Goal: Task Accomplishment & Management: Manage account settings

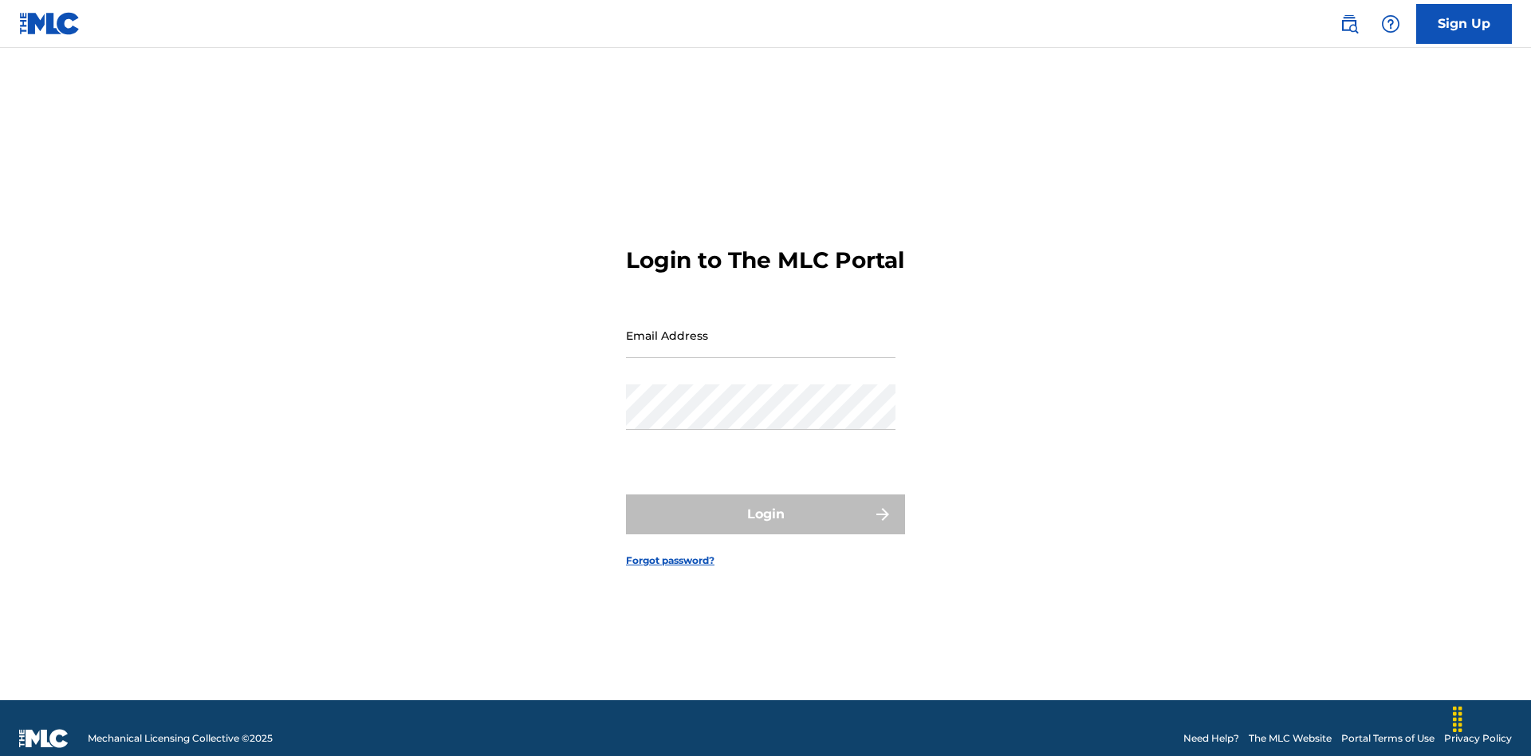
scroll to position [21, 0]
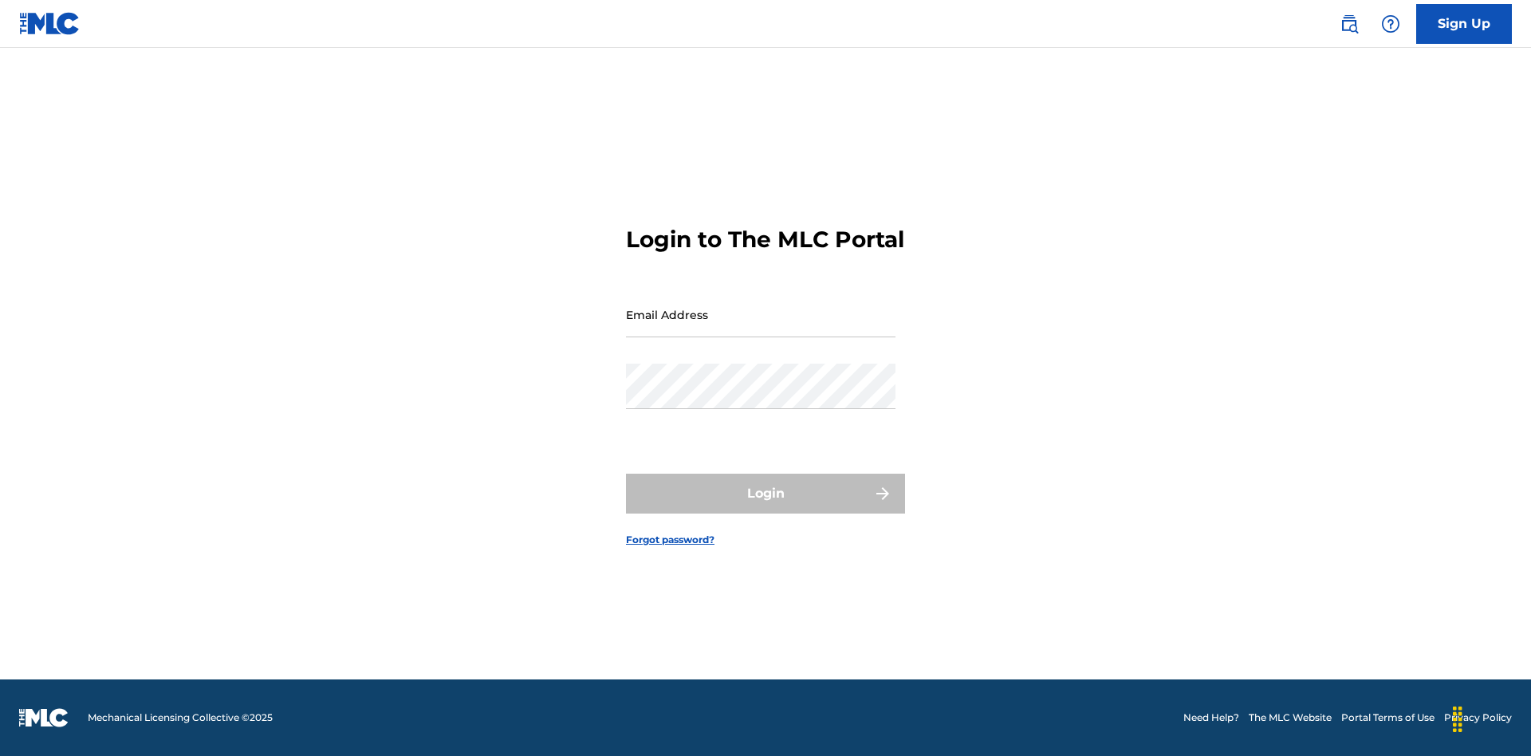
click at [761, 328] on input "Email Address" at bounding box center [761, 314] width 270 height 45
type input "[EMAIL_ADDRESS][DOMAIN_NAME]"
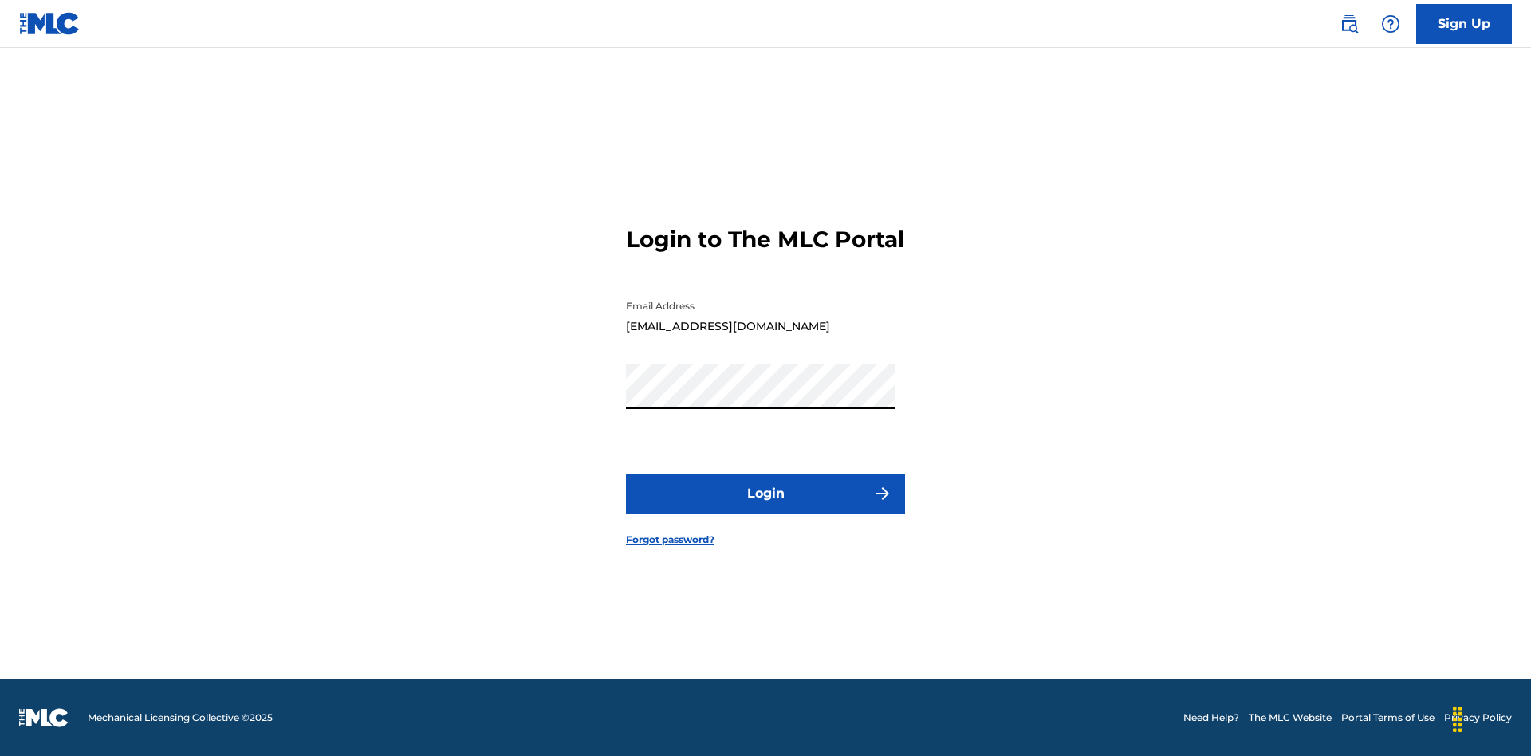
click at [766, 507] on button "Login" at bounding box center [765, 494] width 279 height 40
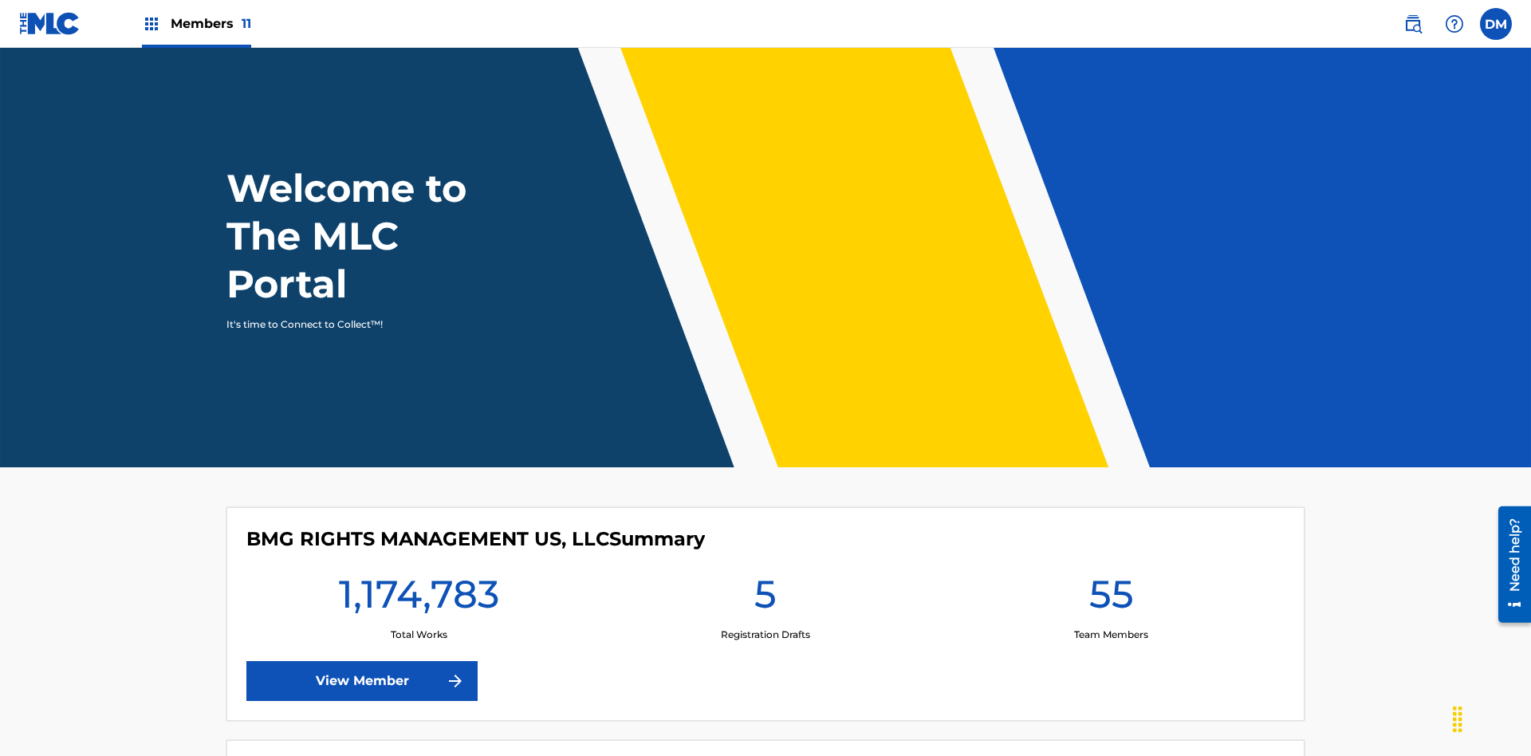
click at [196, 23] on span "Members 11" at bounding box center [211, 23] width 81 height 18
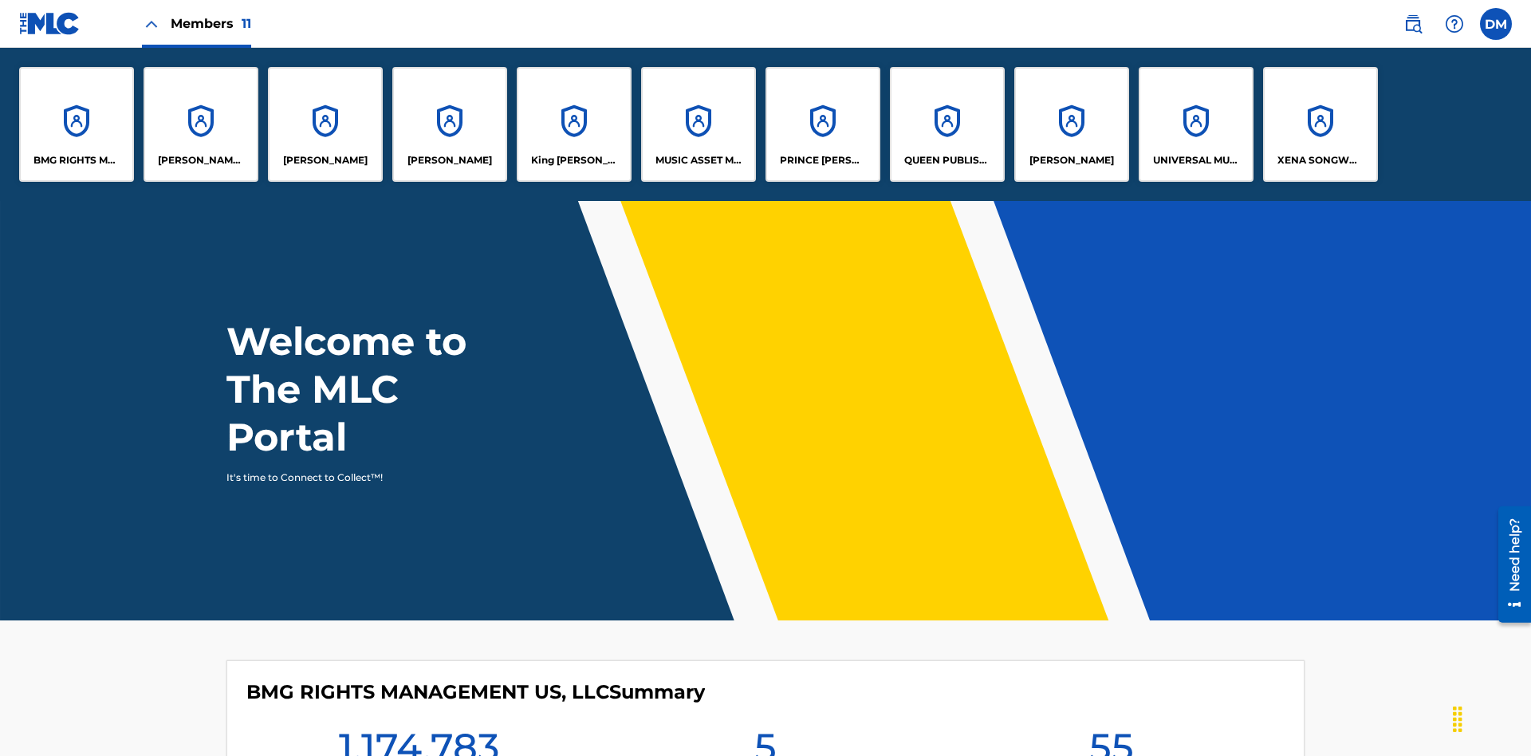
scroll to position [57, 0]
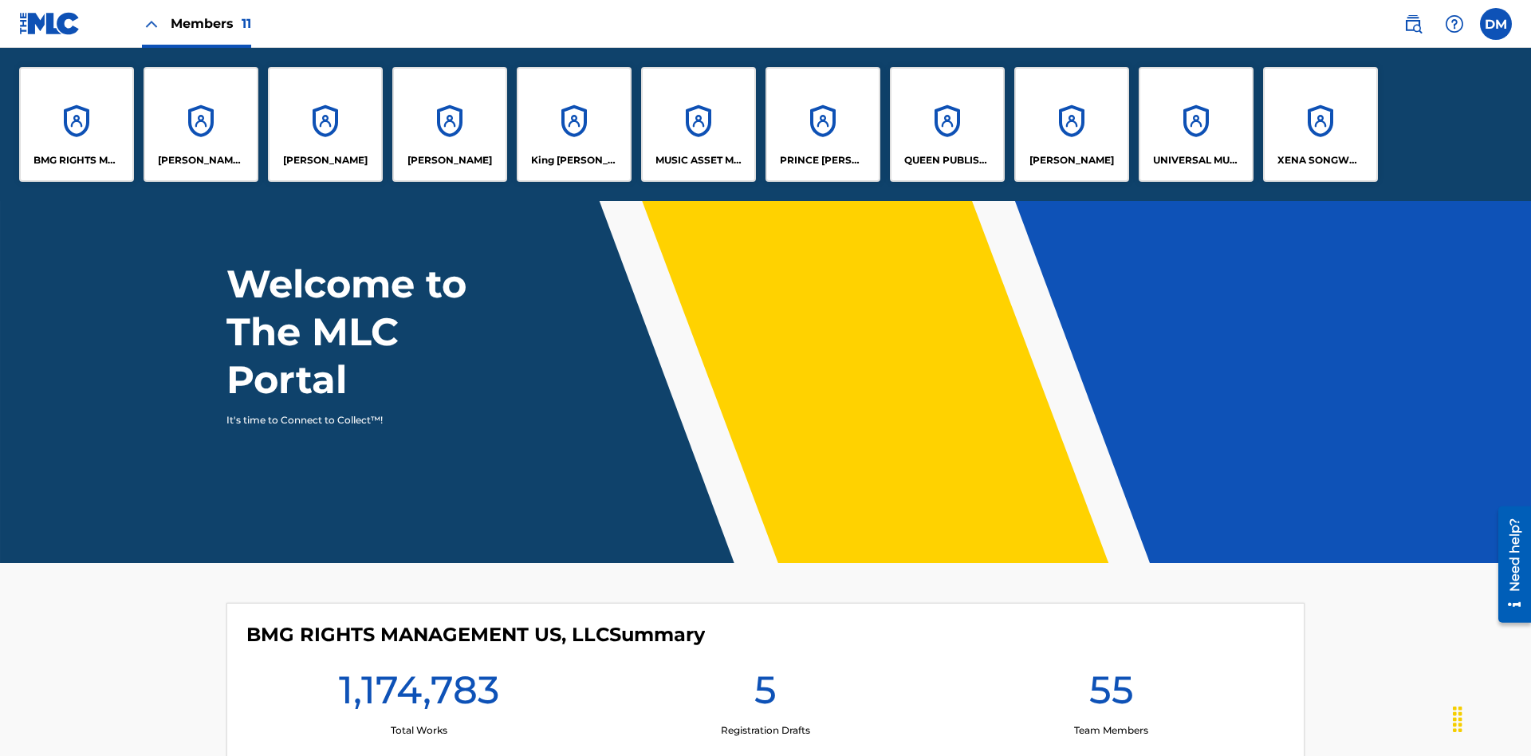
click at [1196, 160] on p "UNIVERSAL MUSIC PUB GROUP" at bounding box center [1196, 160] width 87 height 14
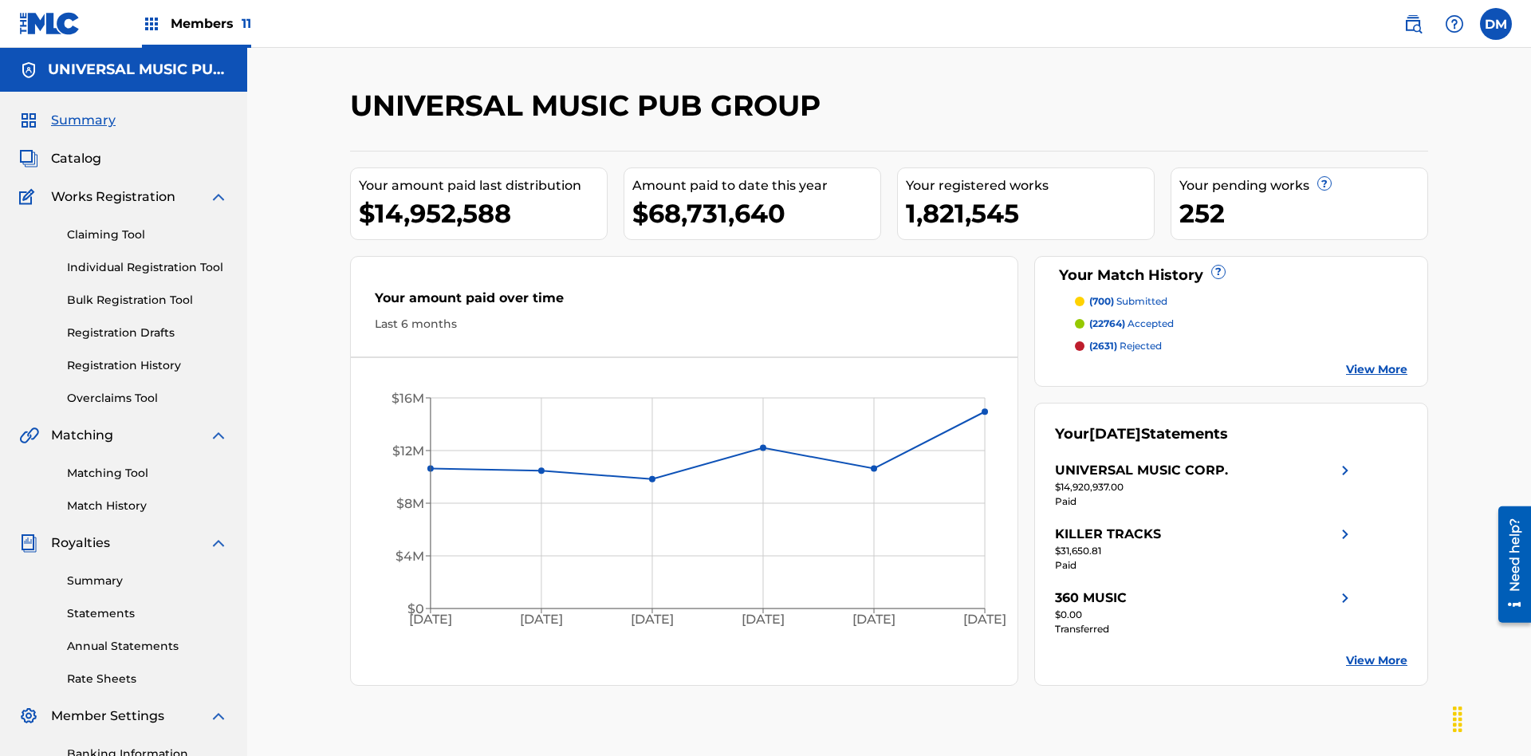
scroll to position [233, 0]
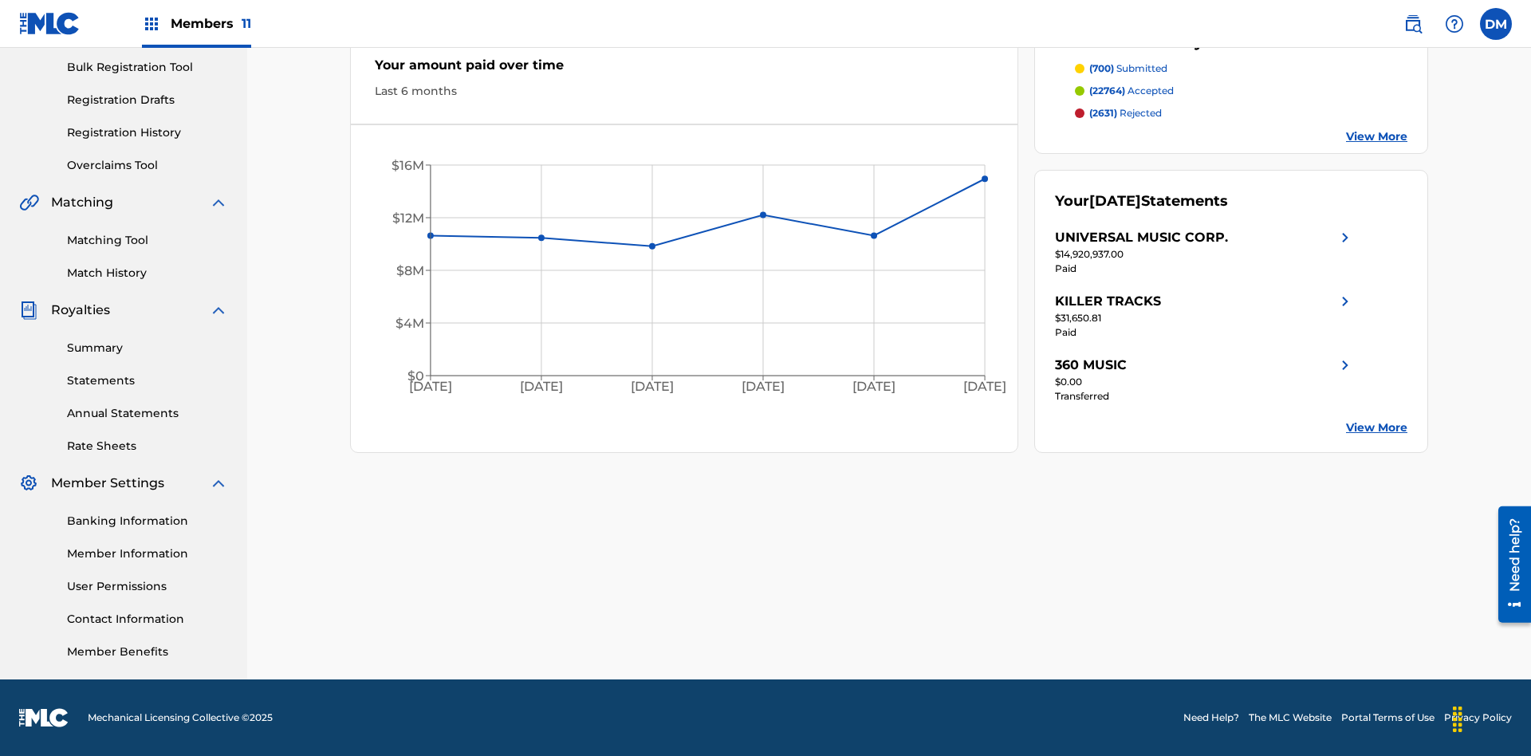
click at [148, 586] on link "User Permissions" at bounding box center [147, 586] width 161 height 17
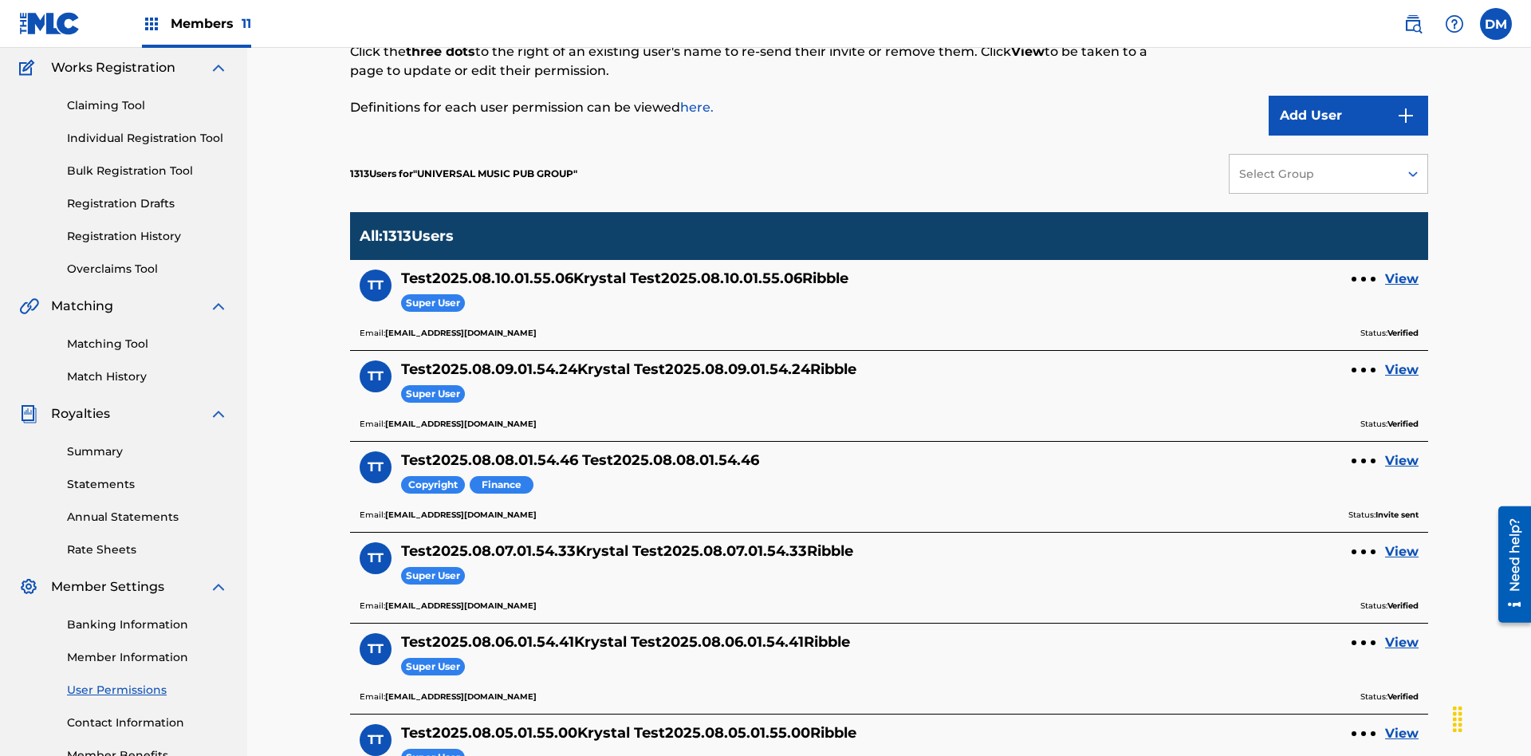
click at [1349, 116] on button "Add User" at bounding box center [1349, 116] width 160 height 40
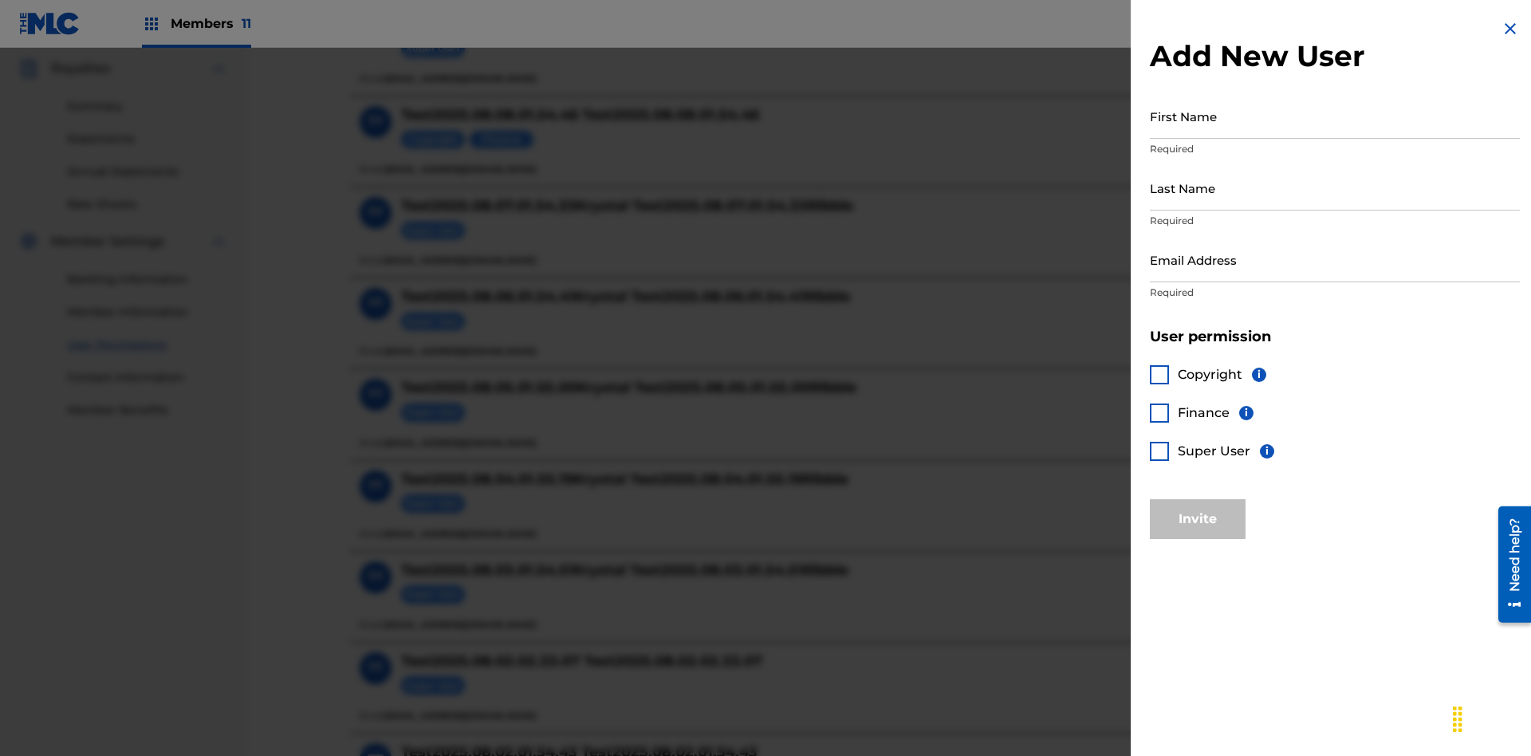
scroll to position [472, 0]
click at [1335, 116] on input "First Name" at bounding box center [1335, 115] width 370 height 45
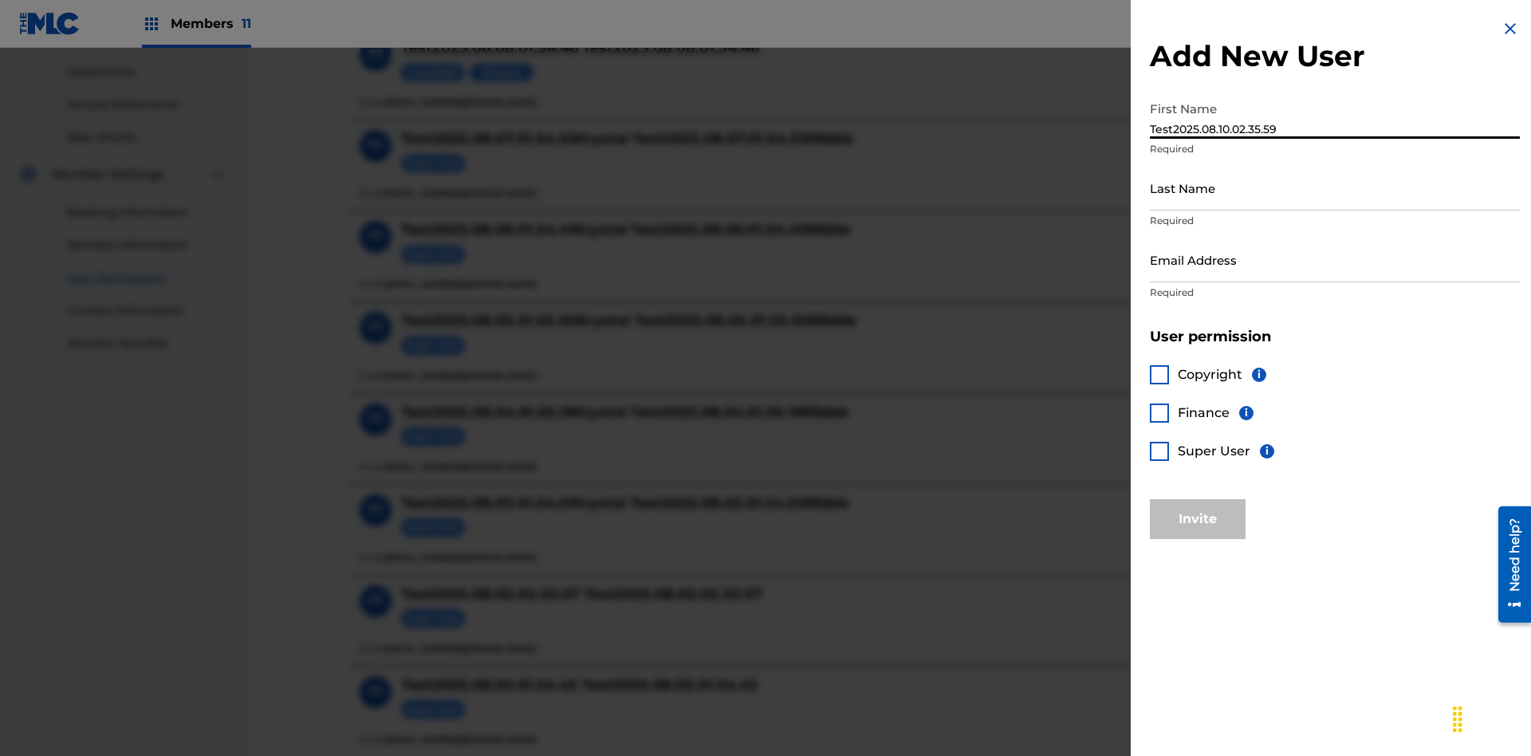
type input "Test2025.08.10.02.35.59"
click at [1335, 187] on input "Last Name" at bounding box center [1335, 187] width 370 height 45
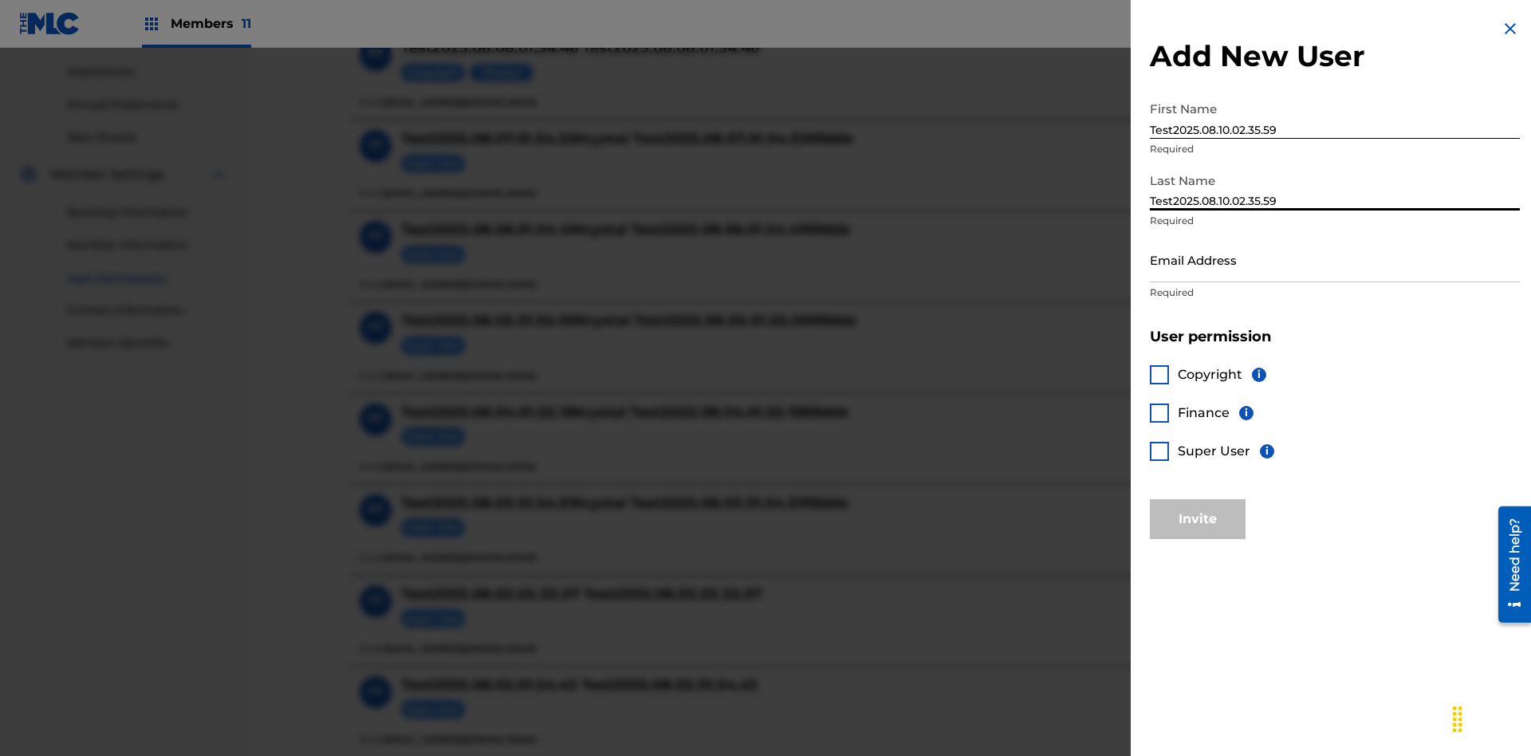
scroll to position [683, 0]
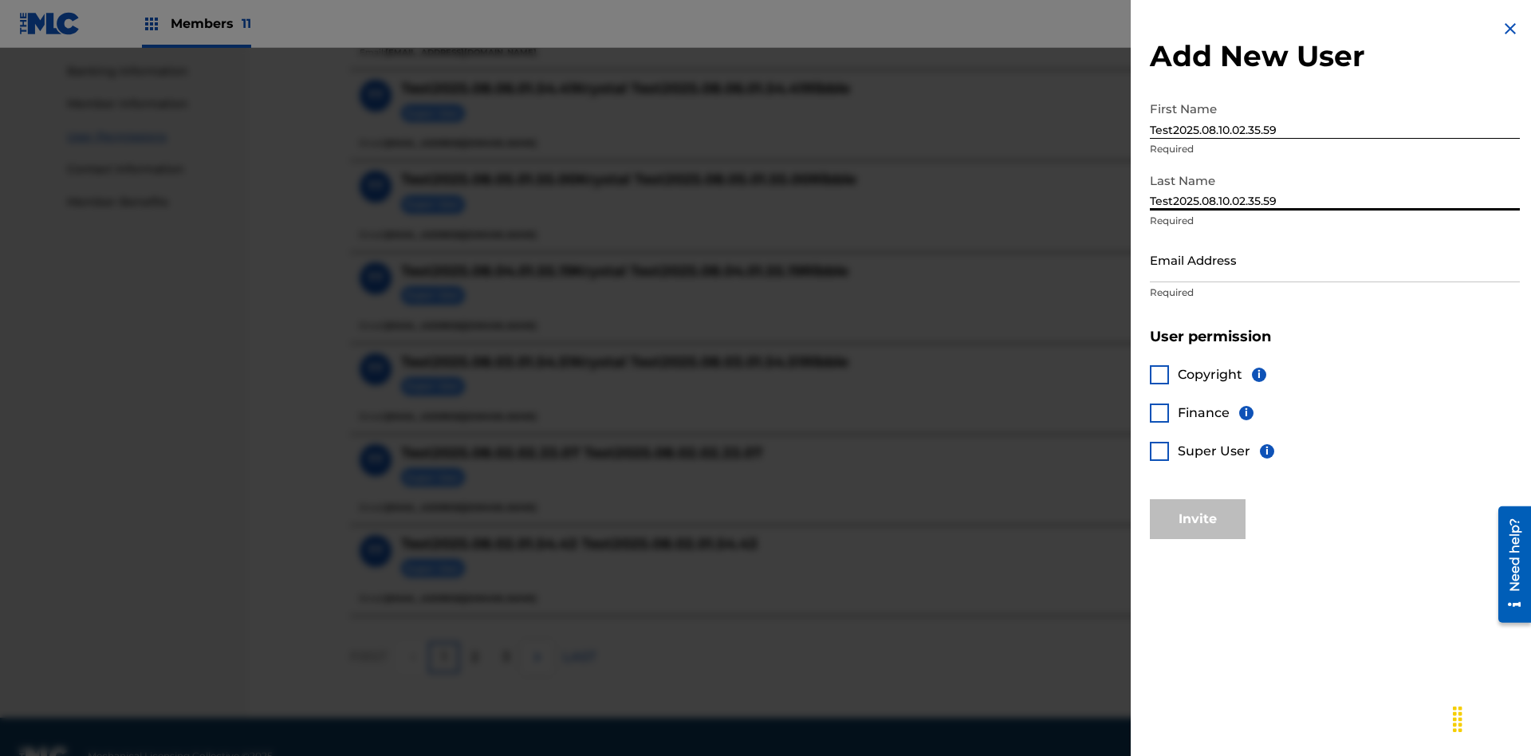
type input "Test2025.08.10.02.35.59"
click at [1335, 259] on input "Email Address" at bounding box center [1335, 259] width 370 height 45
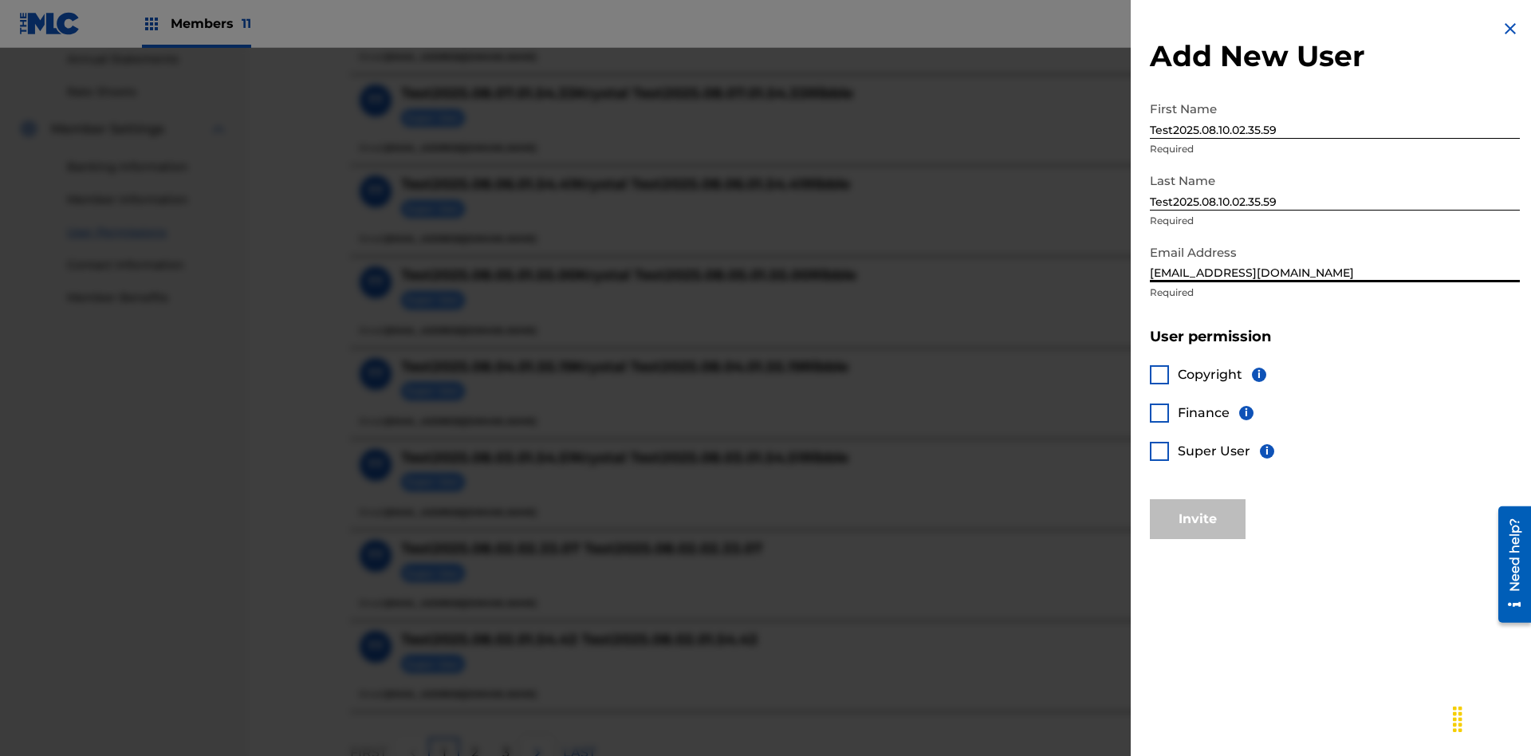
scroll to position [721, 0]
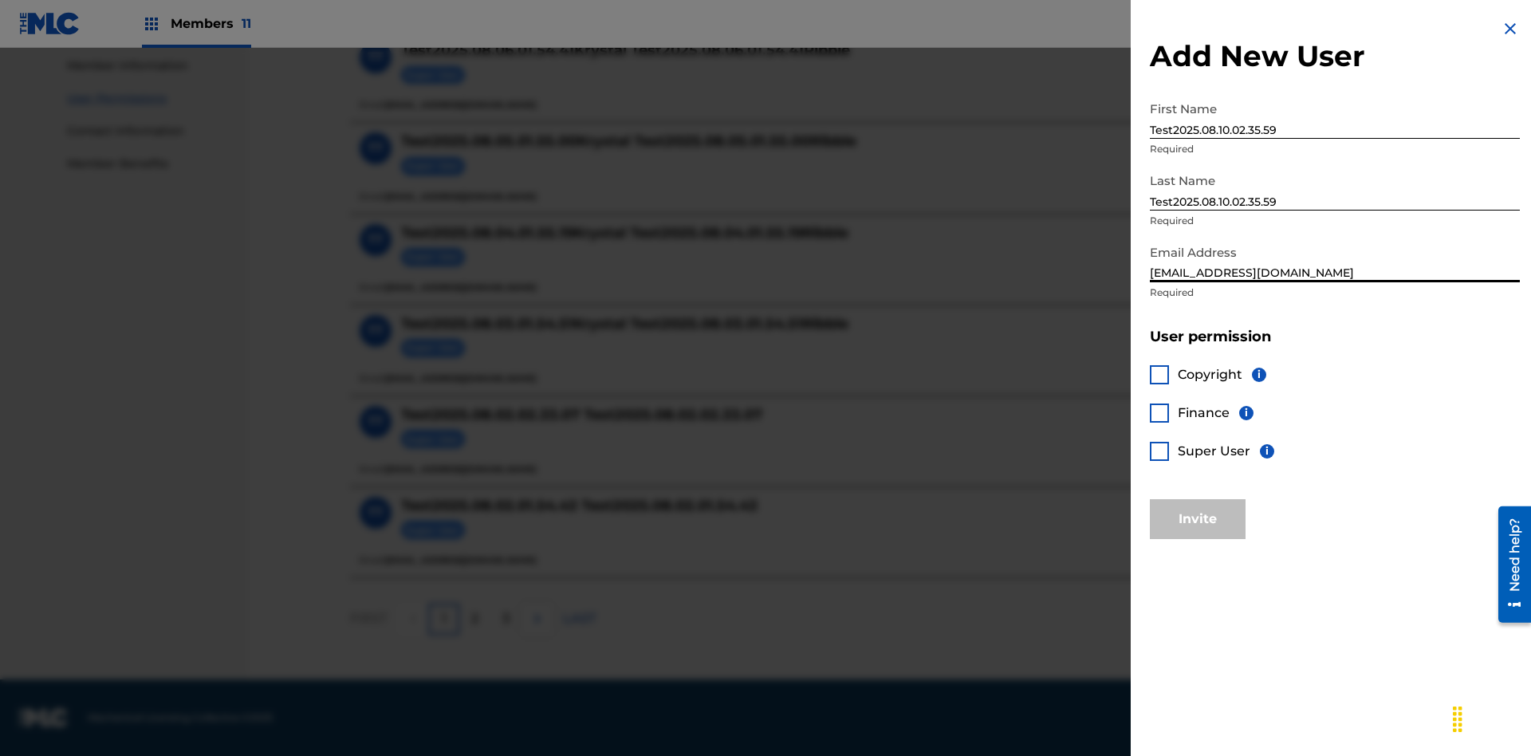
type input "[EMAIL_ADDRESS][DOMAIN_NAME]"
click at [1160, 374] on div at bounding box center [1159, 374] width 19 height 19
click at [1198, 518] on button "Invite" at bounding box center [1198, 519] width 96 height 40
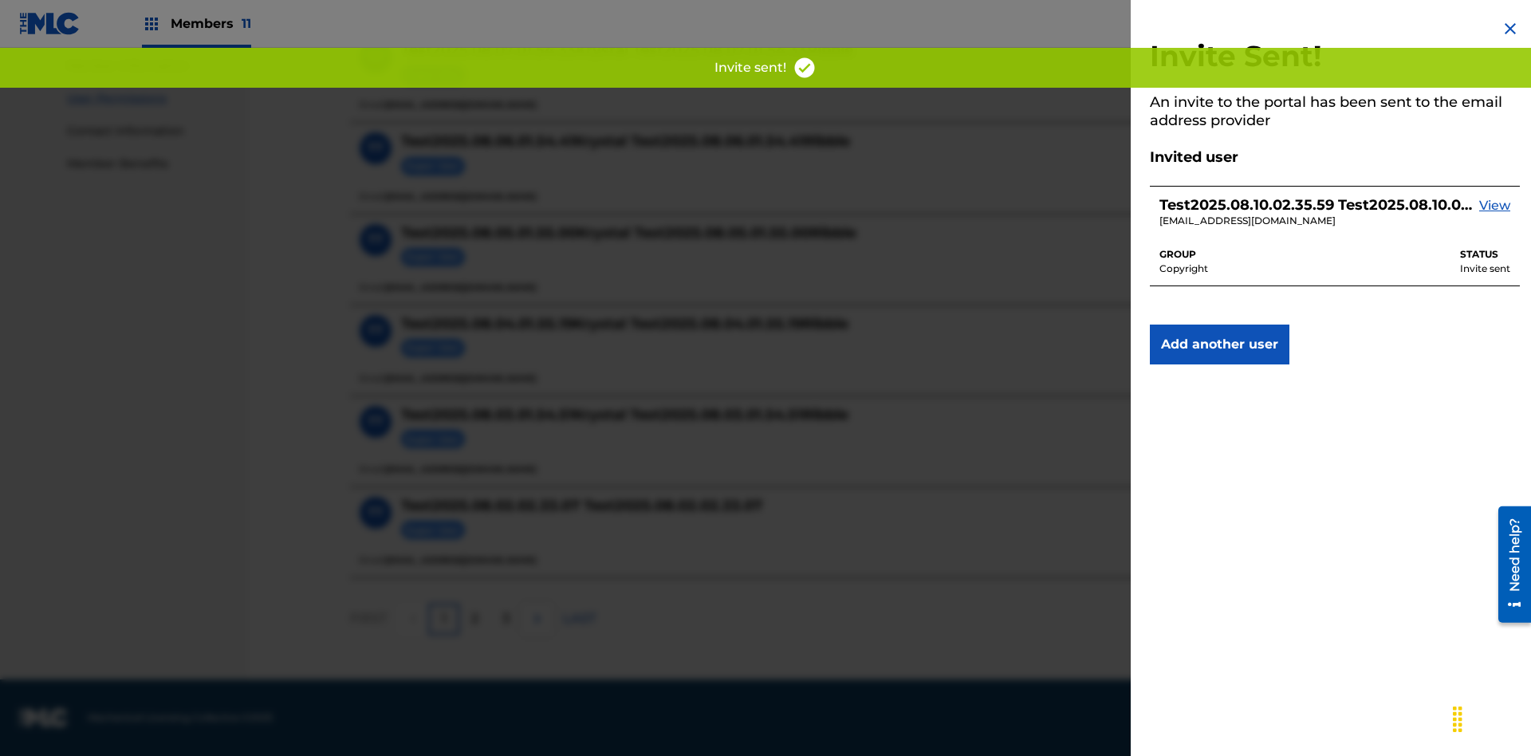
click at [1220, 345] on button "Add another user" at bounding box center [1220, 345] width 140 height 40
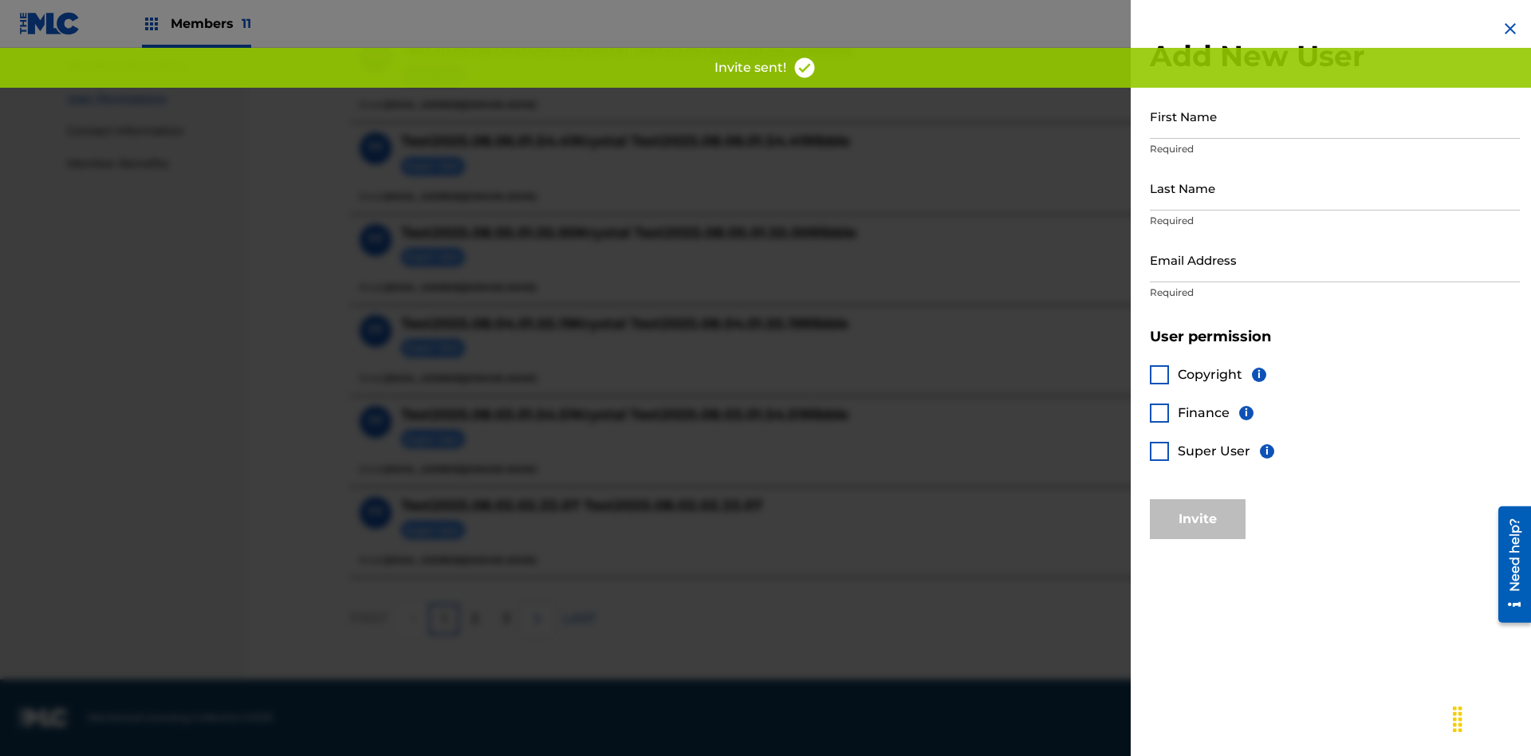
scroll to position [719, 0]
click at [1335, 116] on input "First Name" at bounding box center [1335, 115] width 370 height 45
type input "Test2025.08.10.02.36.07"
click at [1335, 187] on input "Last Name" at bounding box center [1335, 187] width 370 height 45
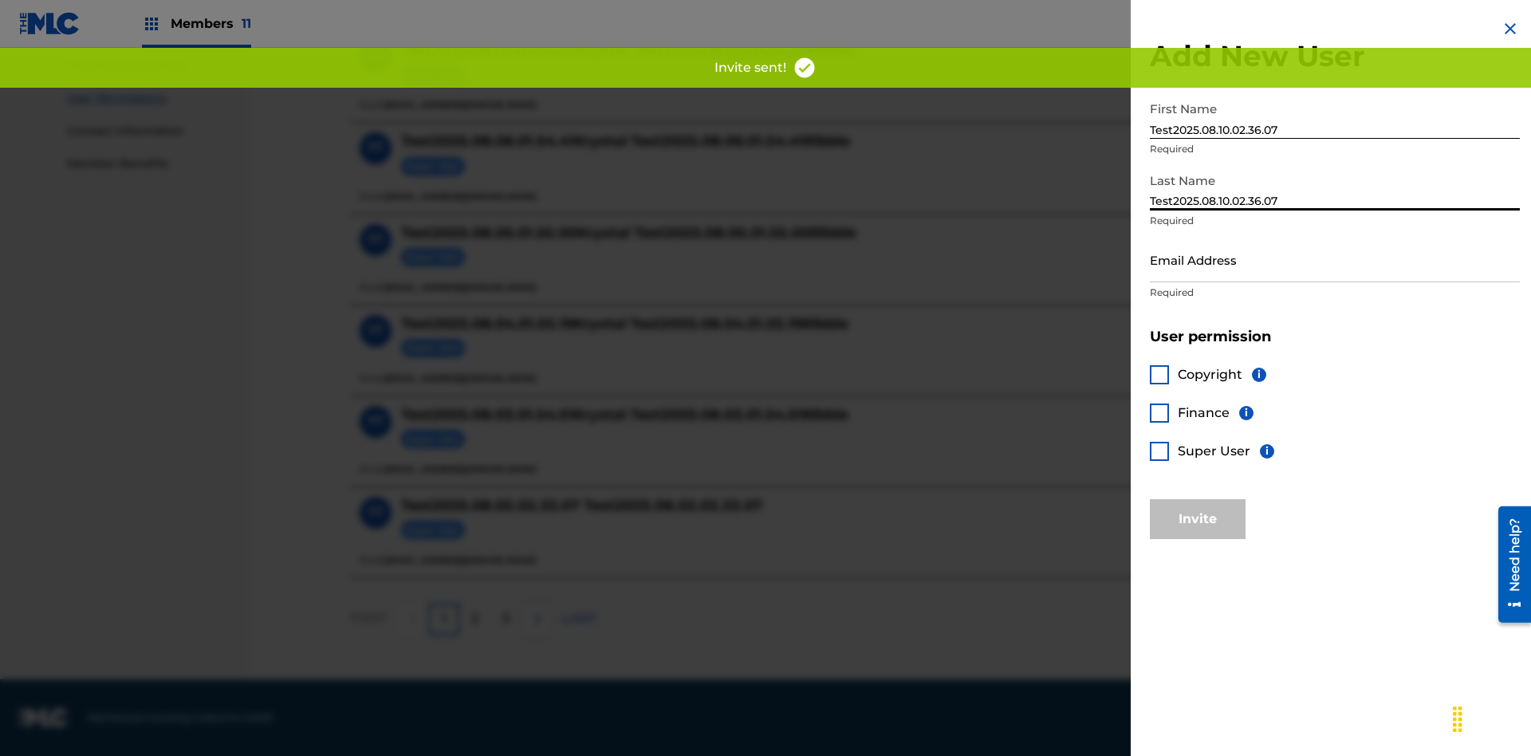
type input "Test2025.08.10.02.36.07"
click at [1335, 259] on input "Email Address" at bounding box center [1335, 259] width 370 height 45
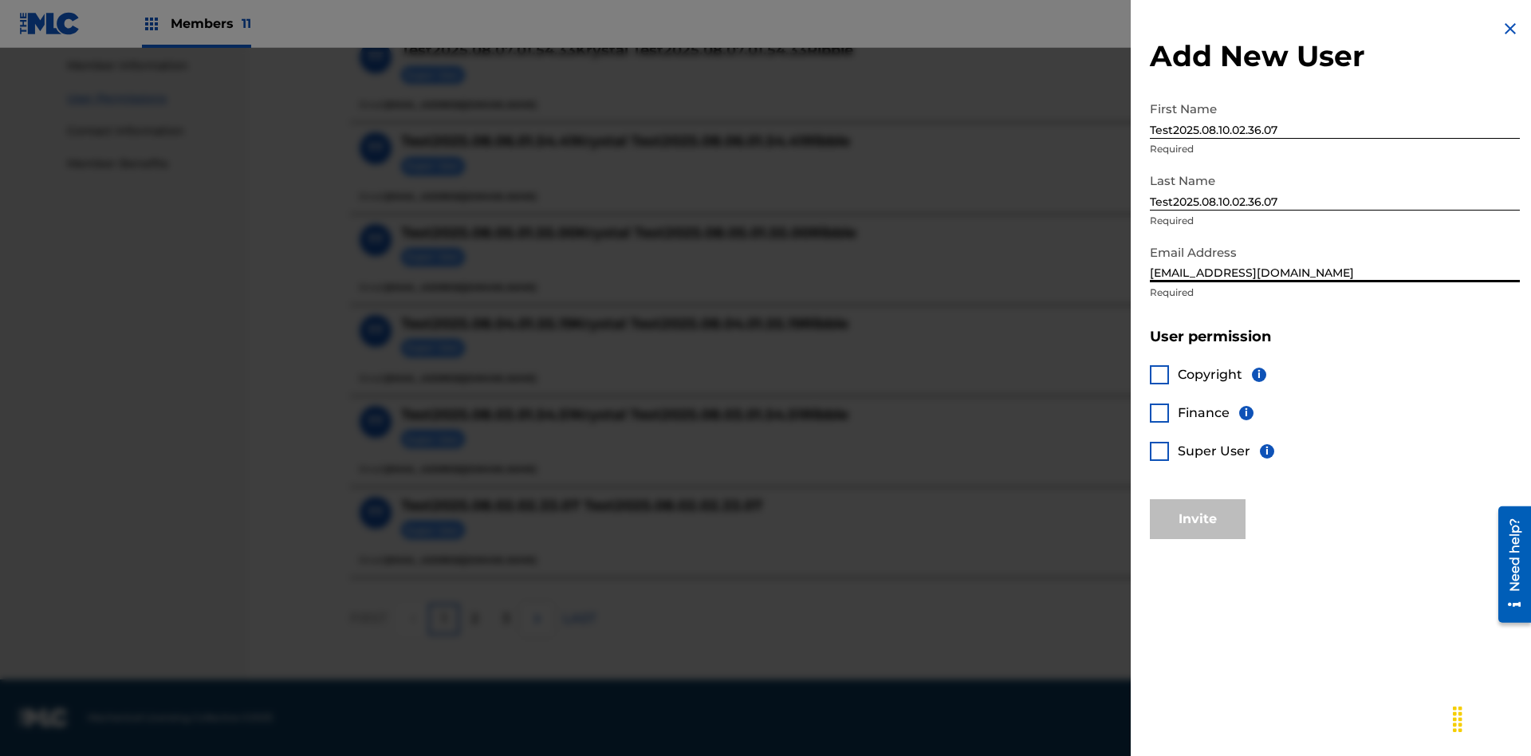
type input "[EMAIL_ADDRESS][DOMAIN_NAME]"
click at [1160, 412] on div at bounding box center [1159, 413] width 19 height 19
click at [1198, 518] on button "Invite" at bounding box center [1198, 519] width 96 height 40
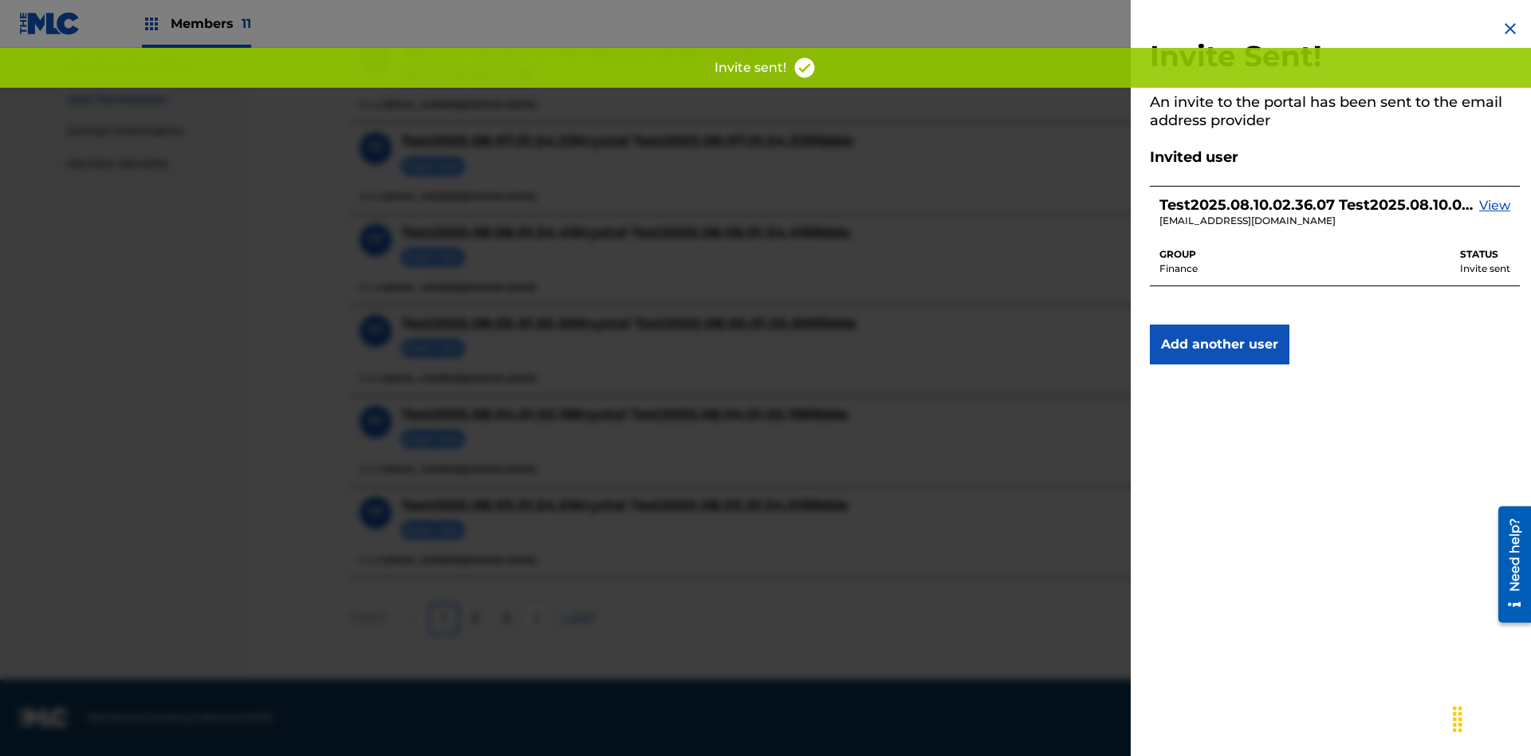
click at [1220, 345] on button "Add another user" at bounding box center [1220, 345] width 140 height 40
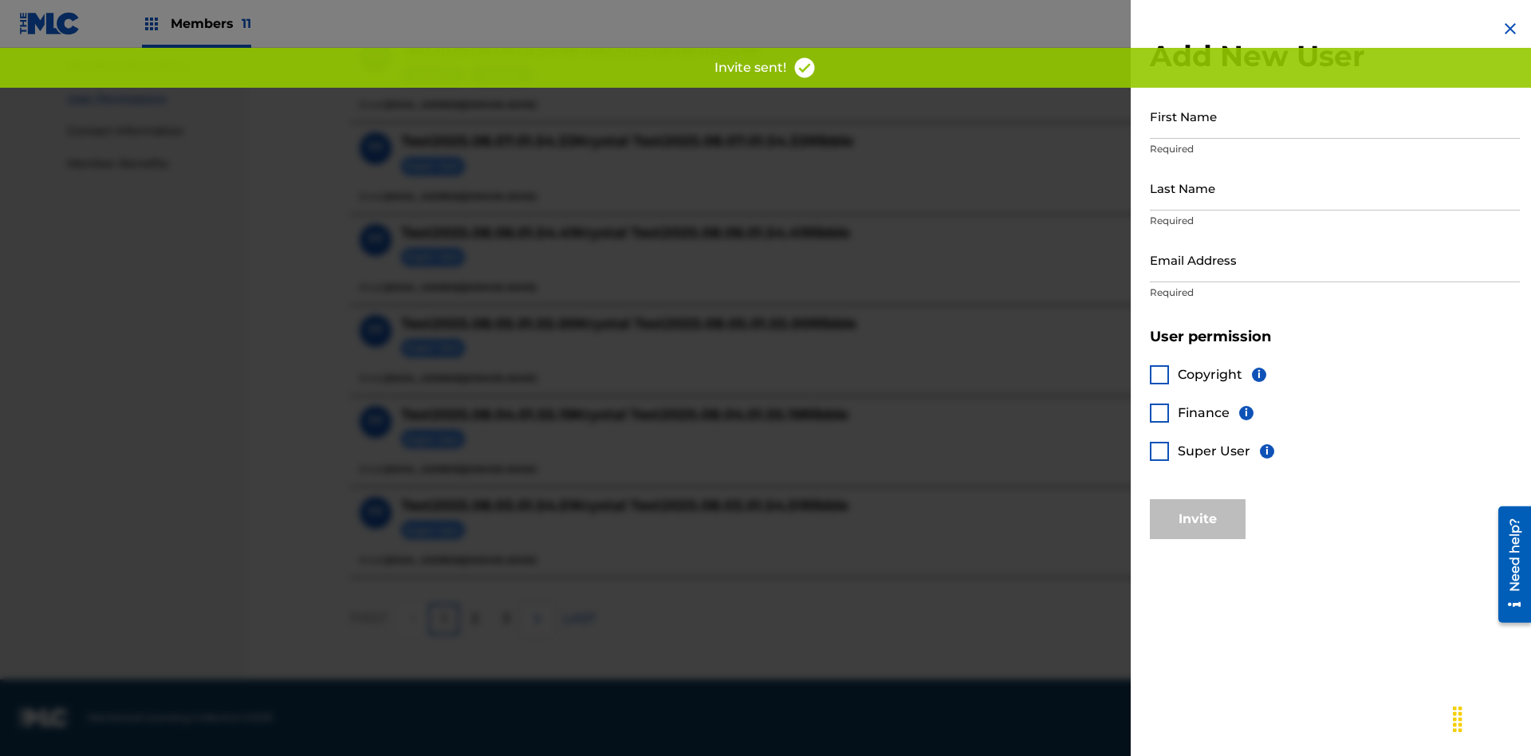
scroll to position [719, 0]
click at [1335, 116] on input "First Name" at bounding box center [1335, 115] width 370 height 45
type input "Test2025.08.10.02.36.14"
click at [1335, 187] on input "Last Name" at bounding box center [1335, 187] width 370 height 45
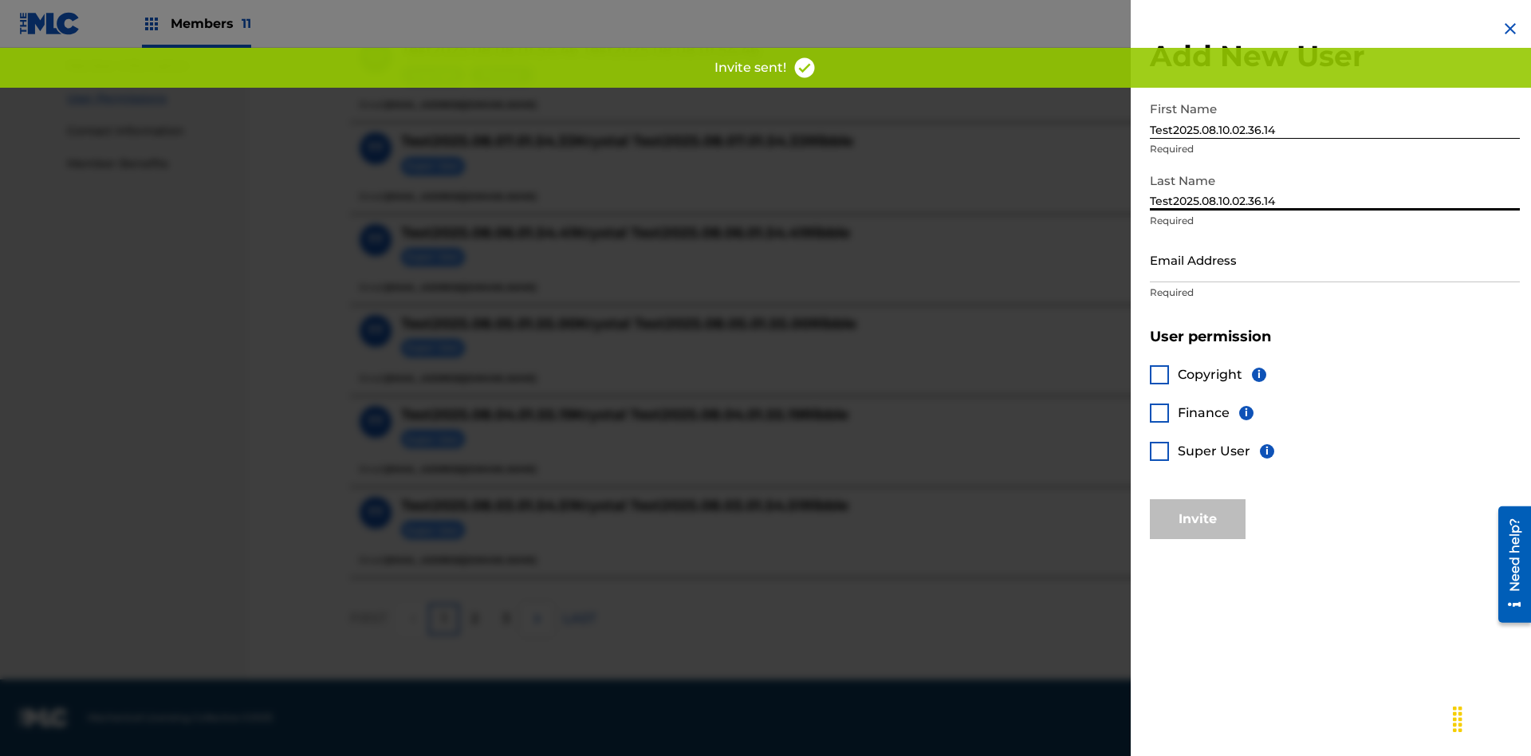
type input "Test2025.08.10.02.36.14"
click at [1335, 259] on input "Email Address" at bounding box center [1335, 259] width 370 height 45
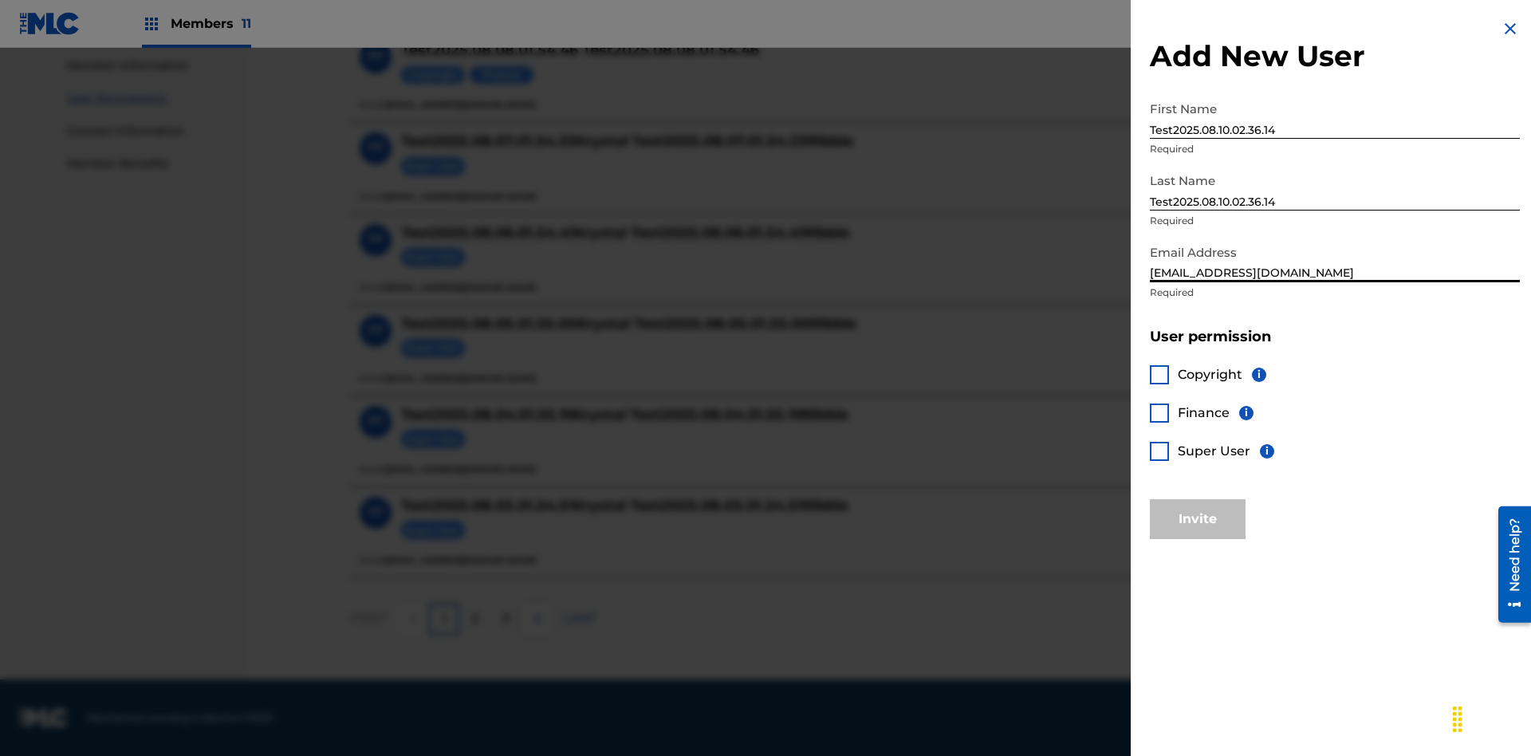
type input "[EMAIL_ADDRESS][DOMAIN_NAME]"
click at [1160, 451] on div at bounding box center [1159, 451] width 19 height 19
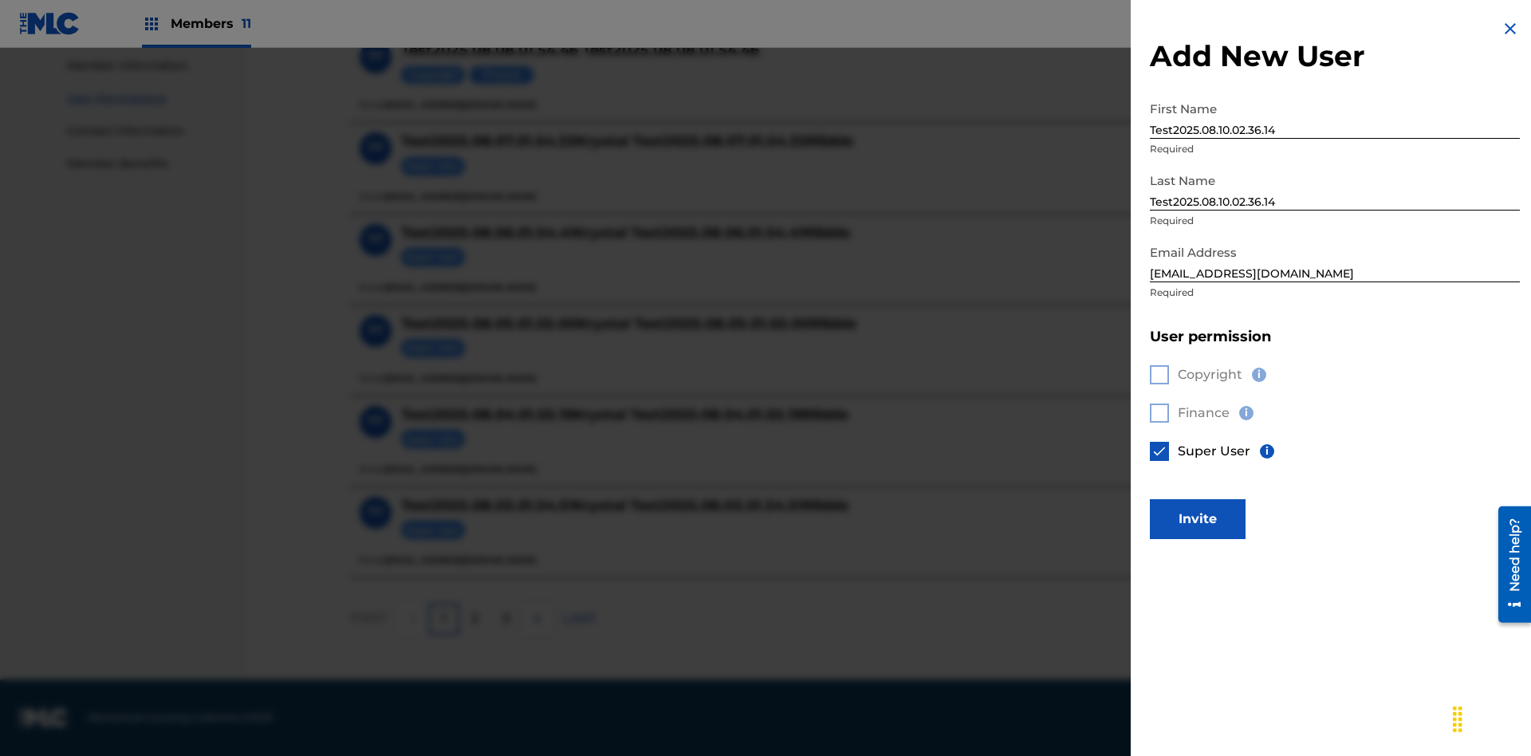
click at [1198, 518] on button "Invite" at bounding box center [1198, 519] width 96 height 40
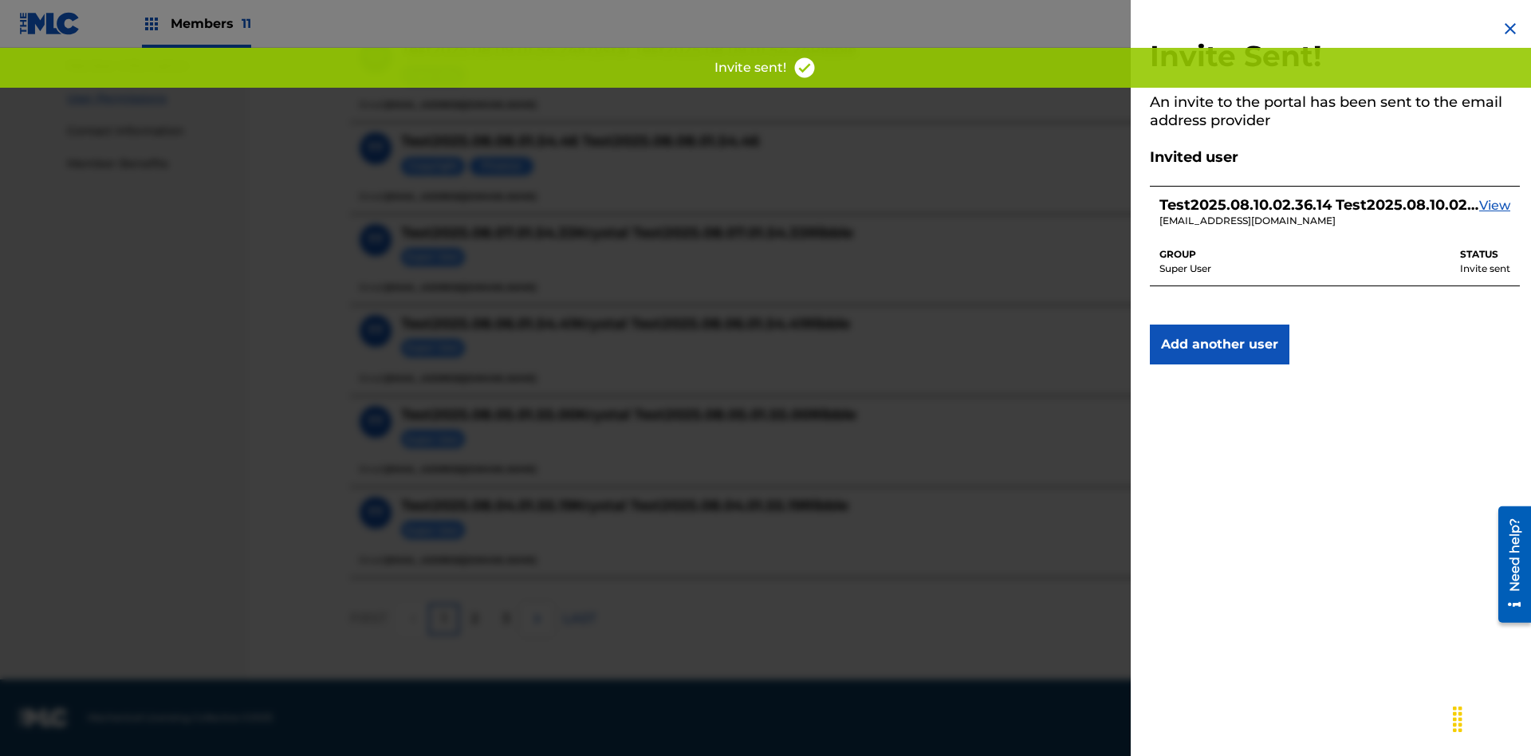
click at [1220, 345] on button "Add another user" at bounding box center [1220, 345] width 140 height 40
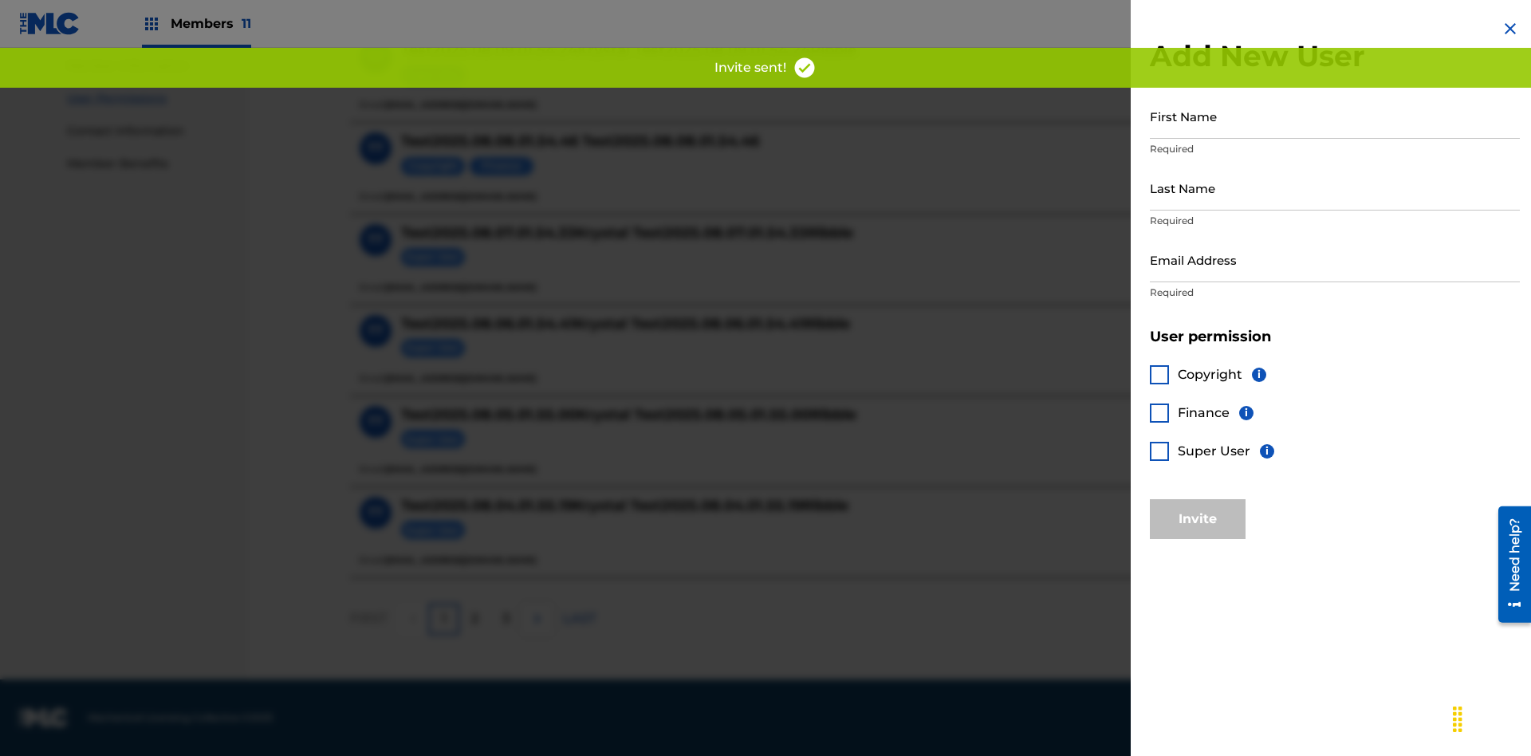
scroll to position [719, 0]
click at [1335, 116] on input "First Name" at bounding box center [1335, 115] width 370 height 45
type input "Test2025.08.10.02.36.21"
click at [1335, 187] on input "Last Name" at bounding box center [1335, 187] width 370 height 45
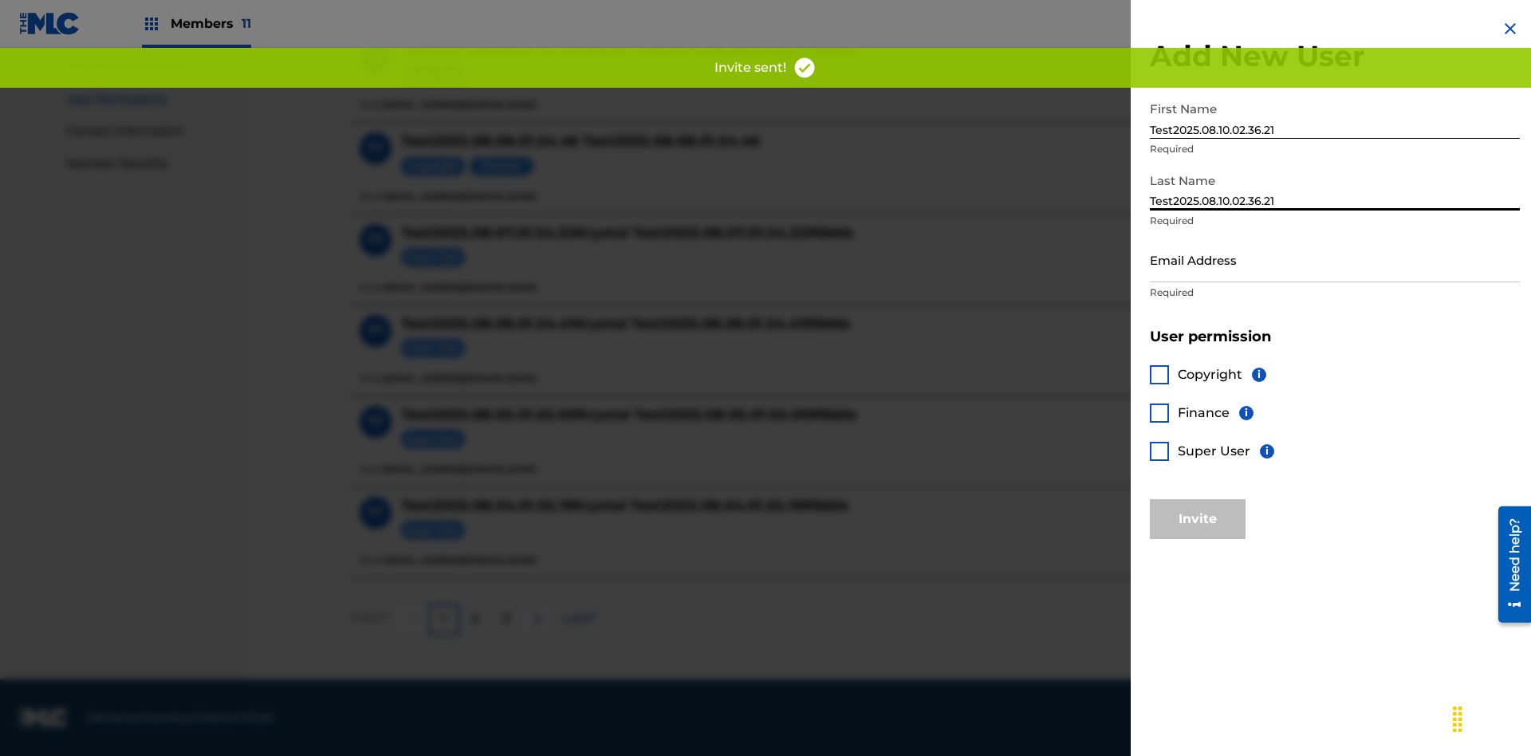
type input "Test2025.08.10.02.36.21"
click at [1335, 259] on input "Email Address" at bounding box center [1335, 259] width 370 height 45
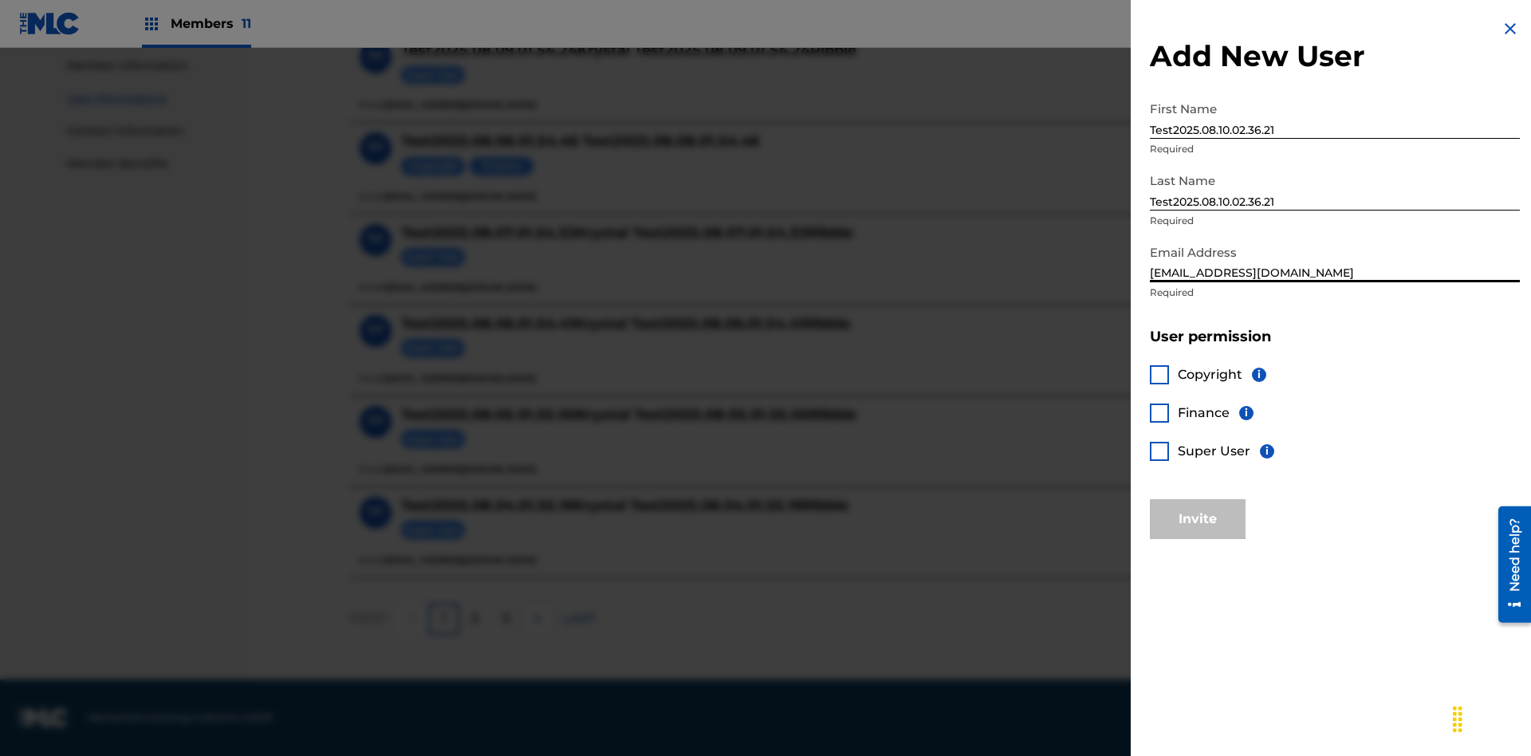
type input "[EMAIL_ADDRESS][DOMAIN_NAME]"
click at [1160, 374] on div at bounding box center [1159, 374] width 19 height 19
click at [1160, 412] on div at bounding box center [1159, 413] width 19 height 19
click at [1198, 518] on button "Invite" at bounding box center [1198, 519] width 96 height 40
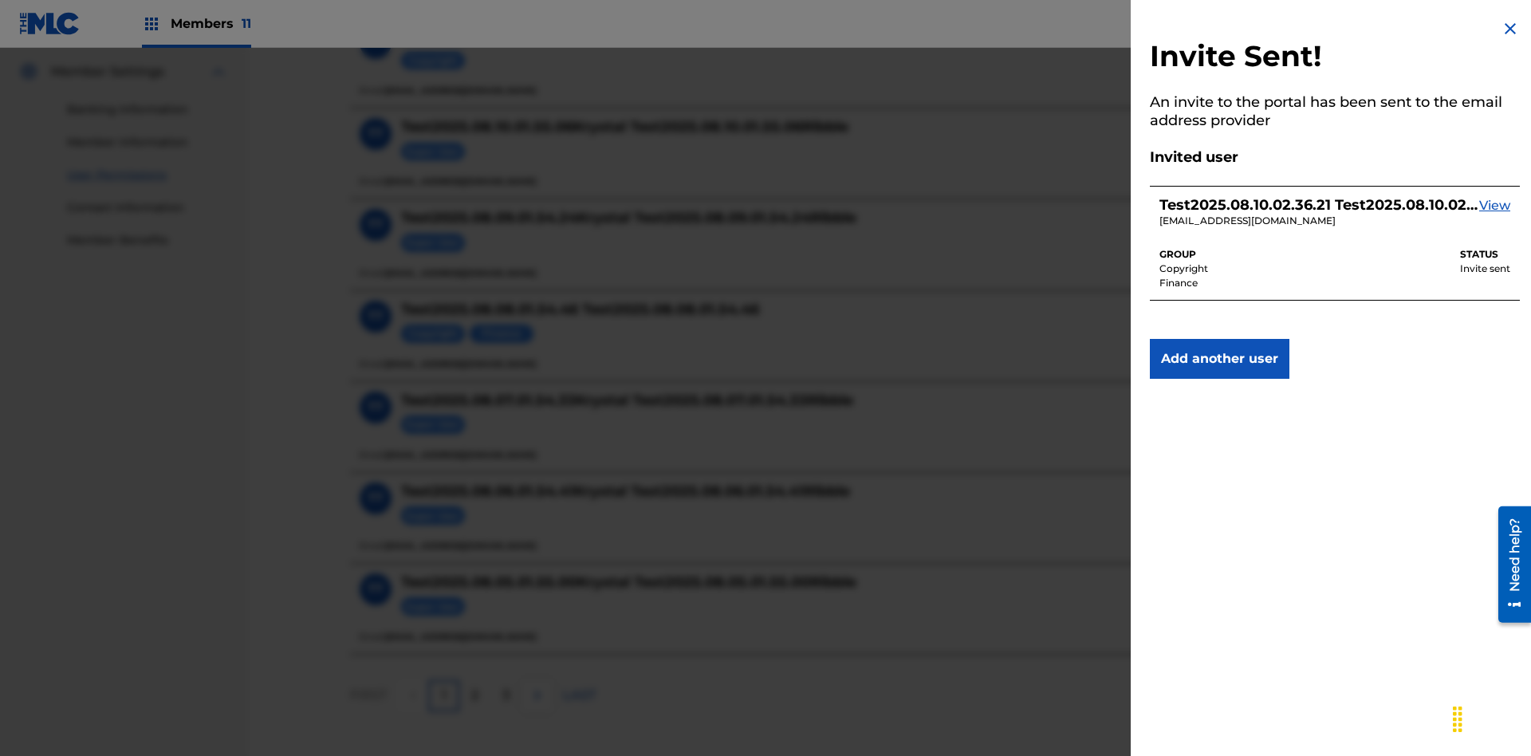
click at [1511, 29] on img at bounding box center [1510, 28] width 19 height 19
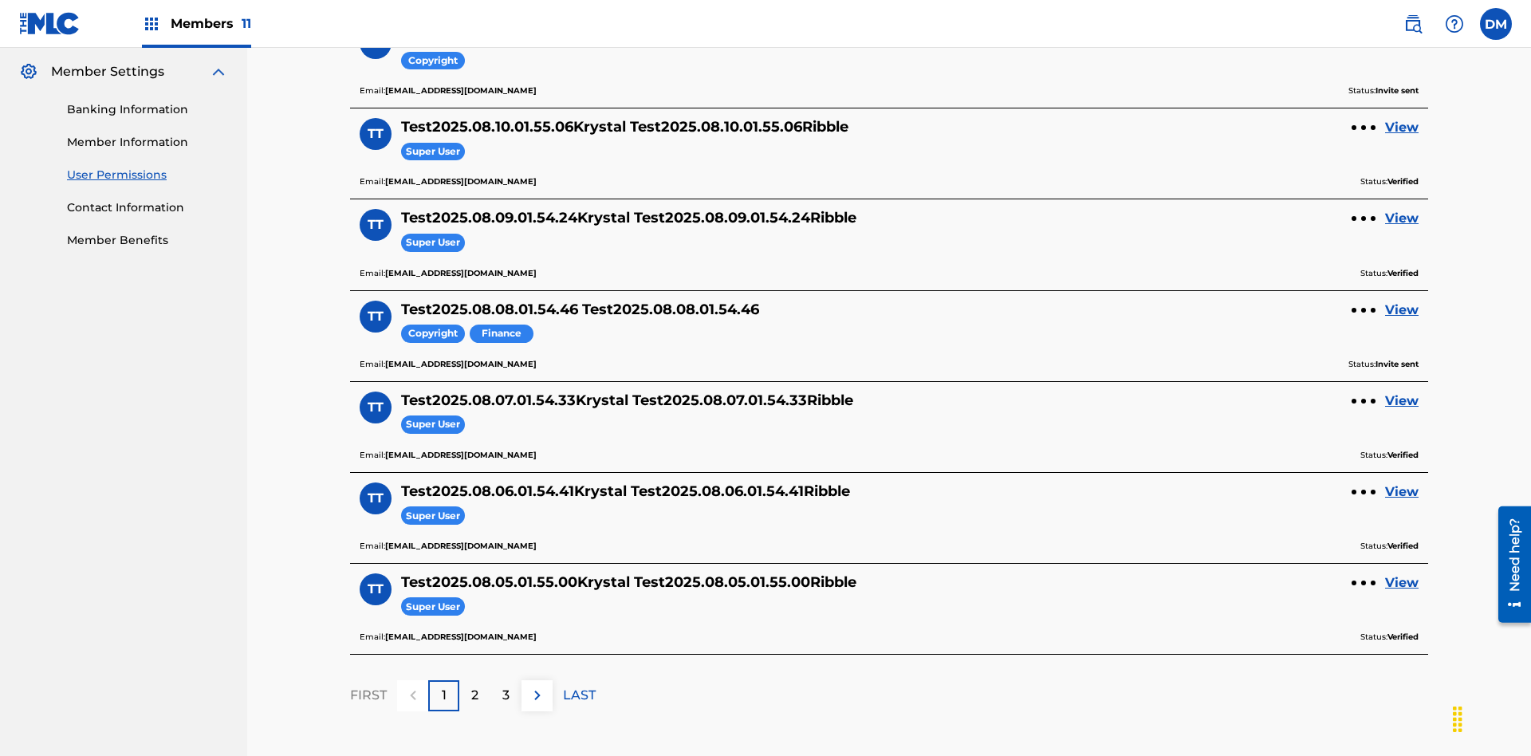
scroll to position [187, 0]
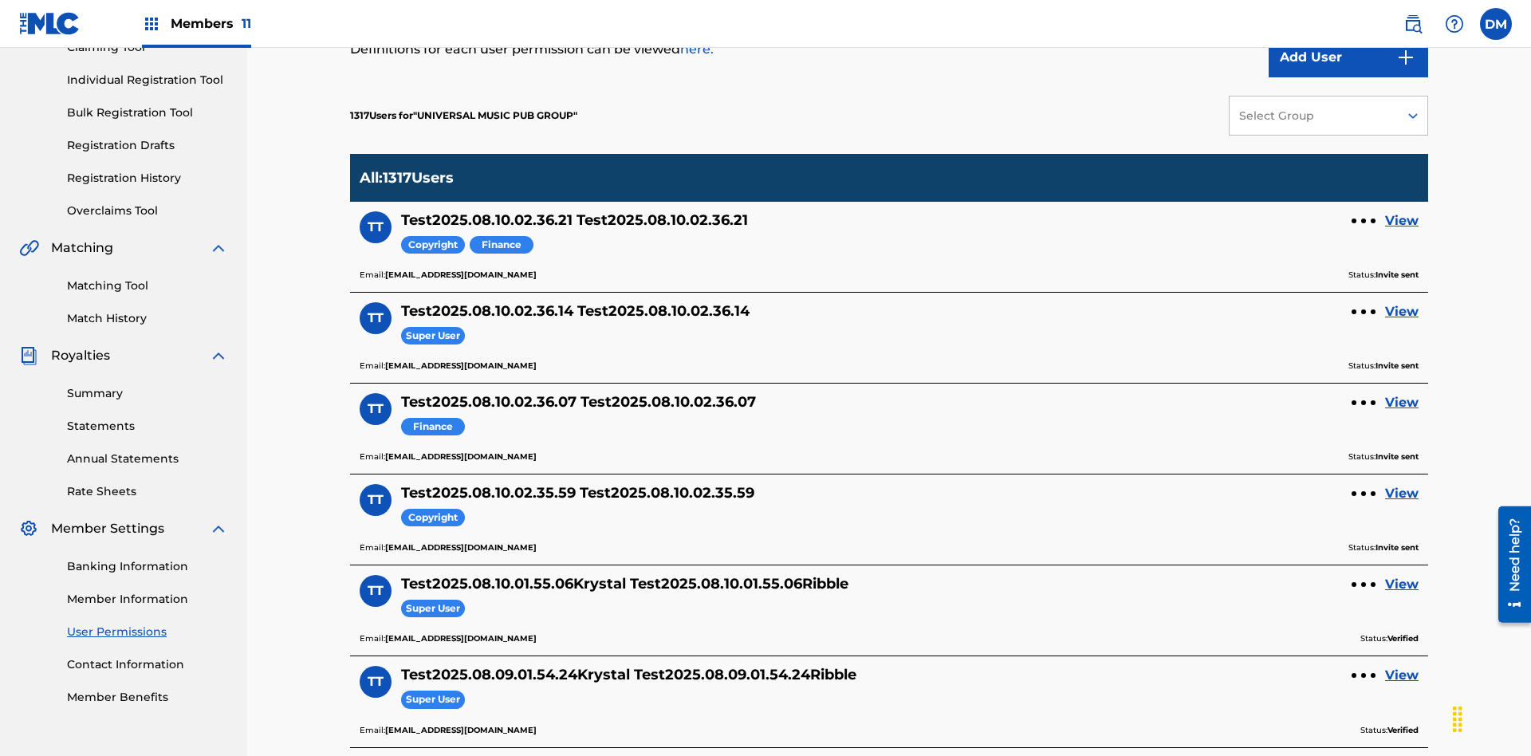
click at [1329, 116] on div "Select Group" at bounding box center [1313, 116] width 148 height 17
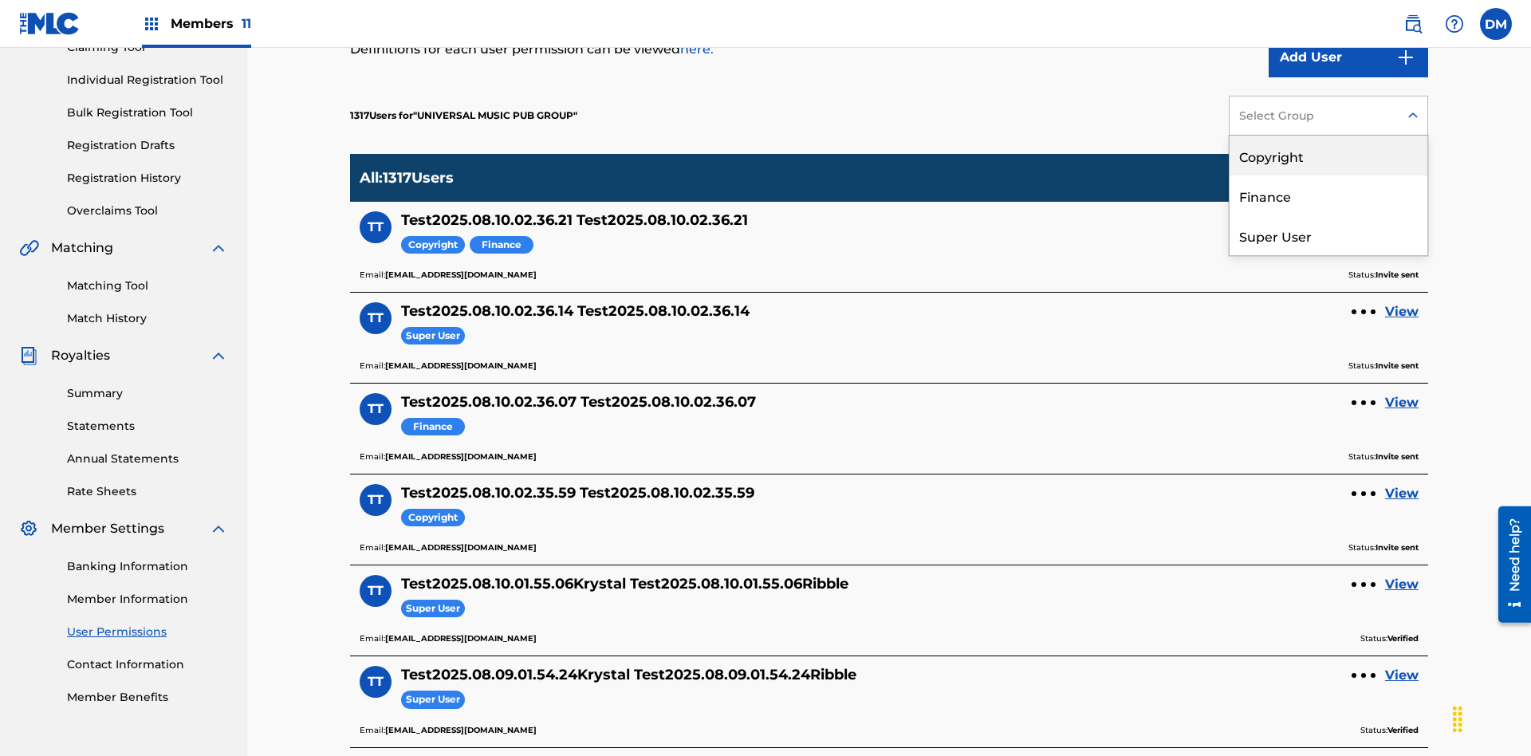
click at [1329, 156] on div "Copyright" at bounding box center [1329, 156] width 198 height 40
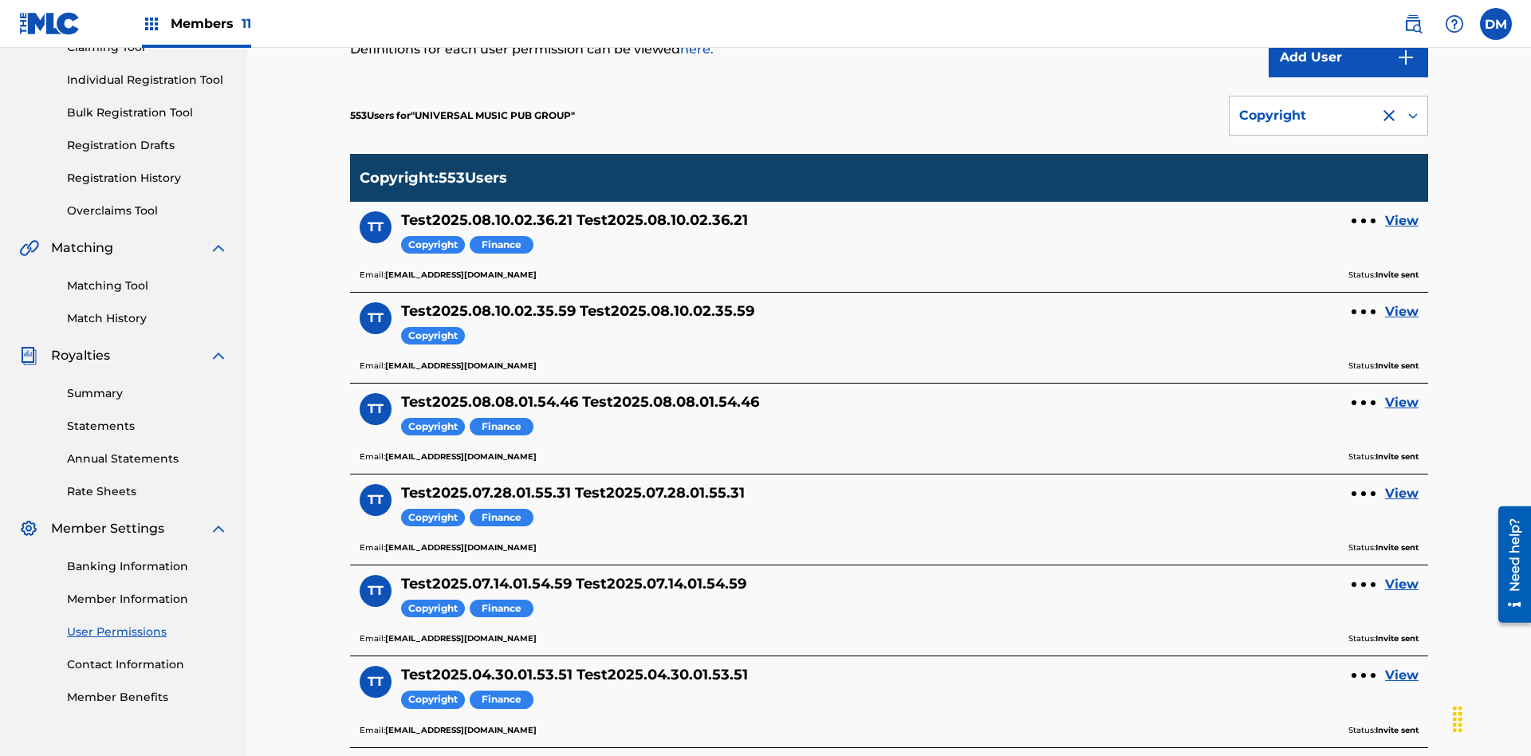
click at [1329, 116] on div "Copyright" at bounding box center [1304, 115] width 131 height 19
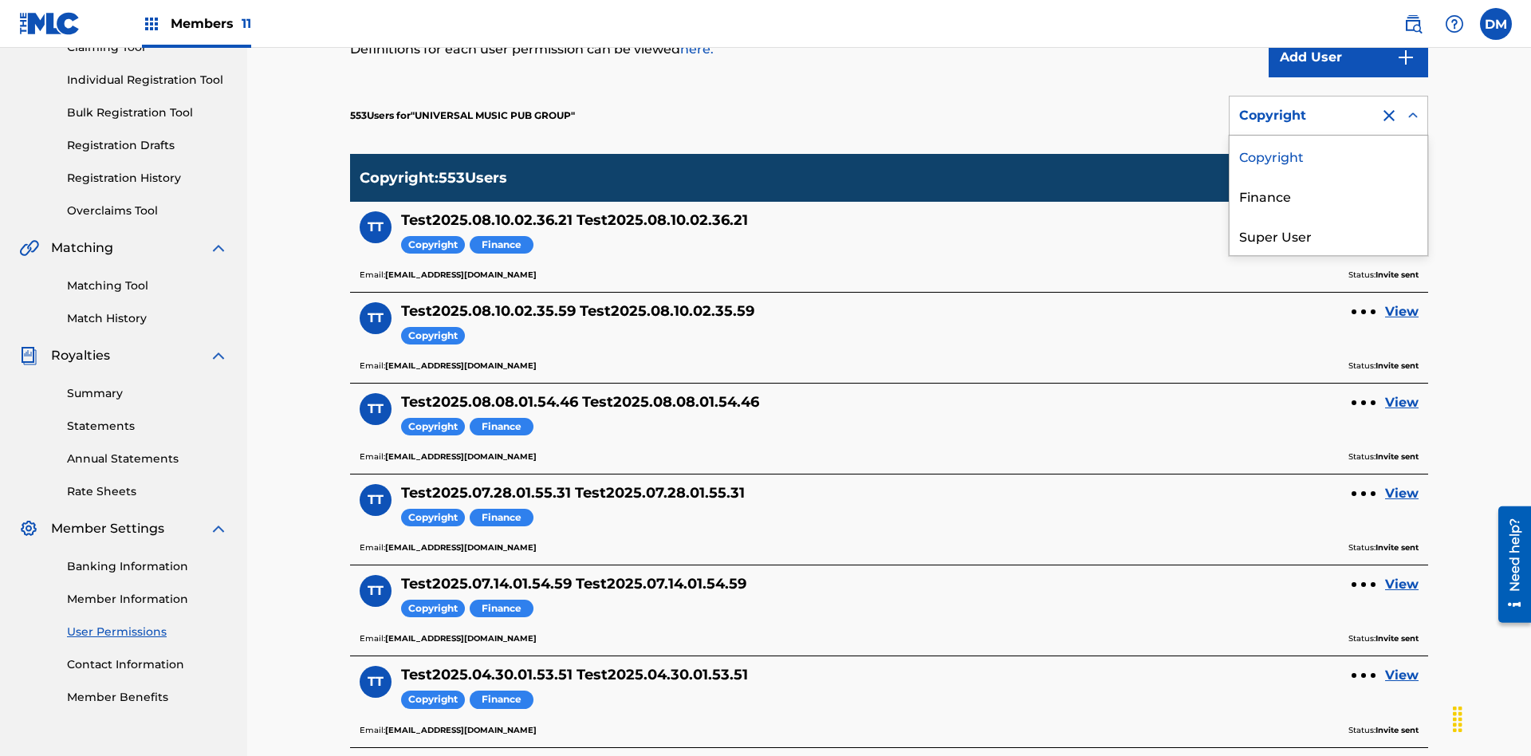
click at [1329, 195] on div "Finance" at bounding box center [1329, 195] width 198 height 40
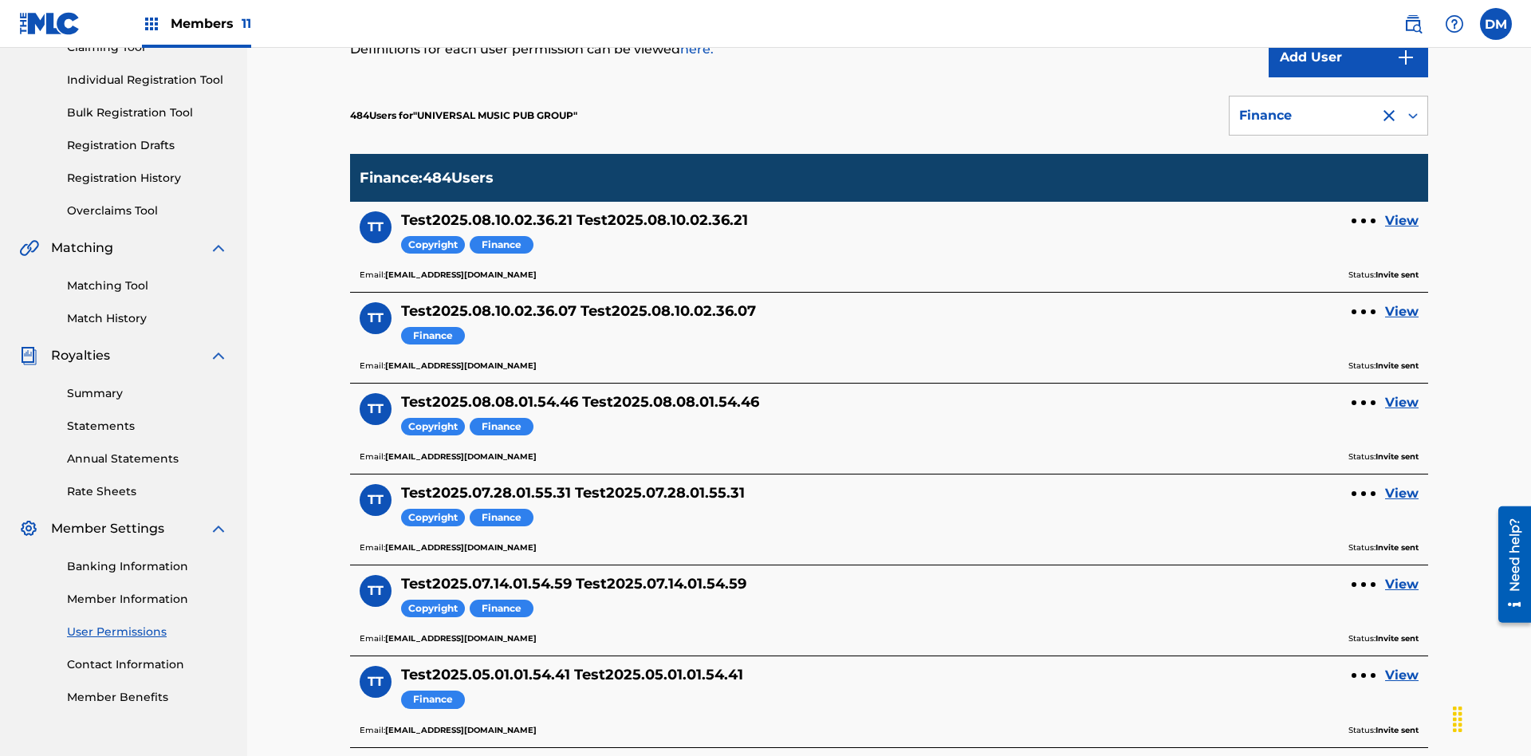
click at [1329, 116] on div "Finance" at bounding box center [1304, 115] width 131 height 19
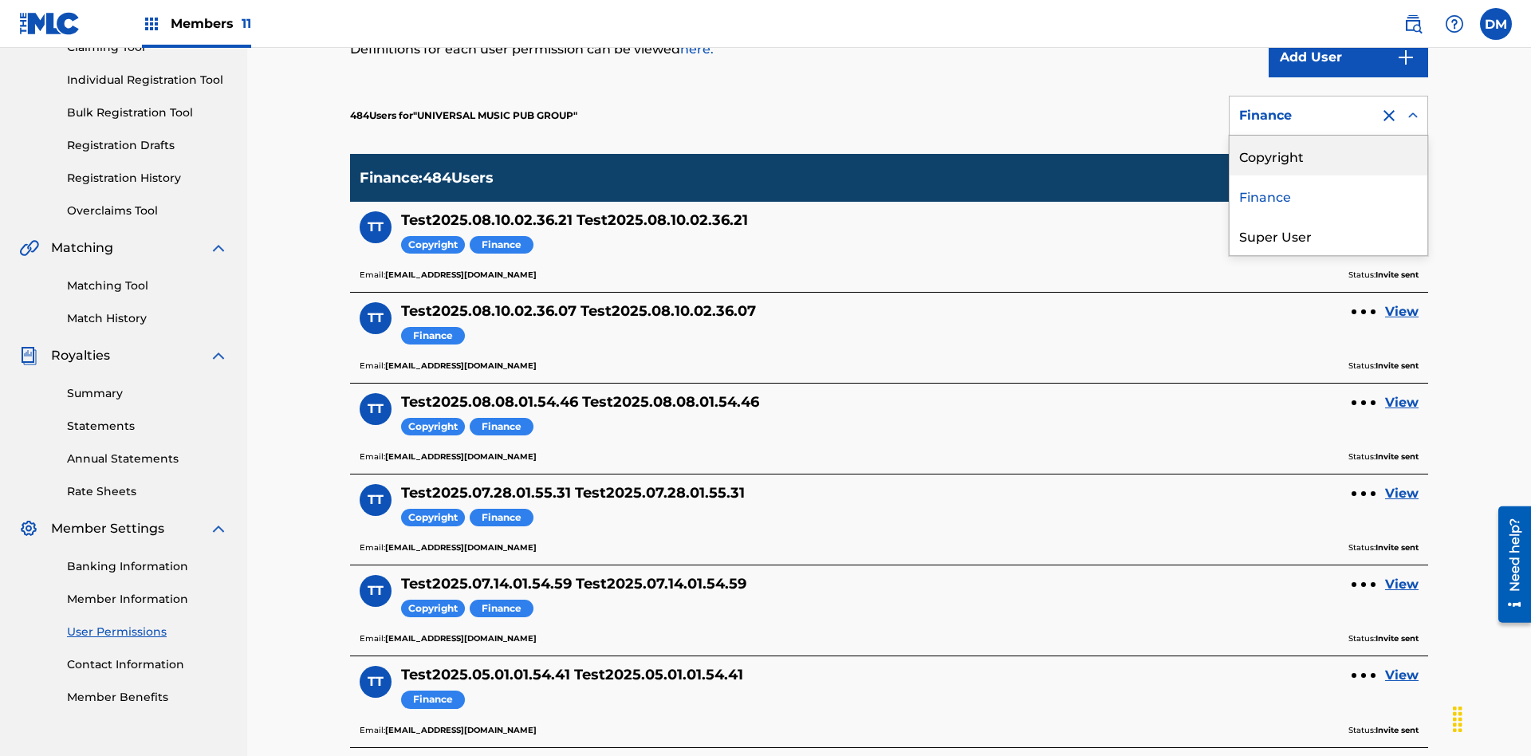
click at [1329, 235] on div "Super User" at bounding box center [1329, 235] width 198 height 40
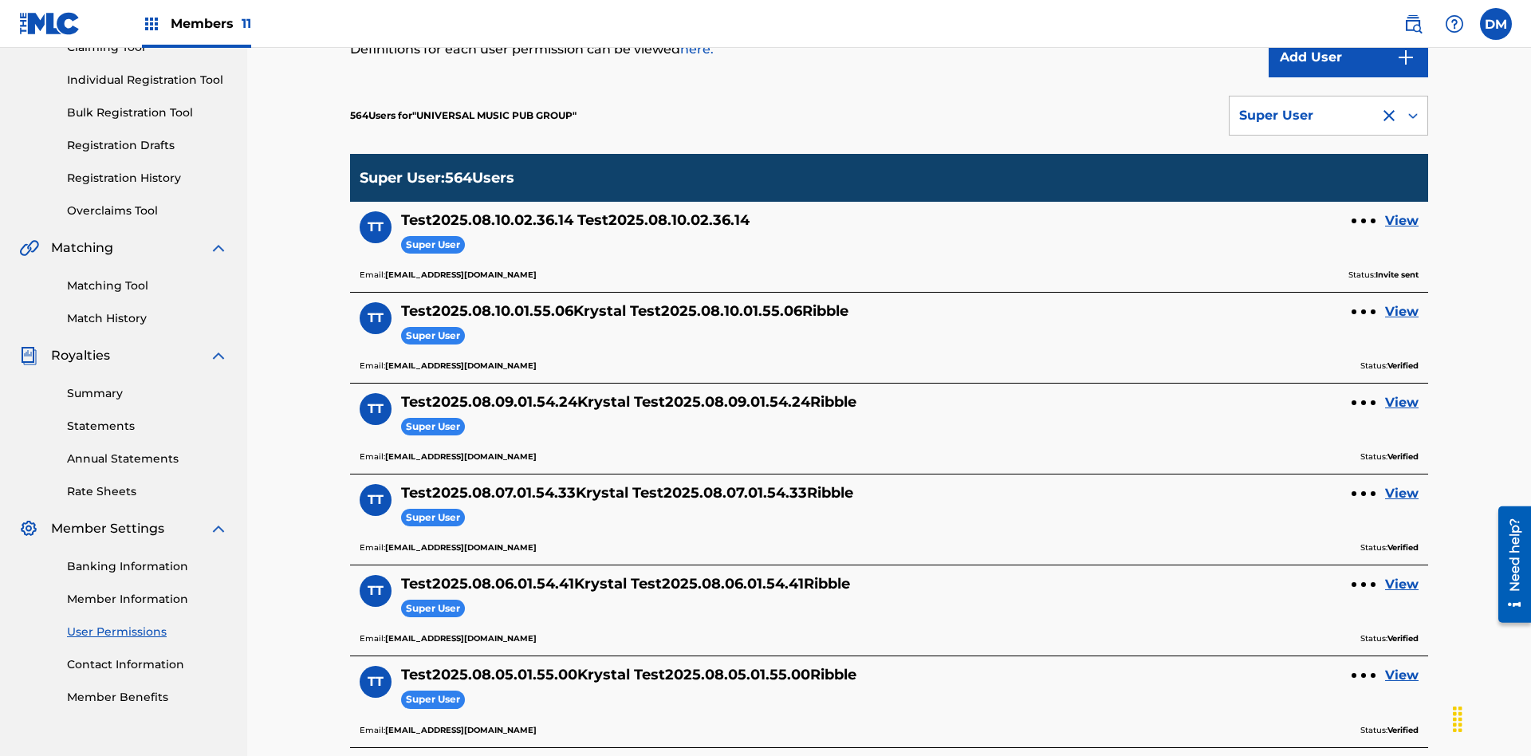
click at [1329, 116] on div "Super User" at bounding box center [1304, 115] width 131 height 19
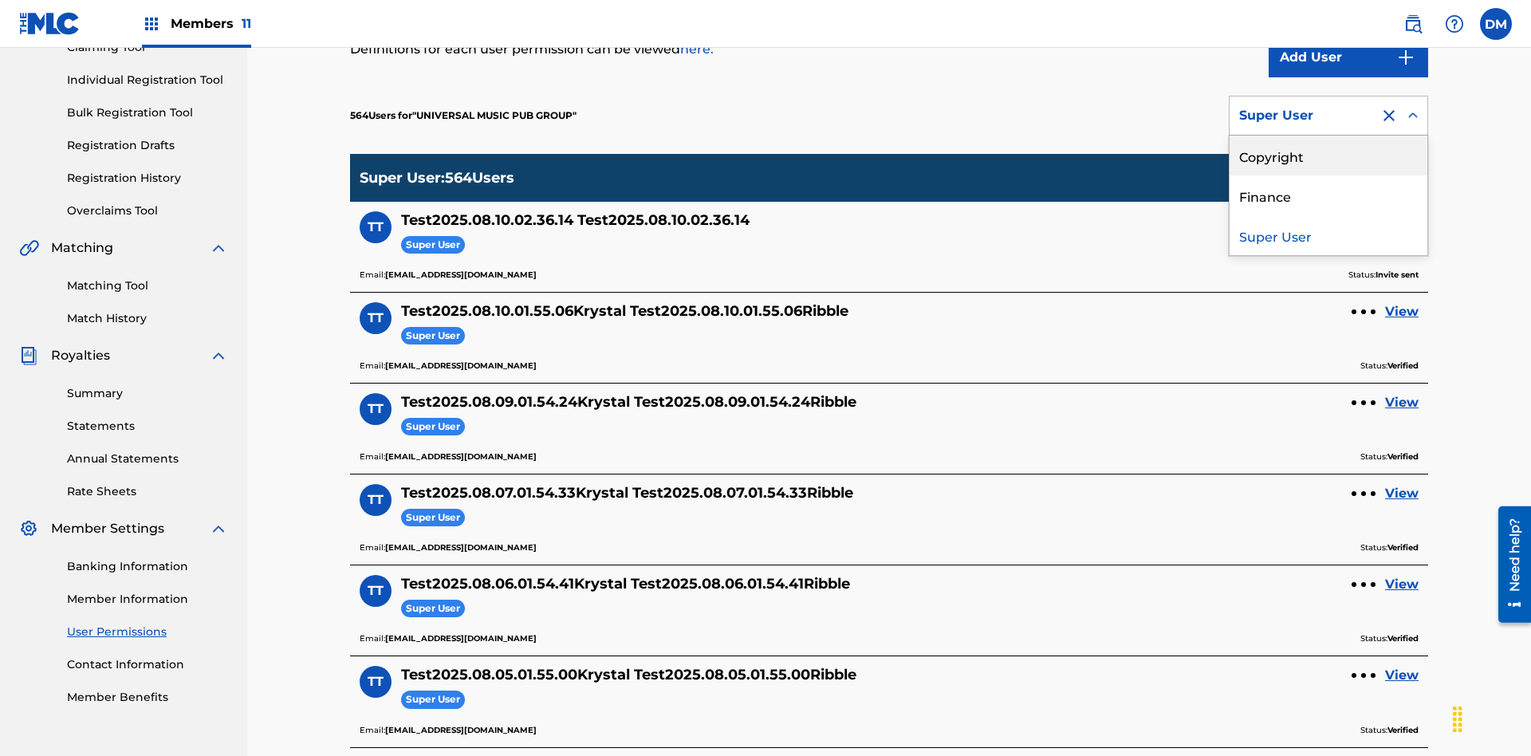
click at [1329, 156] on div "Copyright" at bounding box center [1329, 156] width 198 height 40
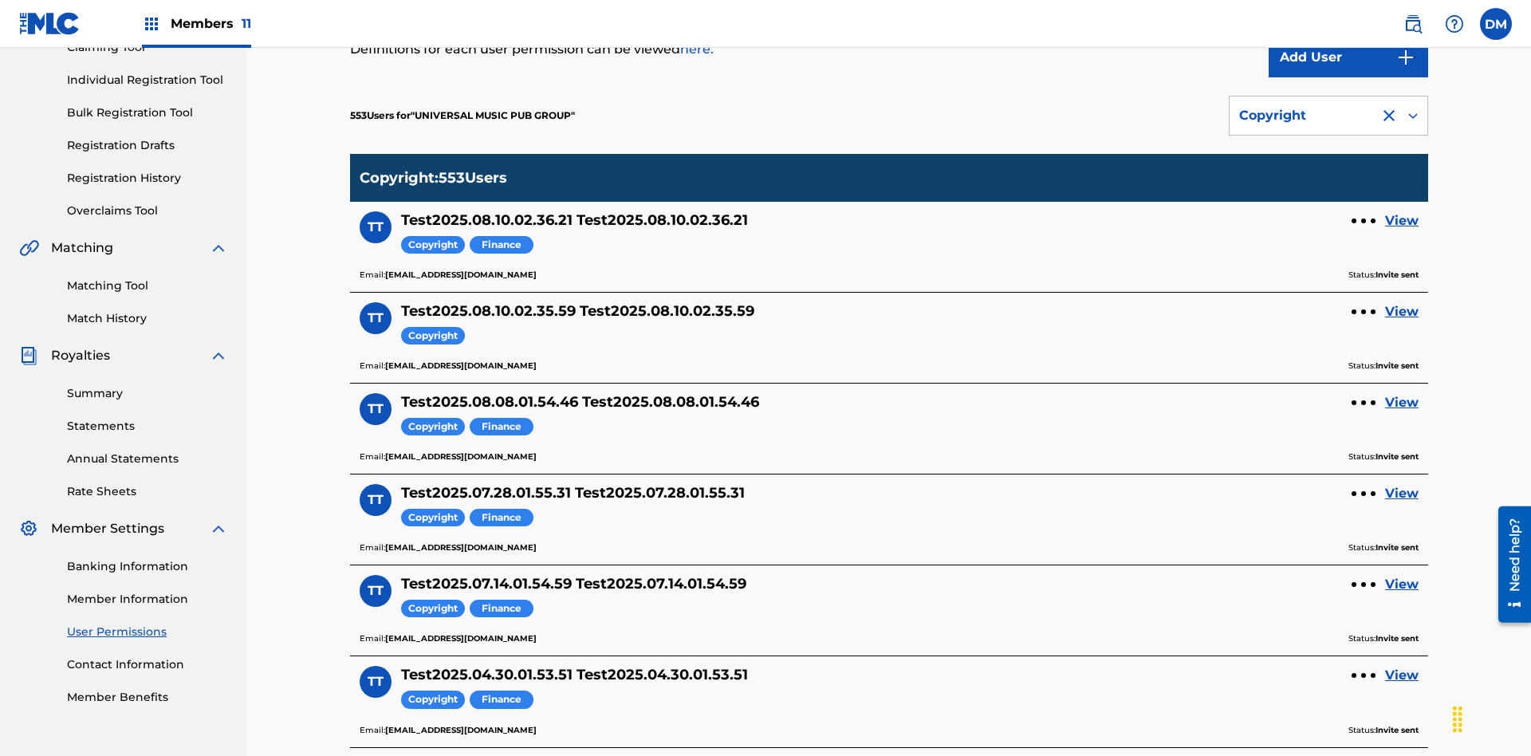
click at [1329, 116] on div "Copyright" at bounding box center [1304, 115] width 131 height 19
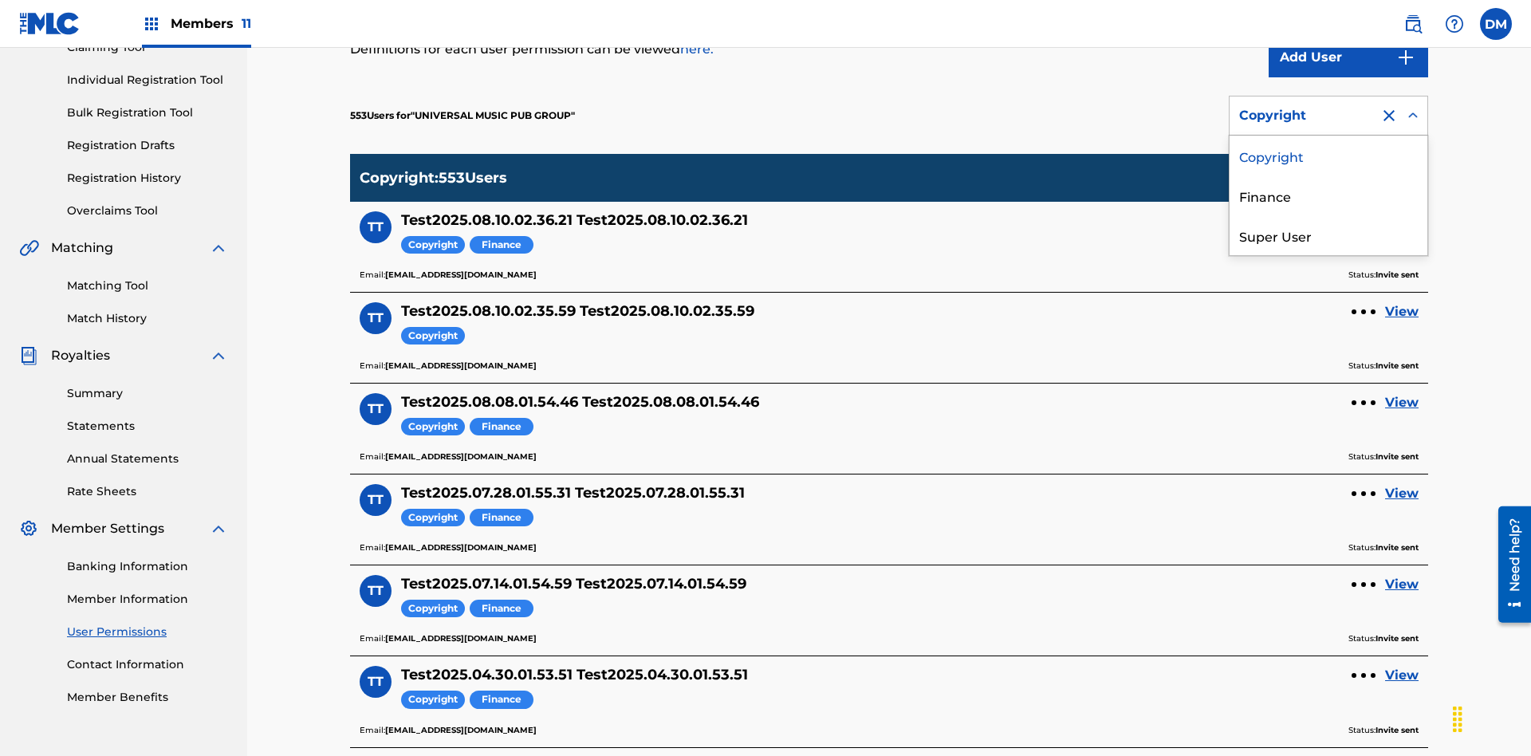
click at [1329, 195] on div "Finance" at bounding box center [1329, 195] width 198 height 40
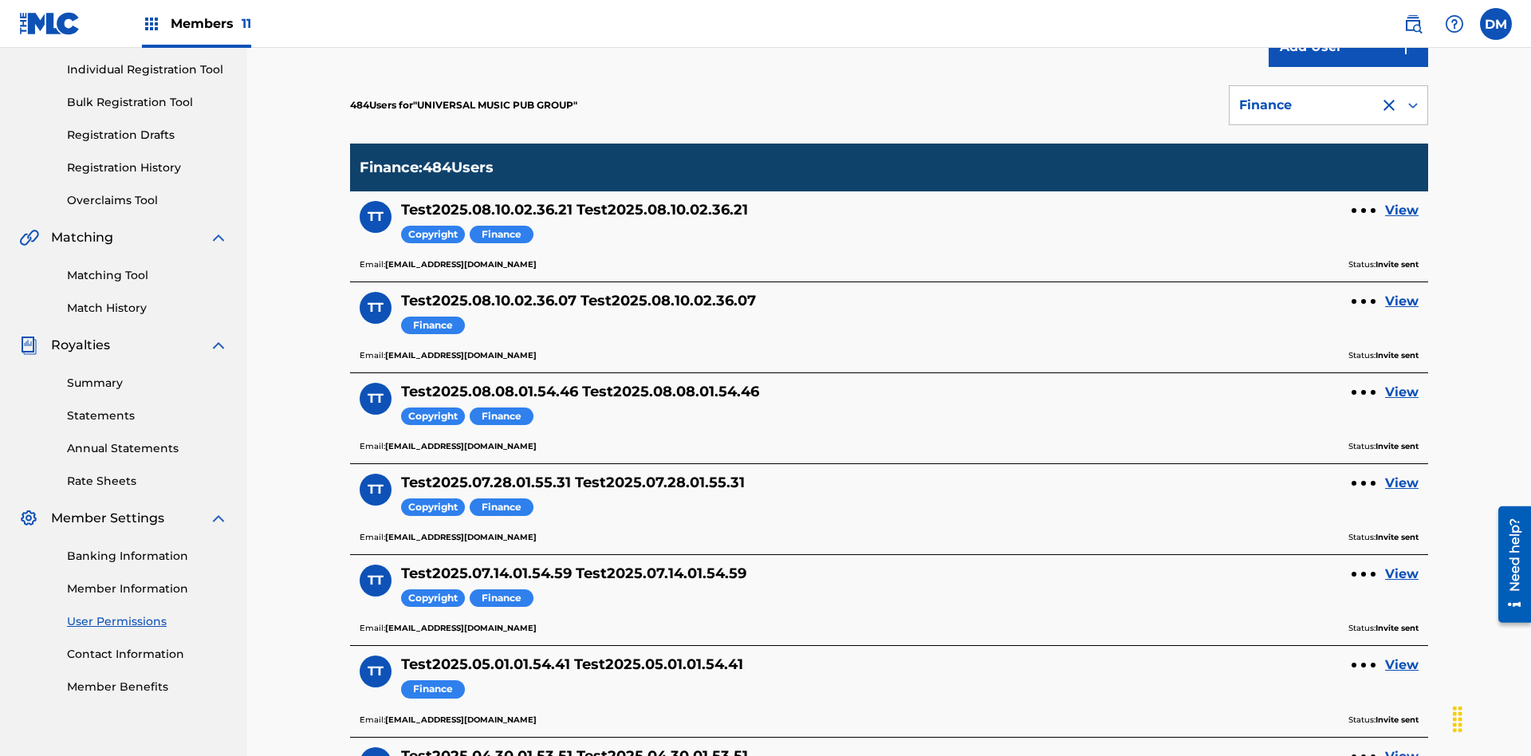
click at [1389, 105] on div at bounding box center [1389, 105] width 19 height 19
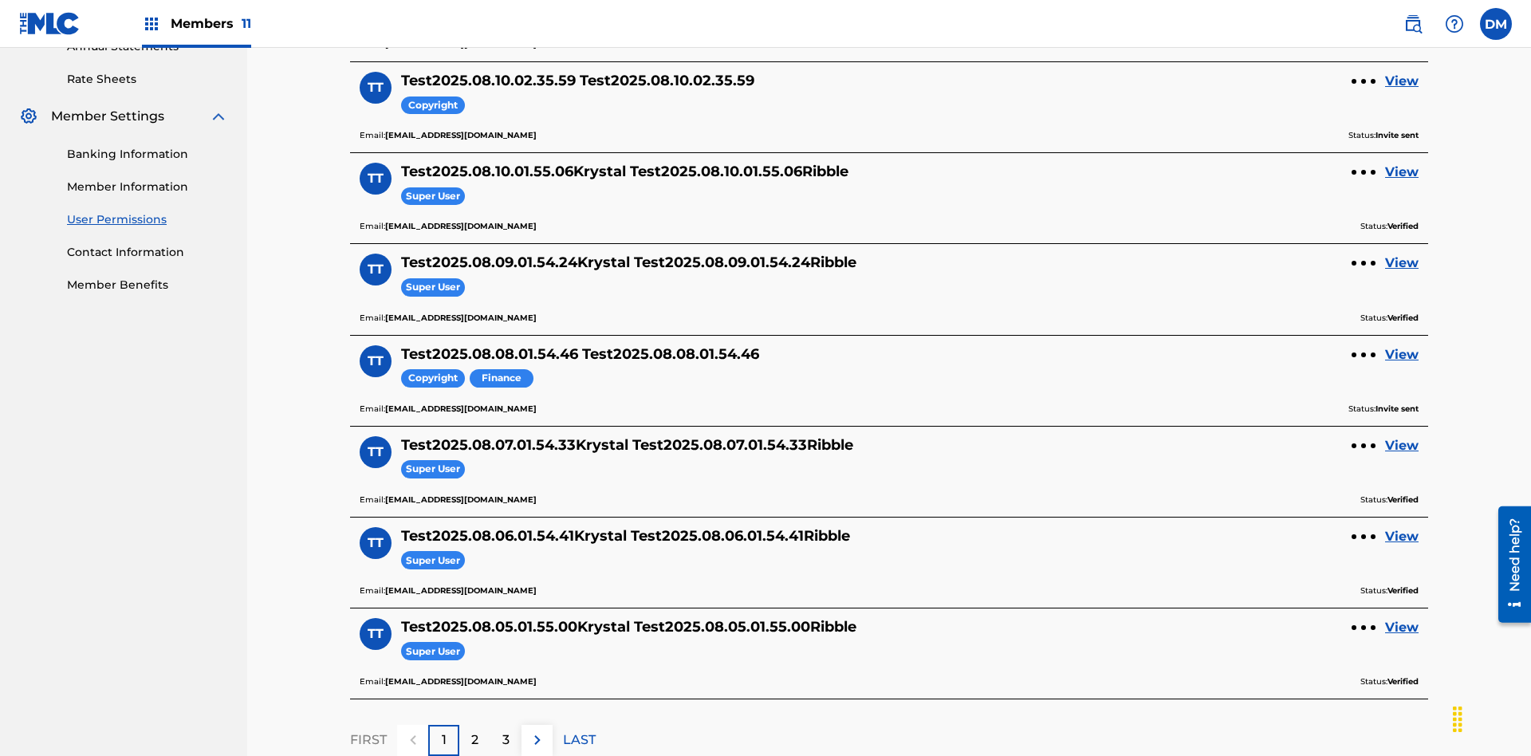
scroll to position [576, 0]
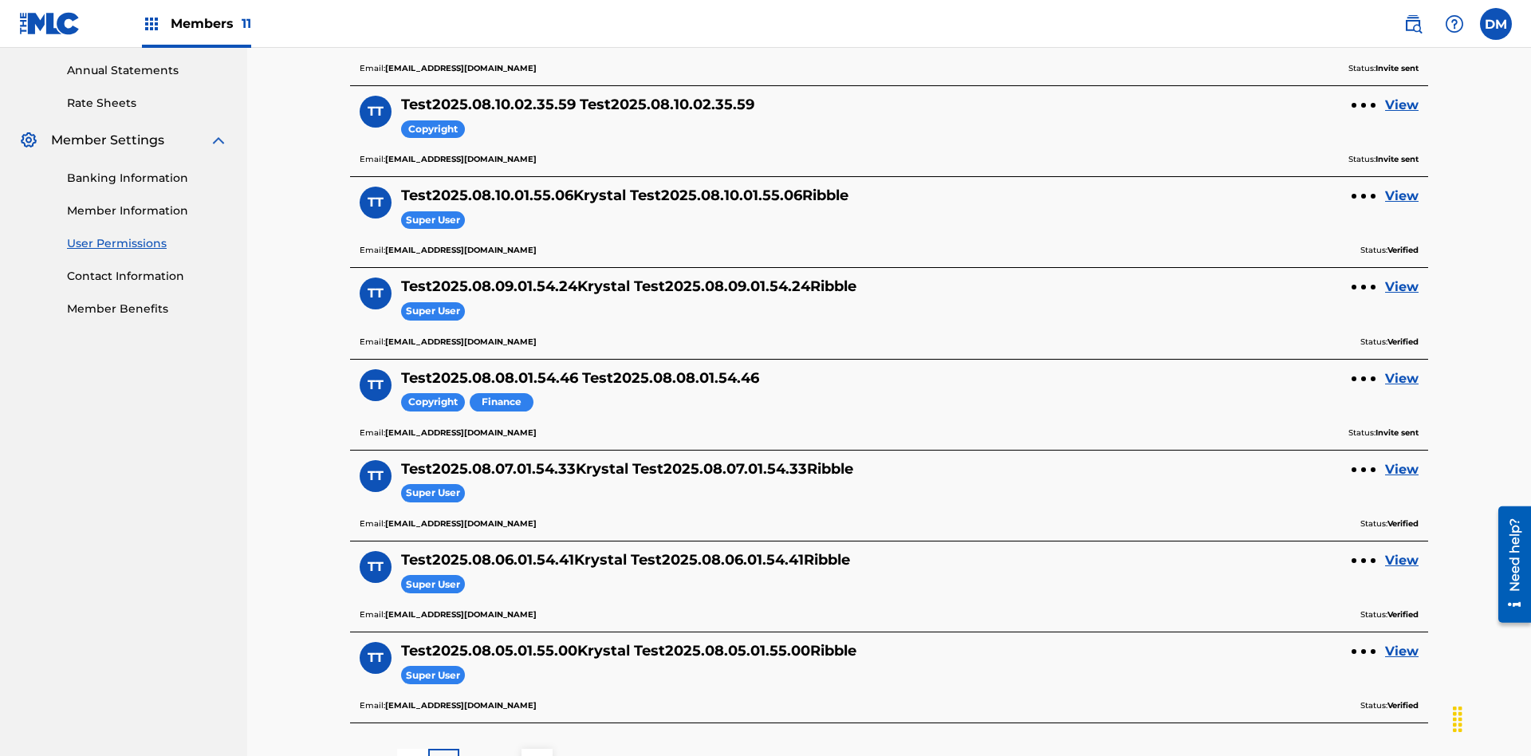
click at [1402, 105] on link "View" at bounding box center [1401, 105] width 33 height 19
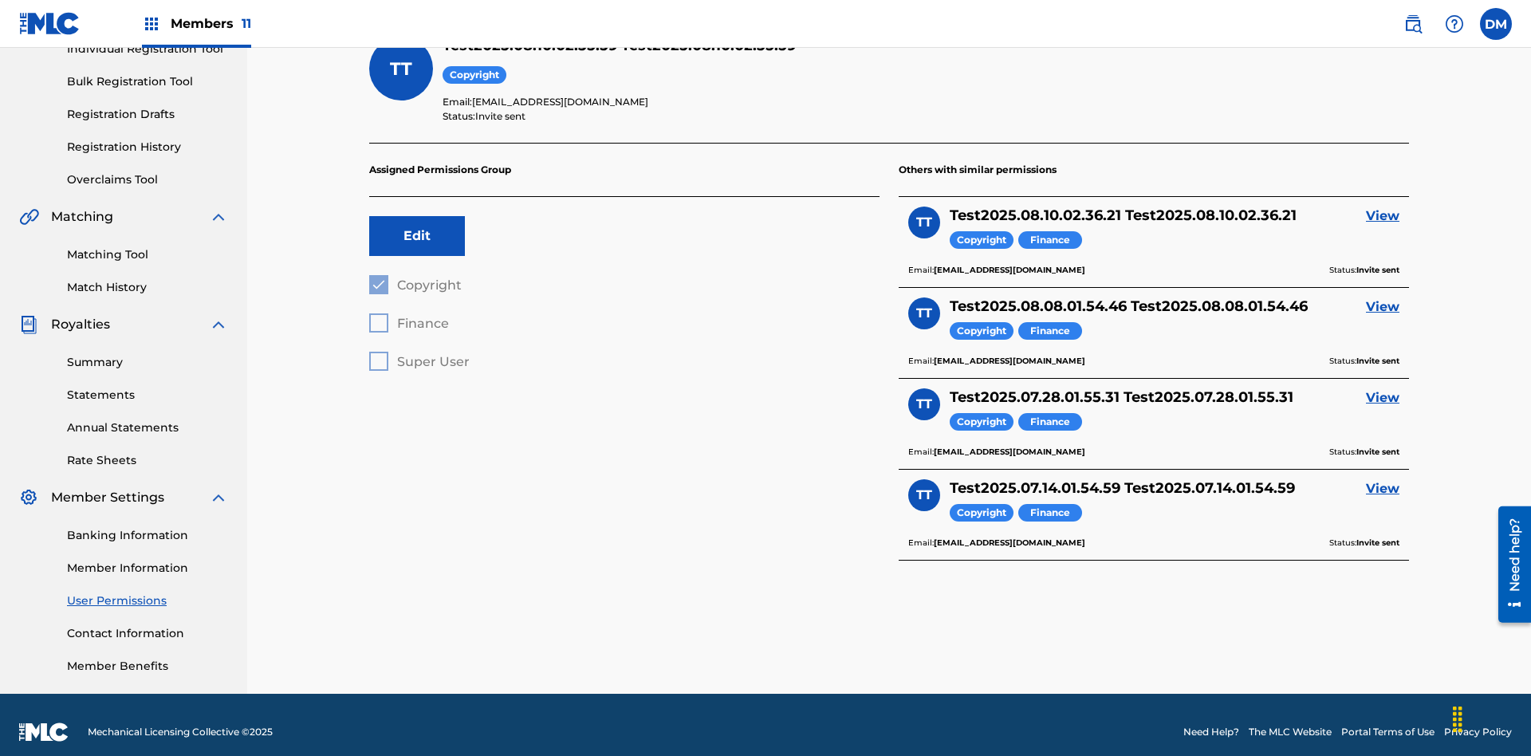
scroll to position [56, 0]
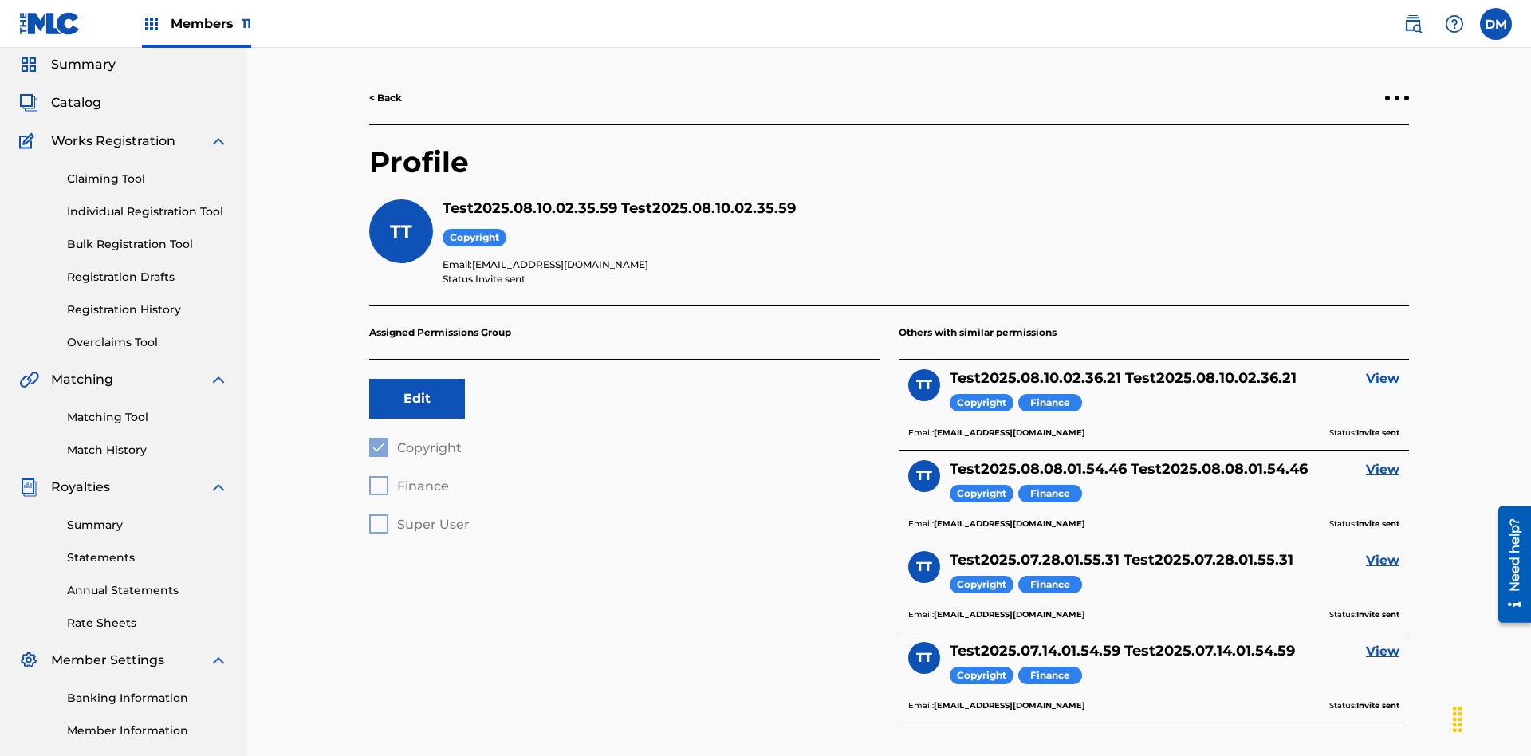
click at [1397, 98] on div at bounding box center [1397, 98] width 5 height 5
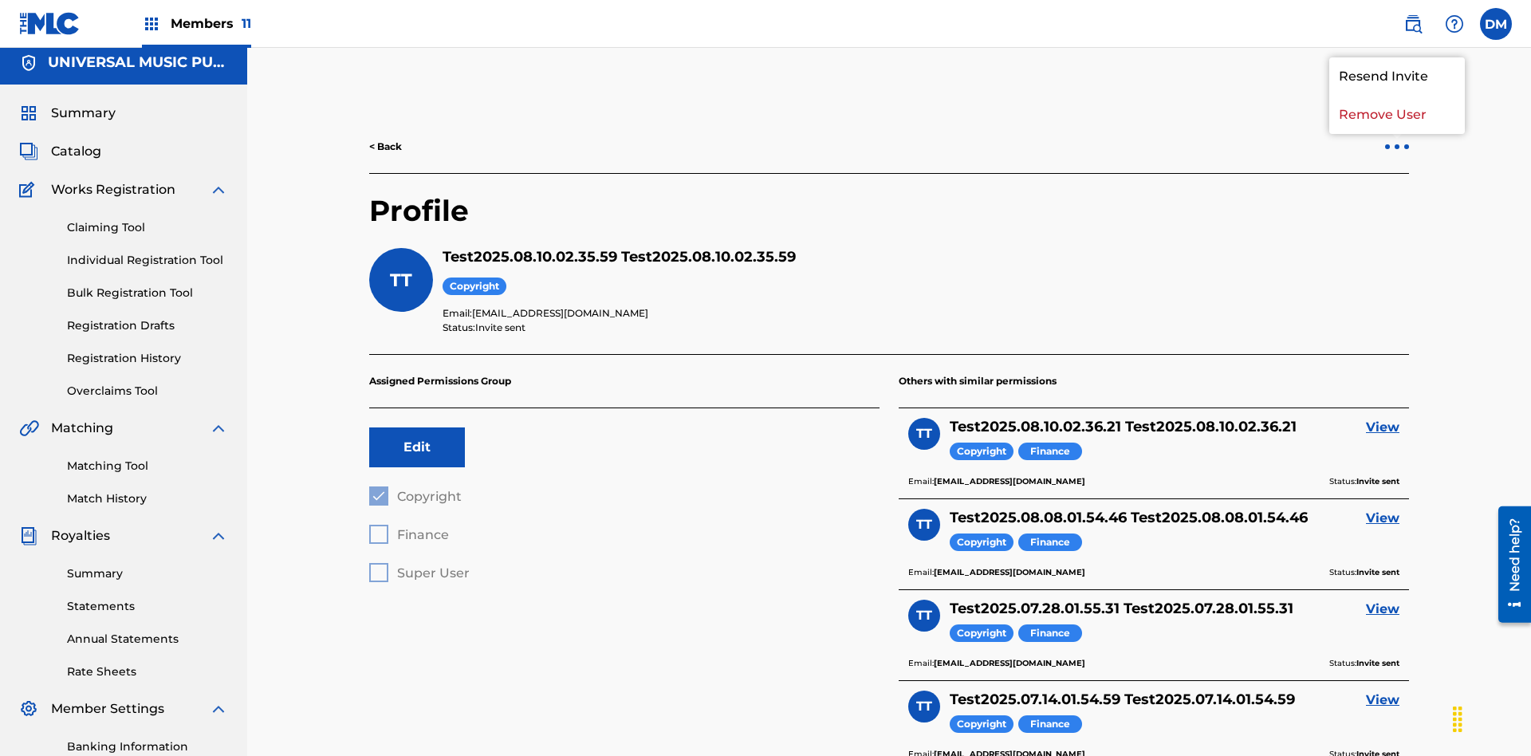
click at [1397, 115] on p "Remove User" at bounding box center [1398, 115] width 136 height 38
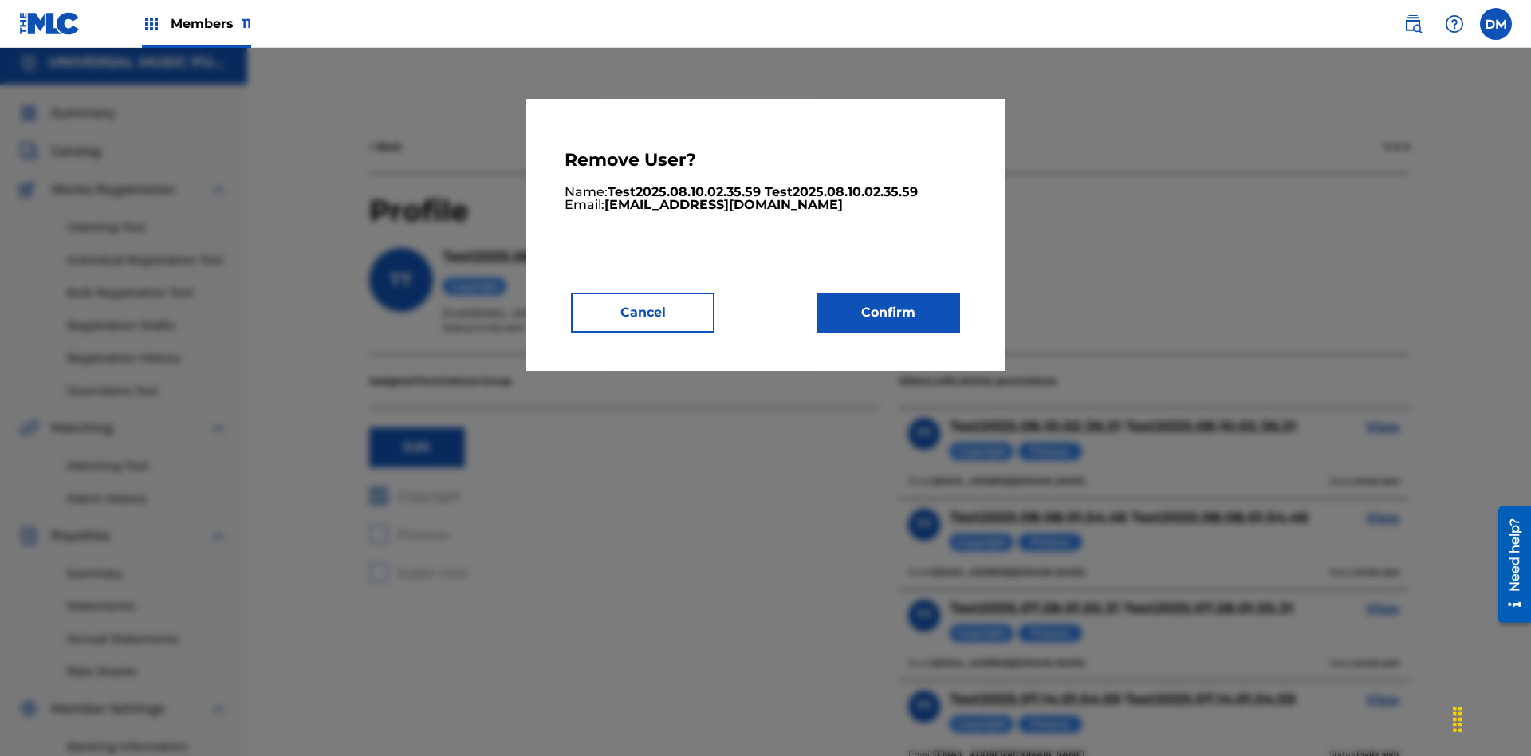
scroll to position [203, 0]
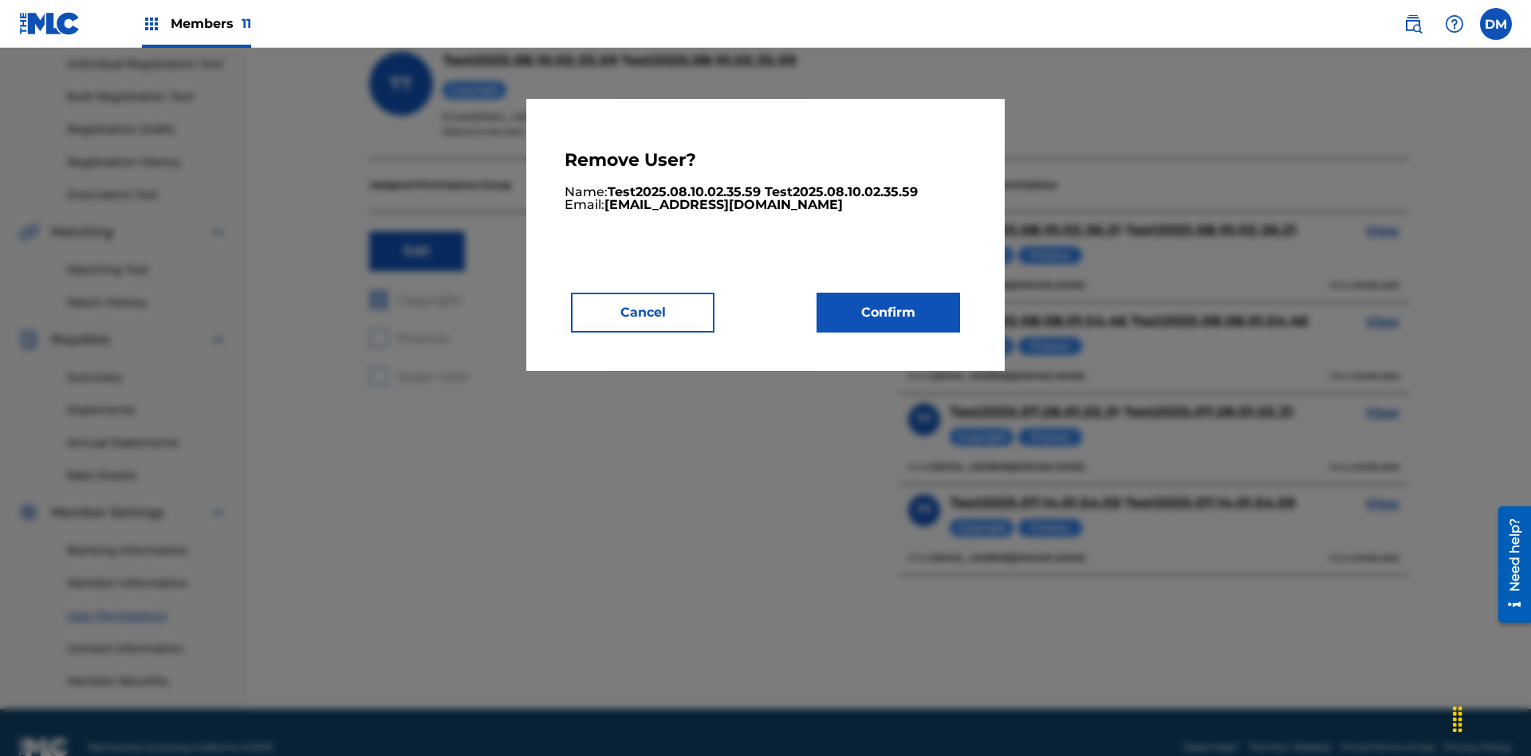
click at [889, 312] on button "Confirm" at bounding box center [889, 313] width 144 height 40
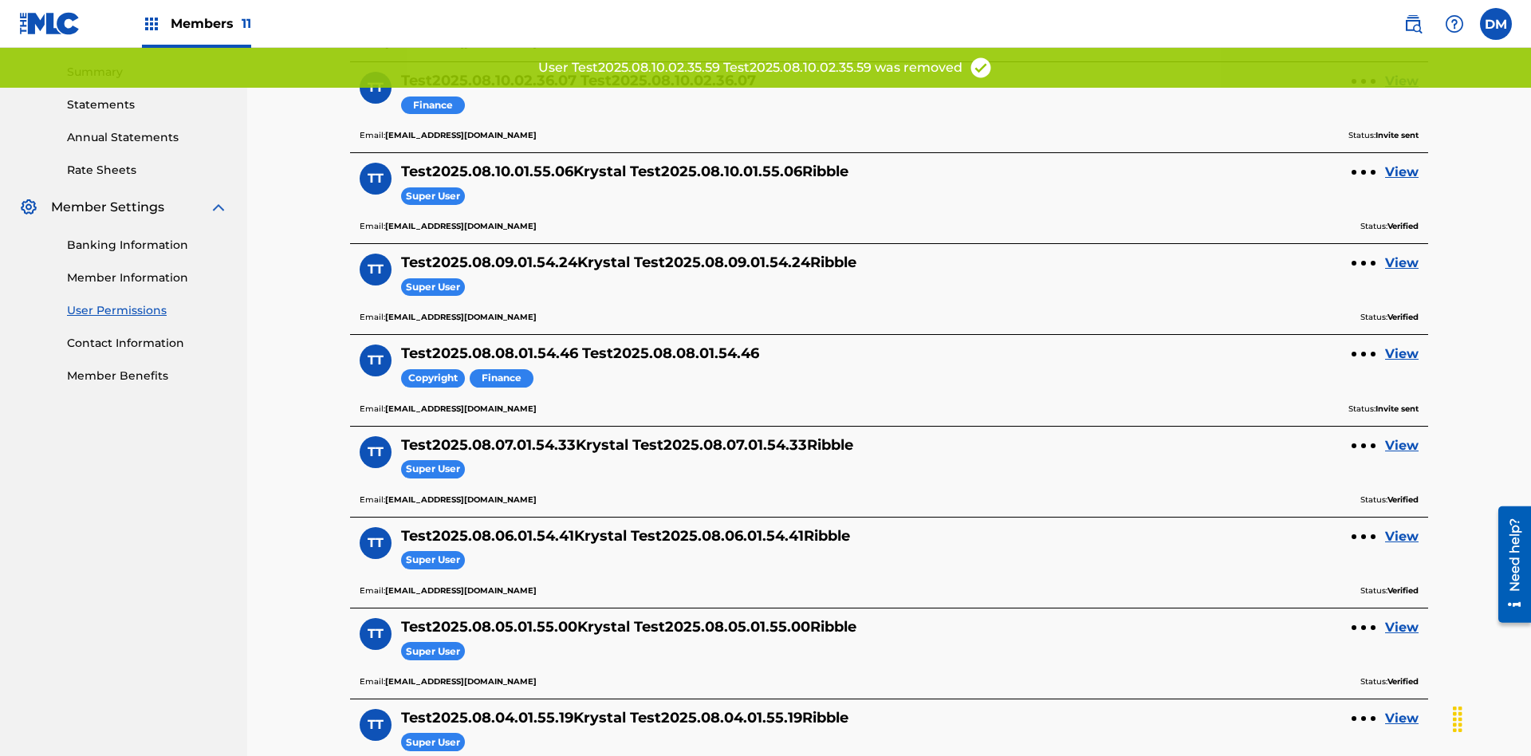
scroll to position [485, 0]
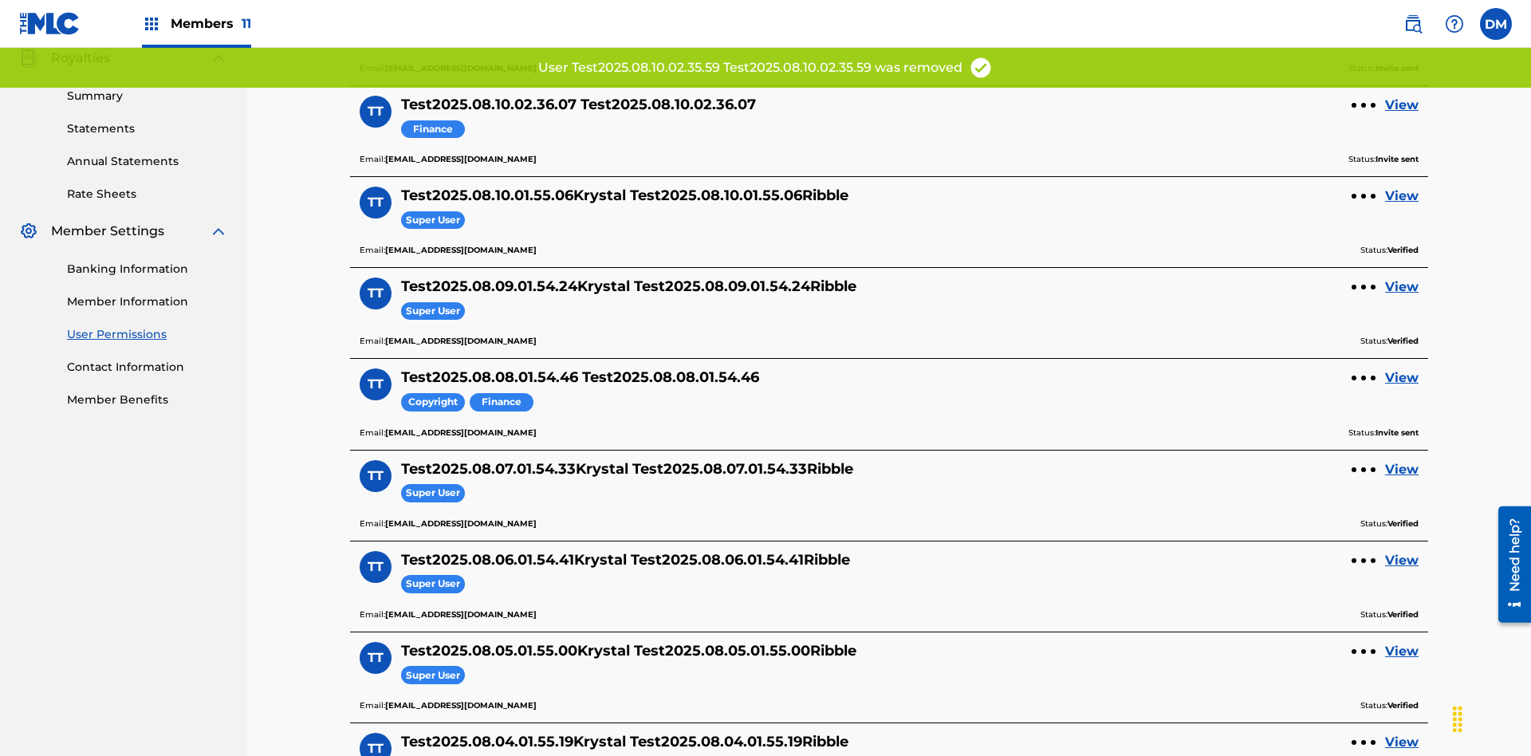
click at [1402, 105] on link "View" at bounding box center [1401, 105] width 33 height 19
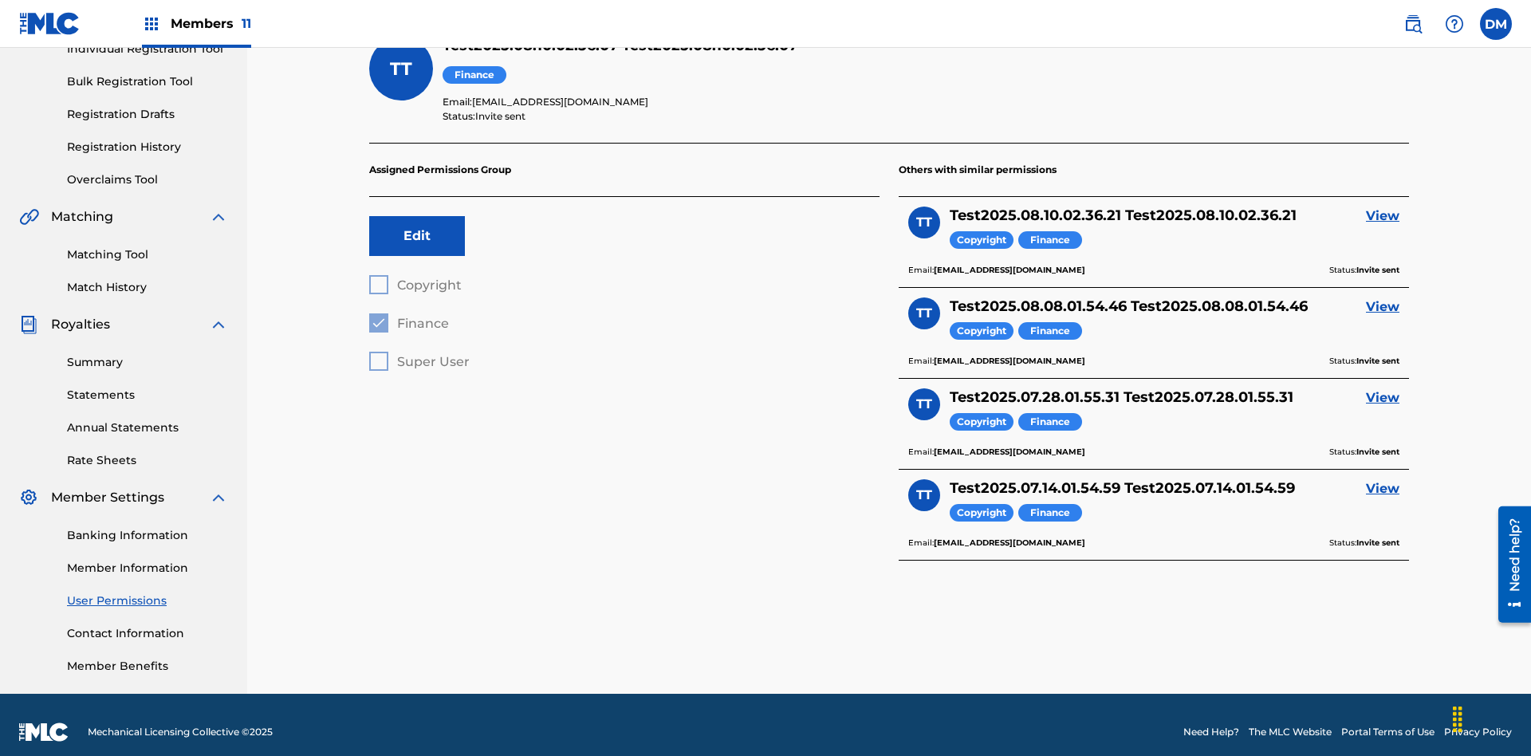
scroll to position [56, 0]
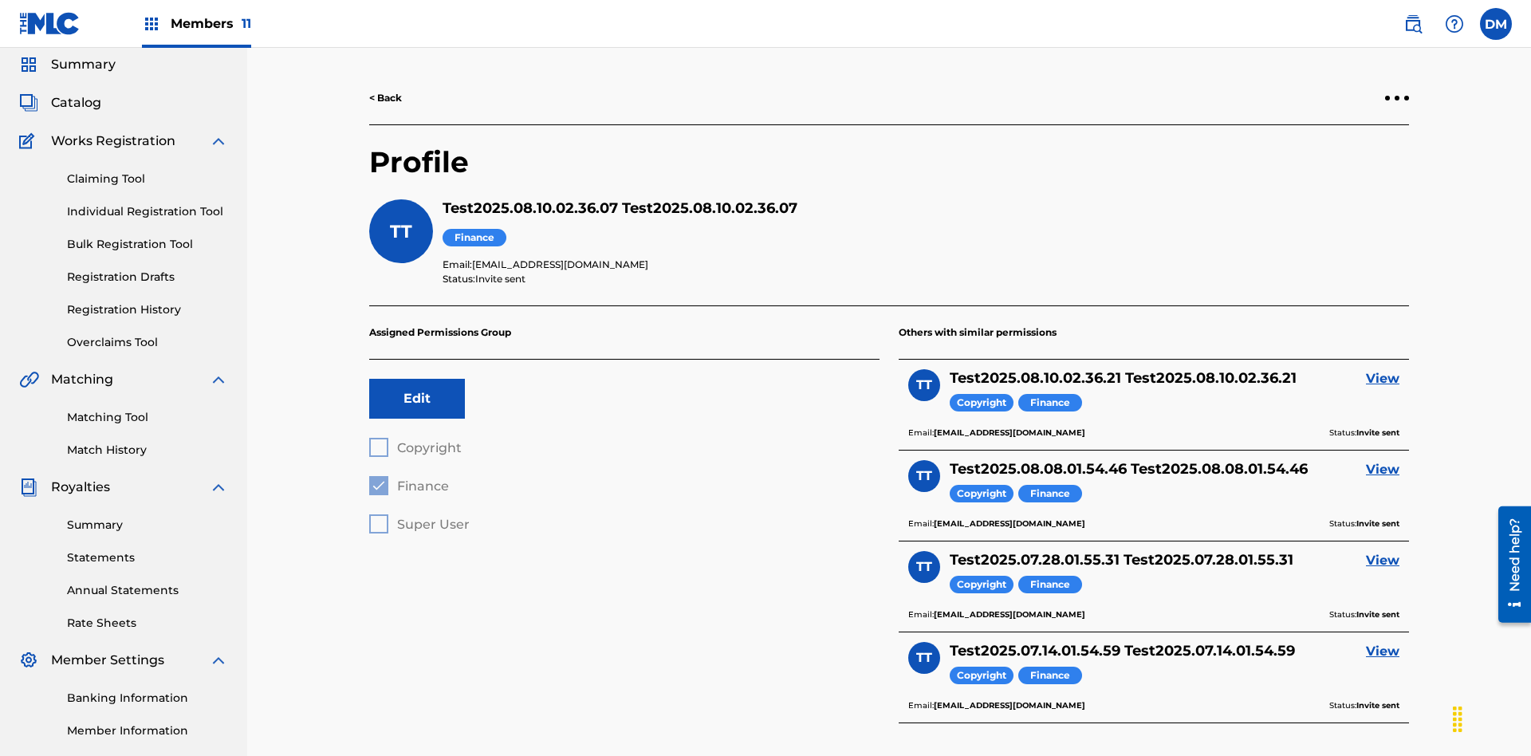
click at [1397, 98] on div at bounding box center [1397, 98] width 5 height 5
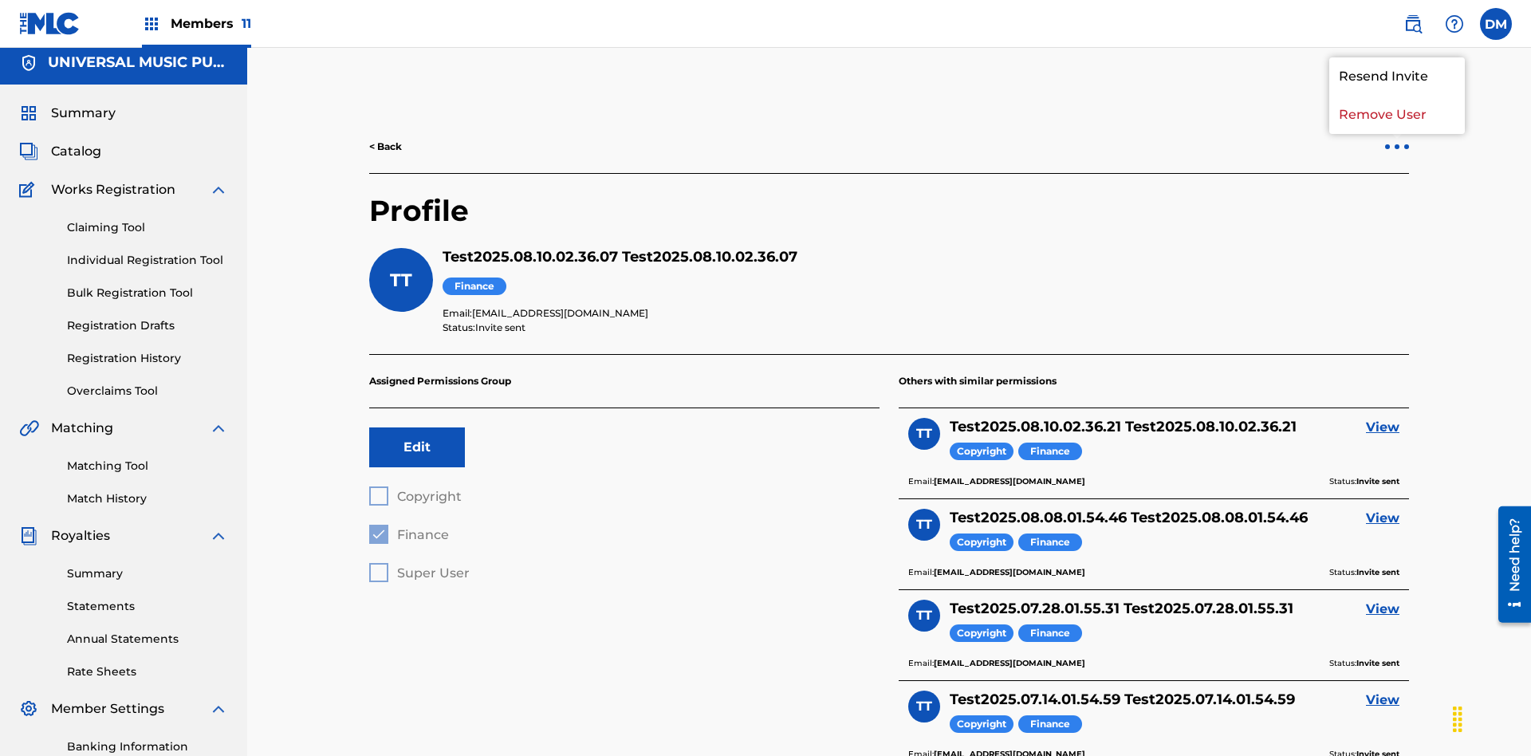
click at [1397, 115] on p "Remove User" at bounding box center [1398, 115] width 136 height 38
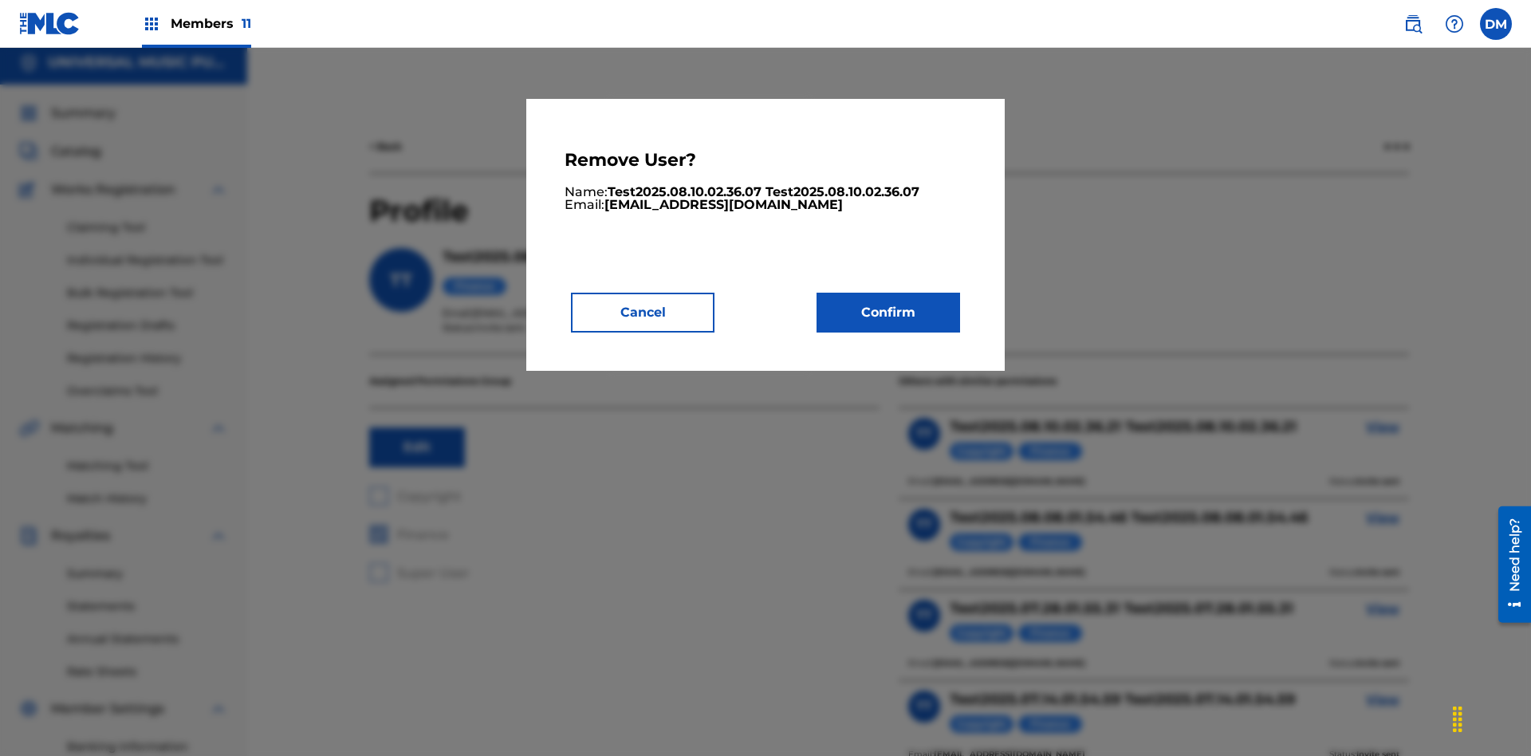
scroll to position [203, 0]
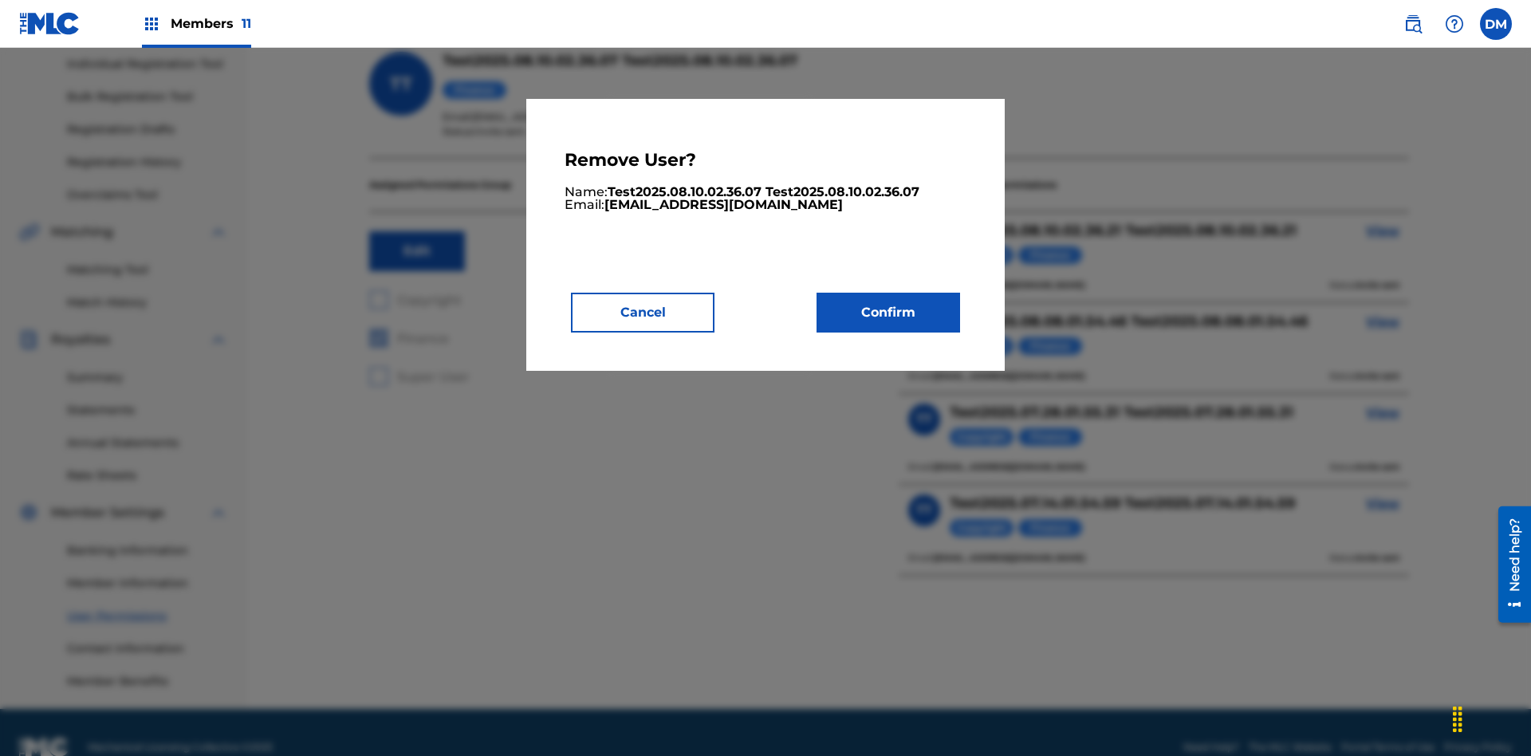
click at [889, 312] on button "Confirm" at bounding box center [889, 313] width 144 height 40
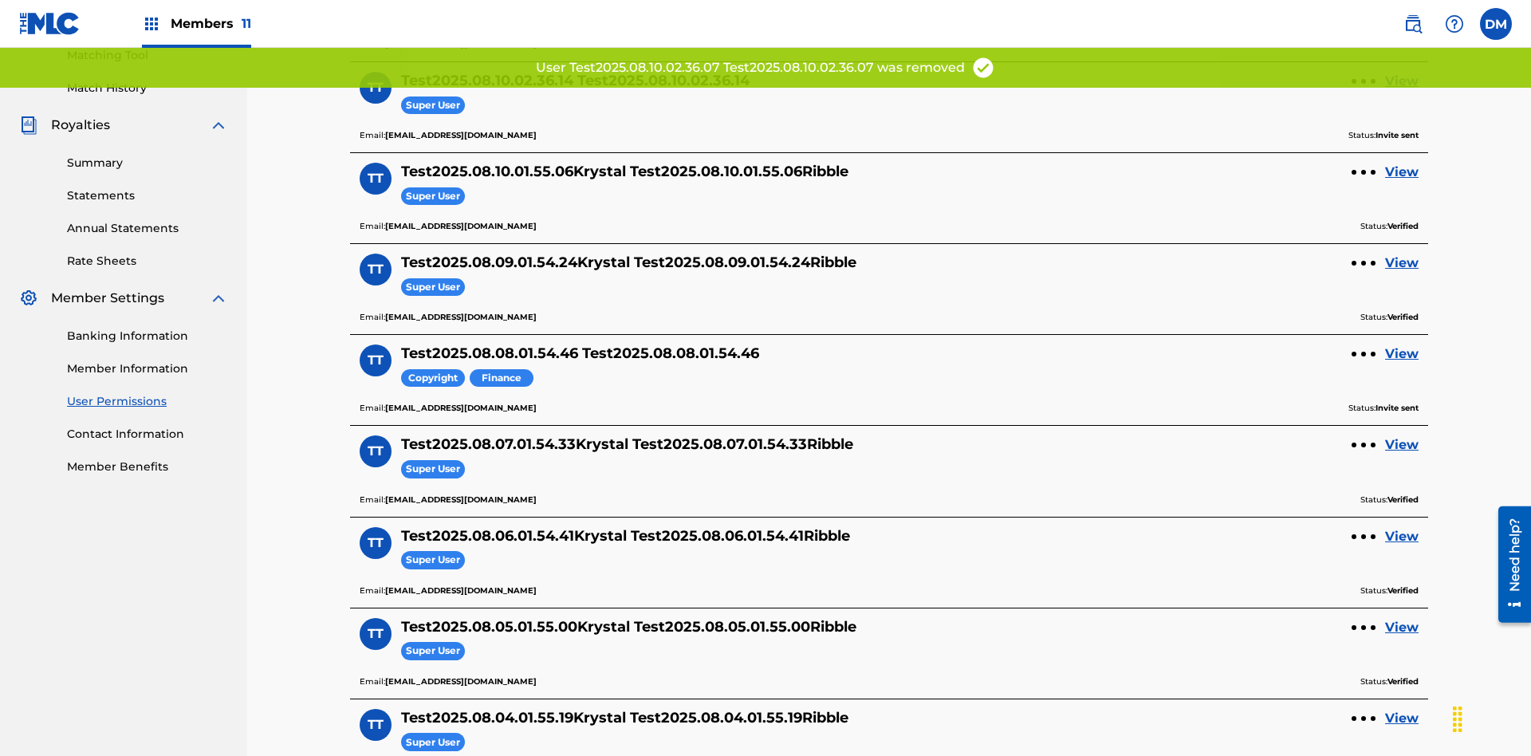
scroll to position [394, 0]
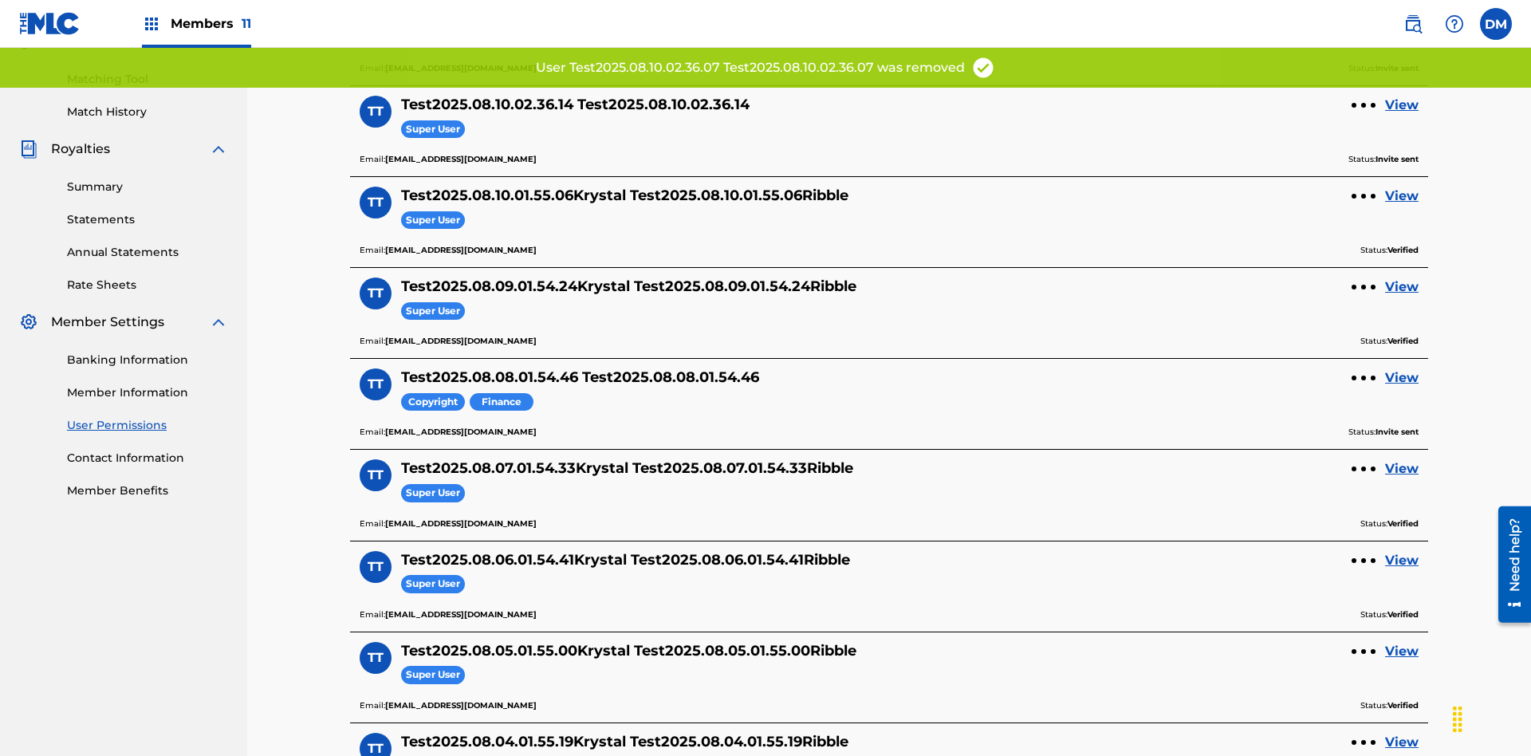
click at [1402, 105] on link "View" at bounding box center [1401, 105] width 33 height 19
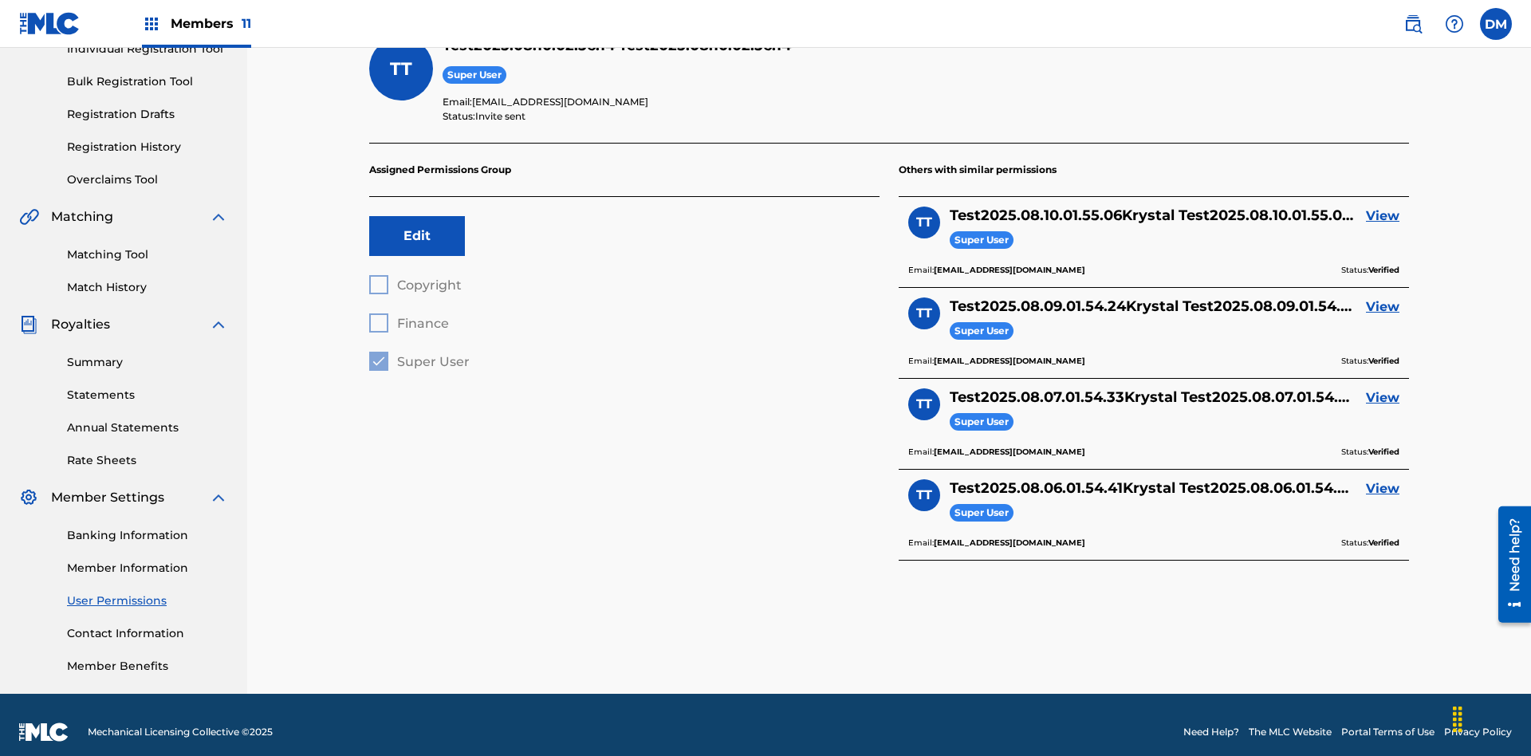
scroll to position [56, 0]
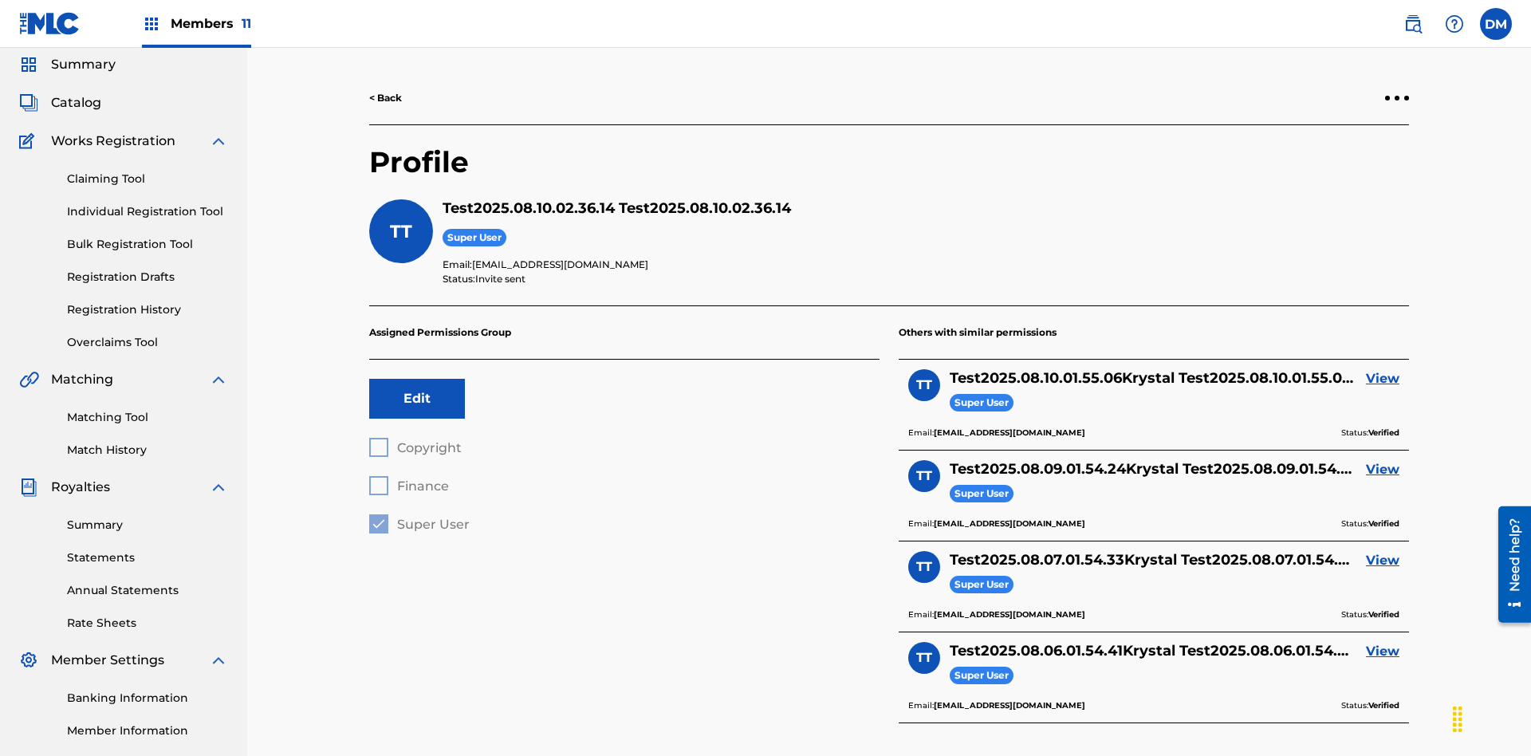
click at [1397, 98] on div at bounding box center [1397, 98] width 5 height 5
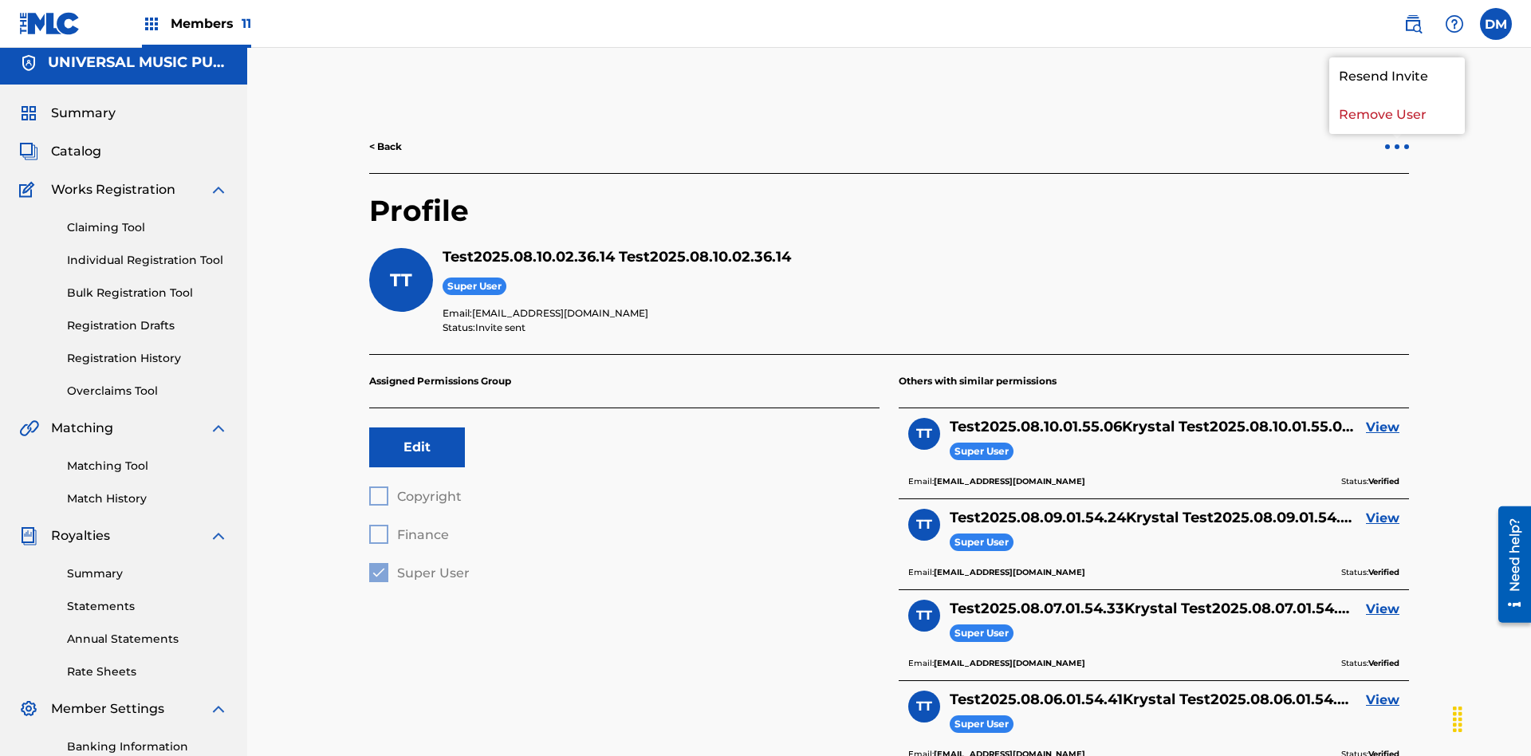
click at [1397, 115] on p "Remove User" at bounding box center [1398, 115] width 136 height 38
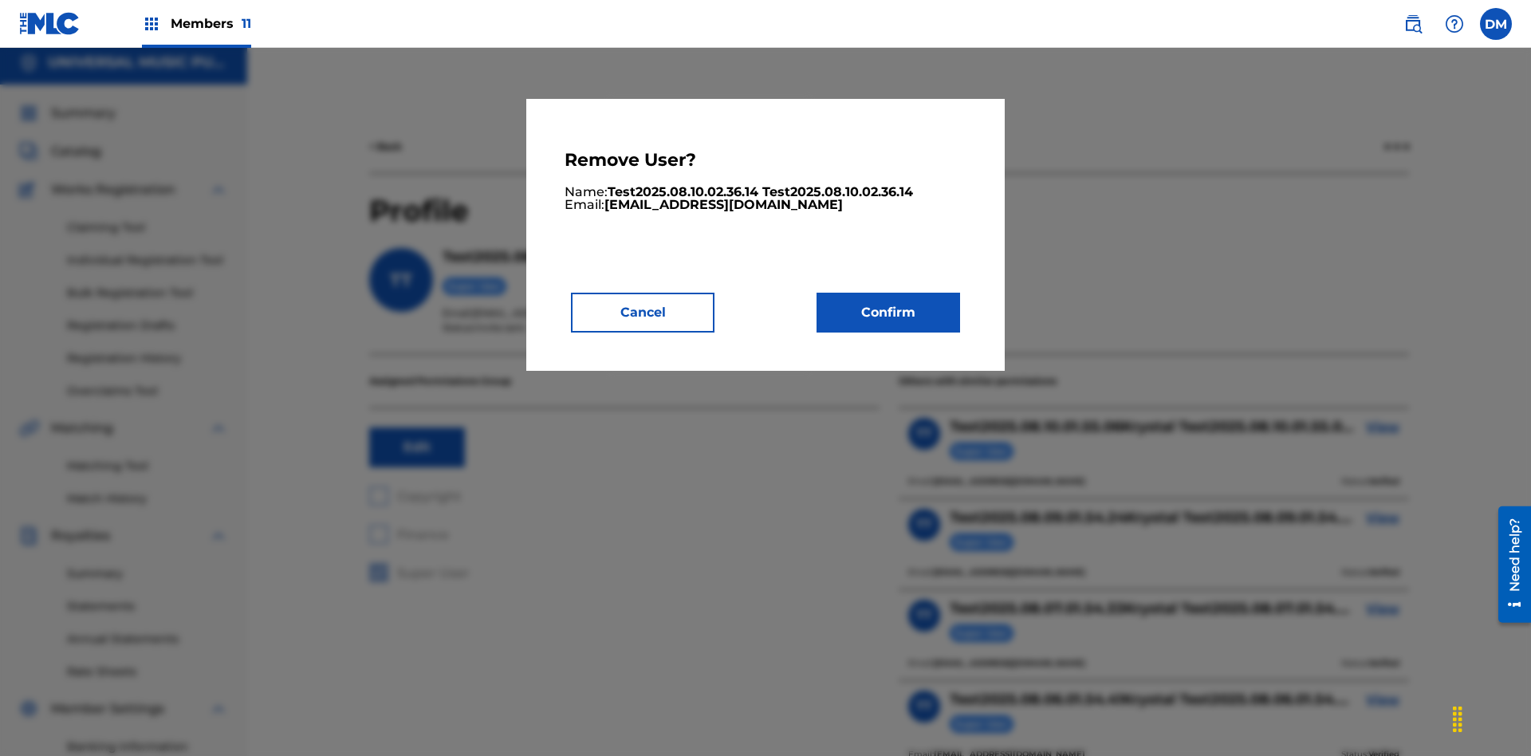
scroll to position [203, 0]
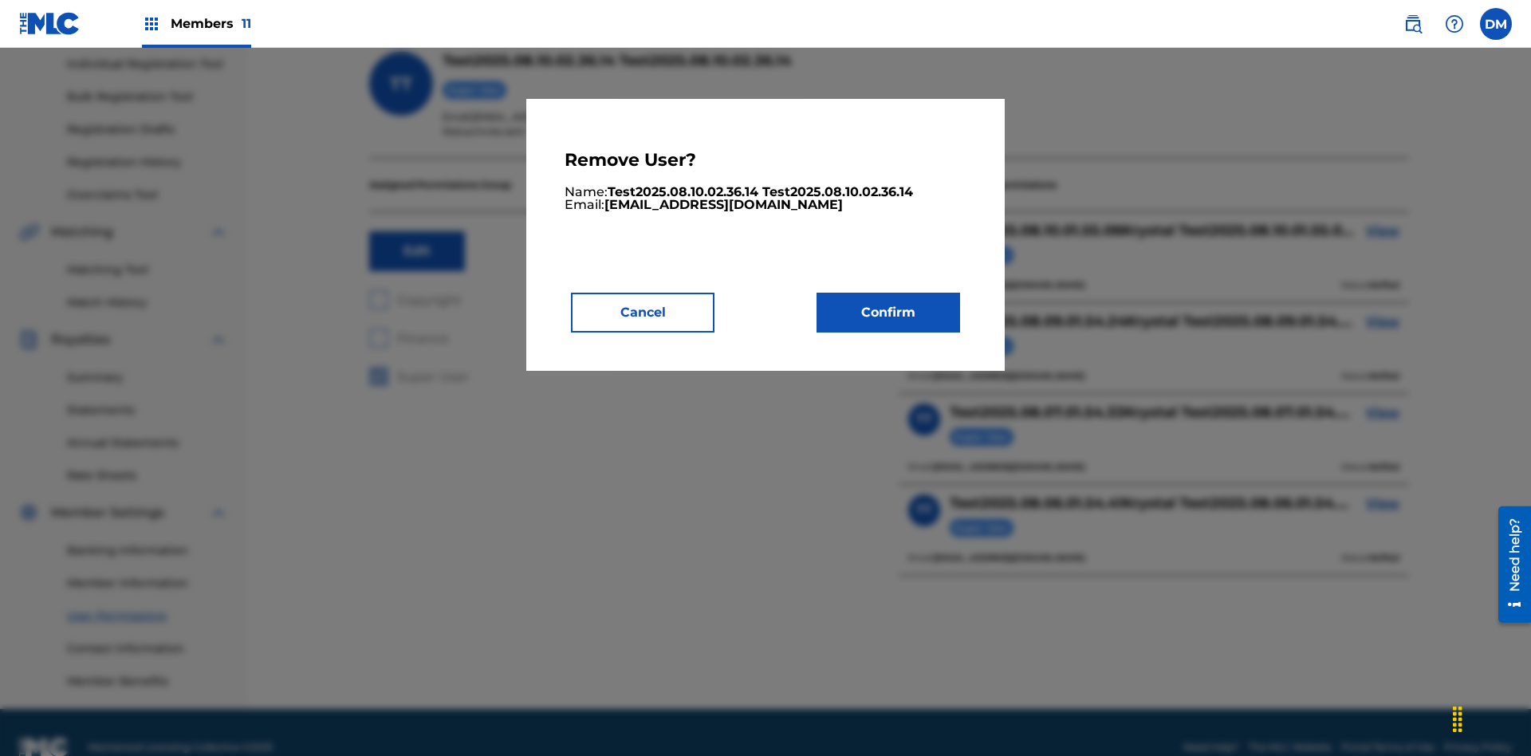
click at [889, 312] on button "Confirm" at bounding box center [889, 313] width 144 height 40
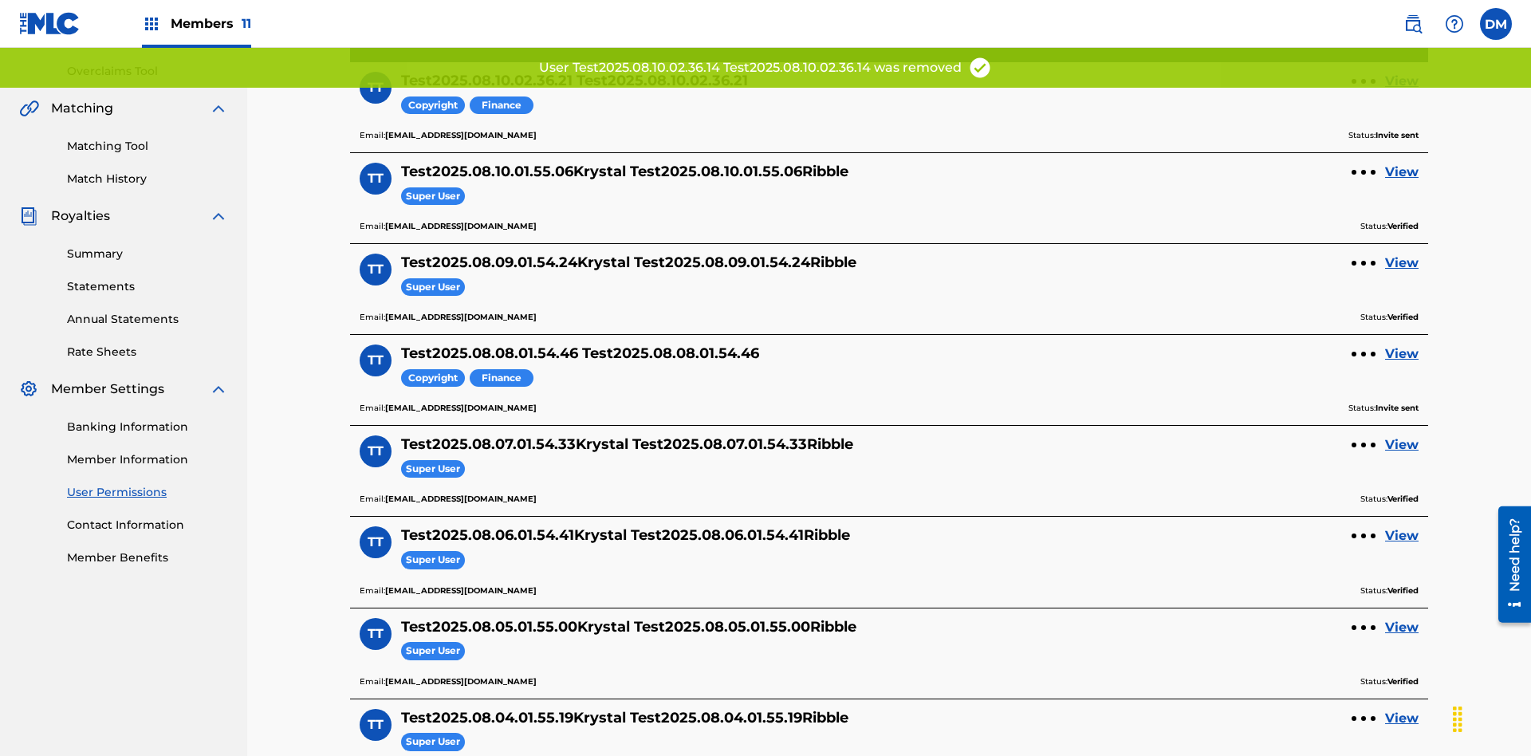
scroll to position [303, 0]
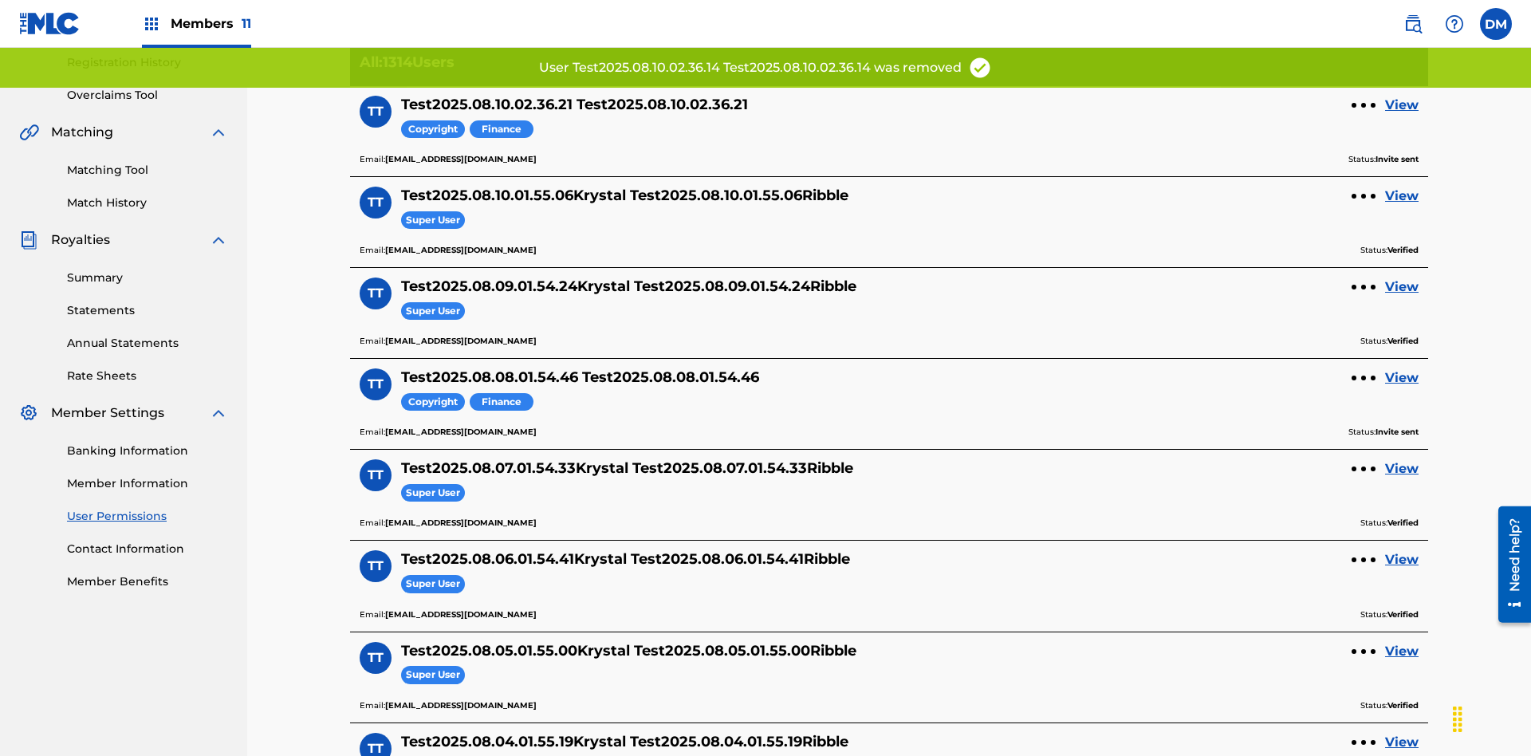
click at [1402, 105] on link "View" at bounding box center [1401, 105] width 33 height 19
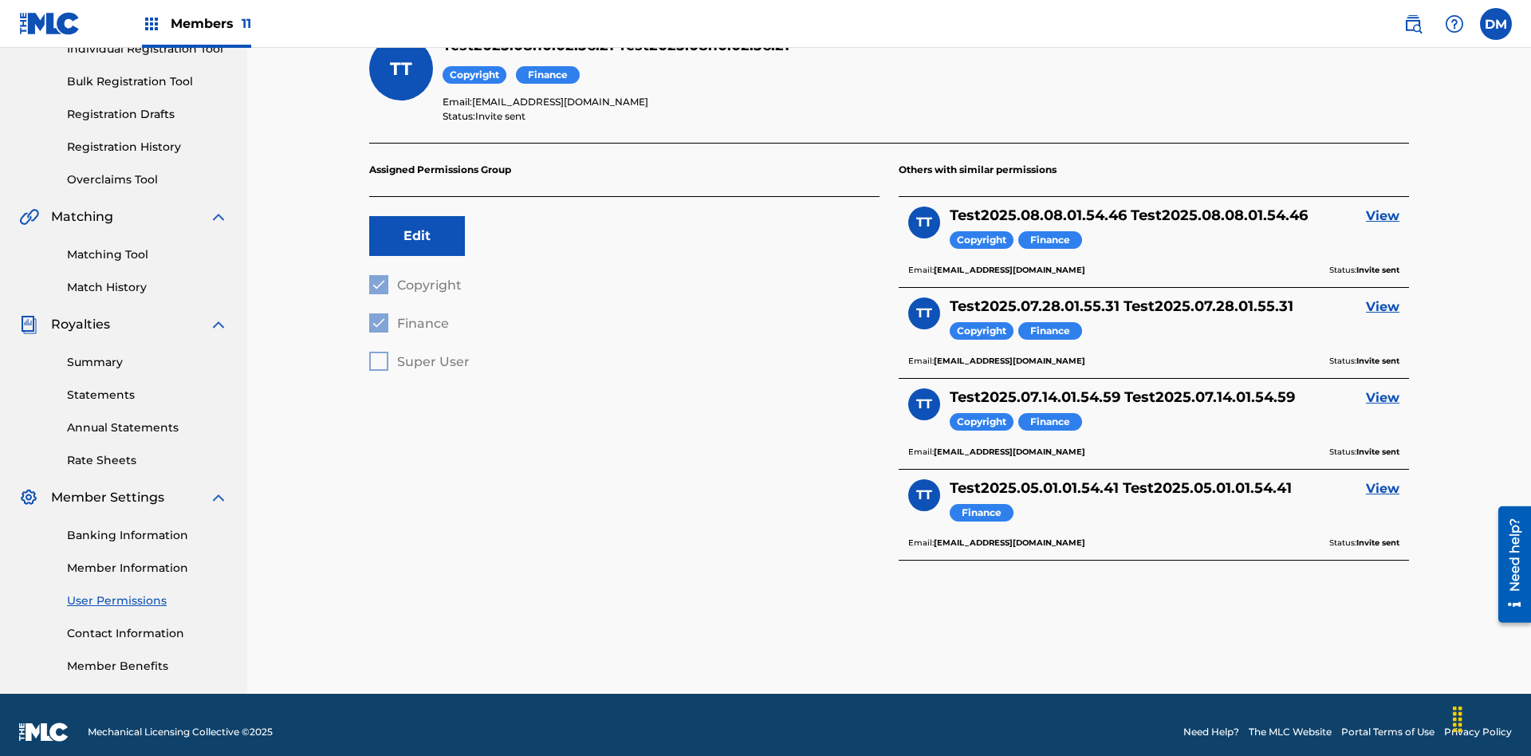
scroll to position [51, 0]
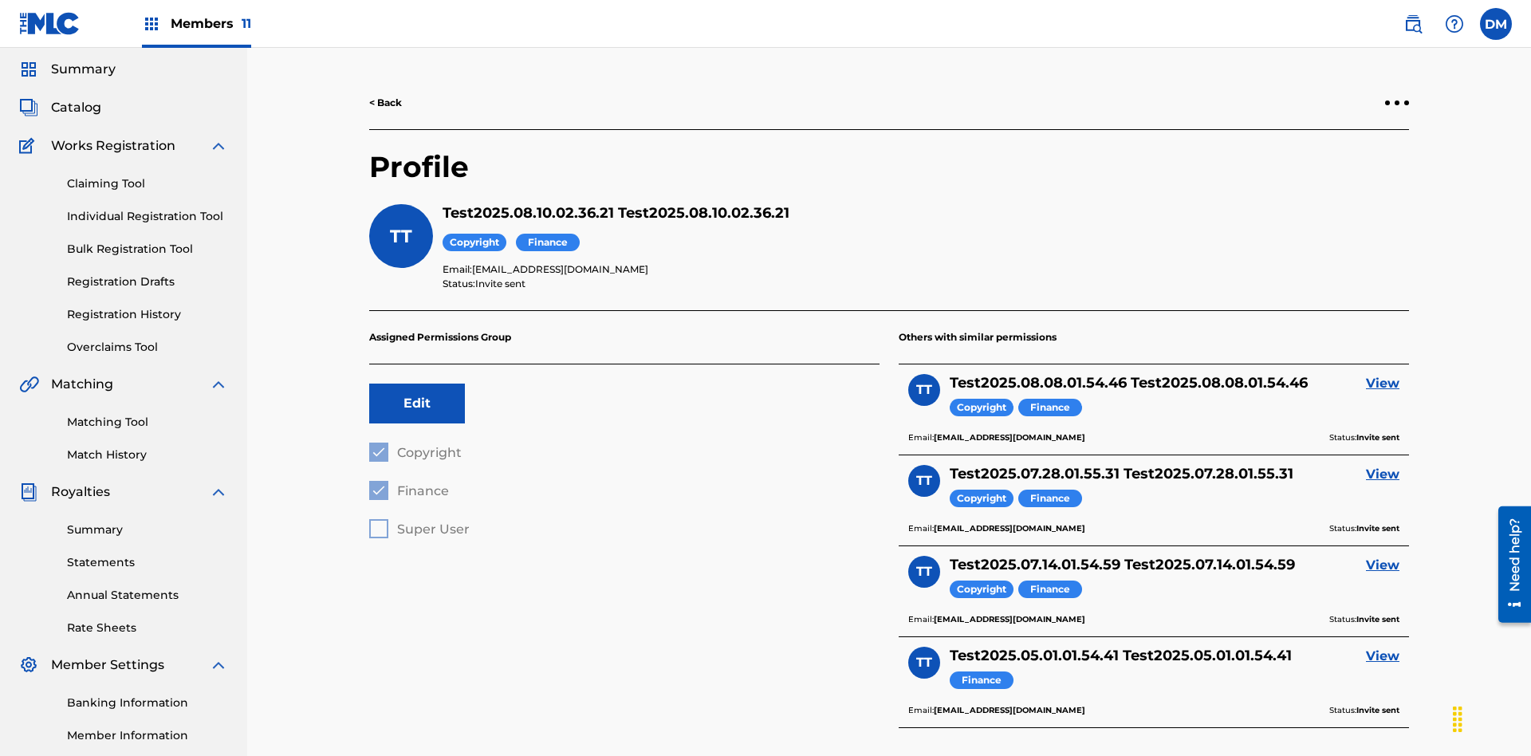
click at [386, 103] on link "< Back" at bounding box center [385, 103] width 33 height 14
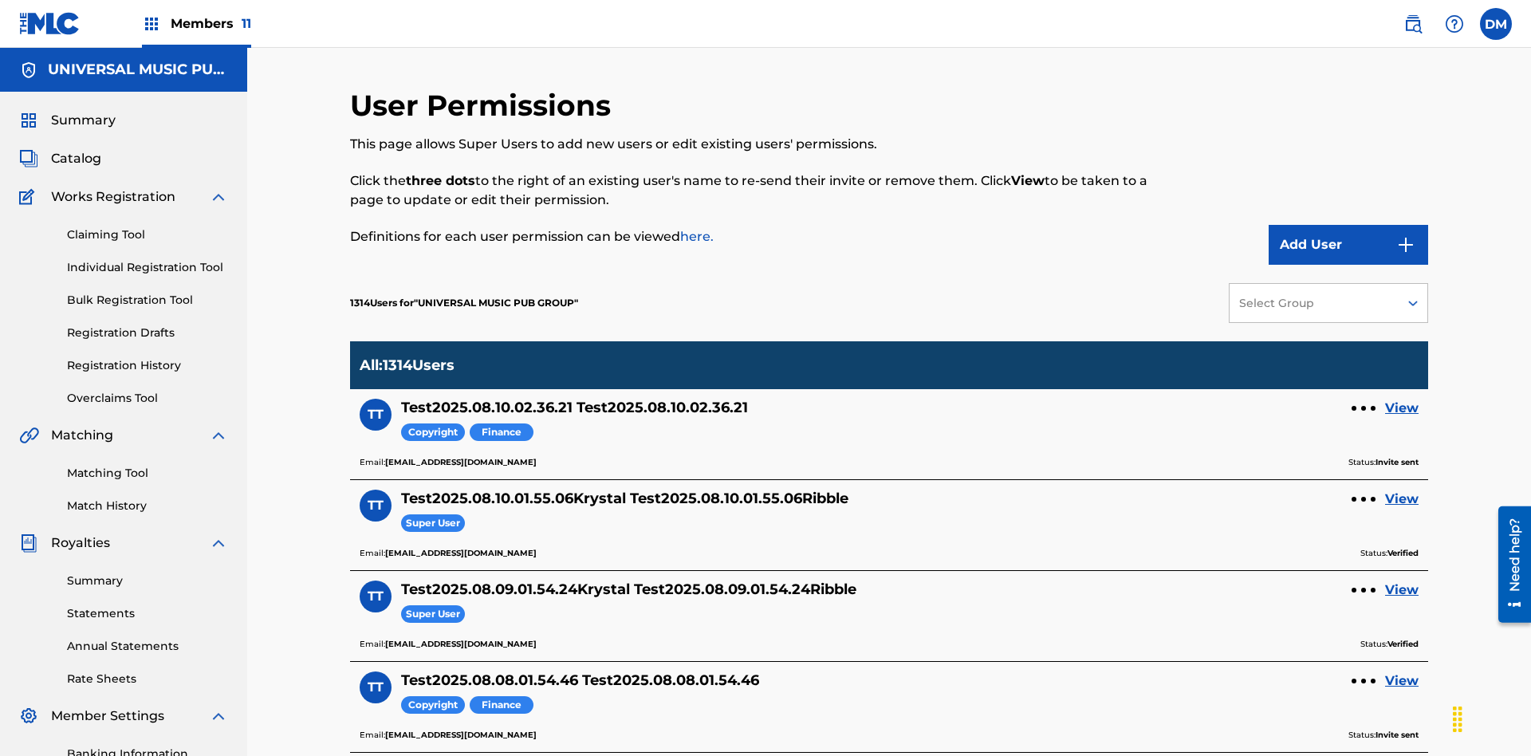
scroll to position [310, 0]
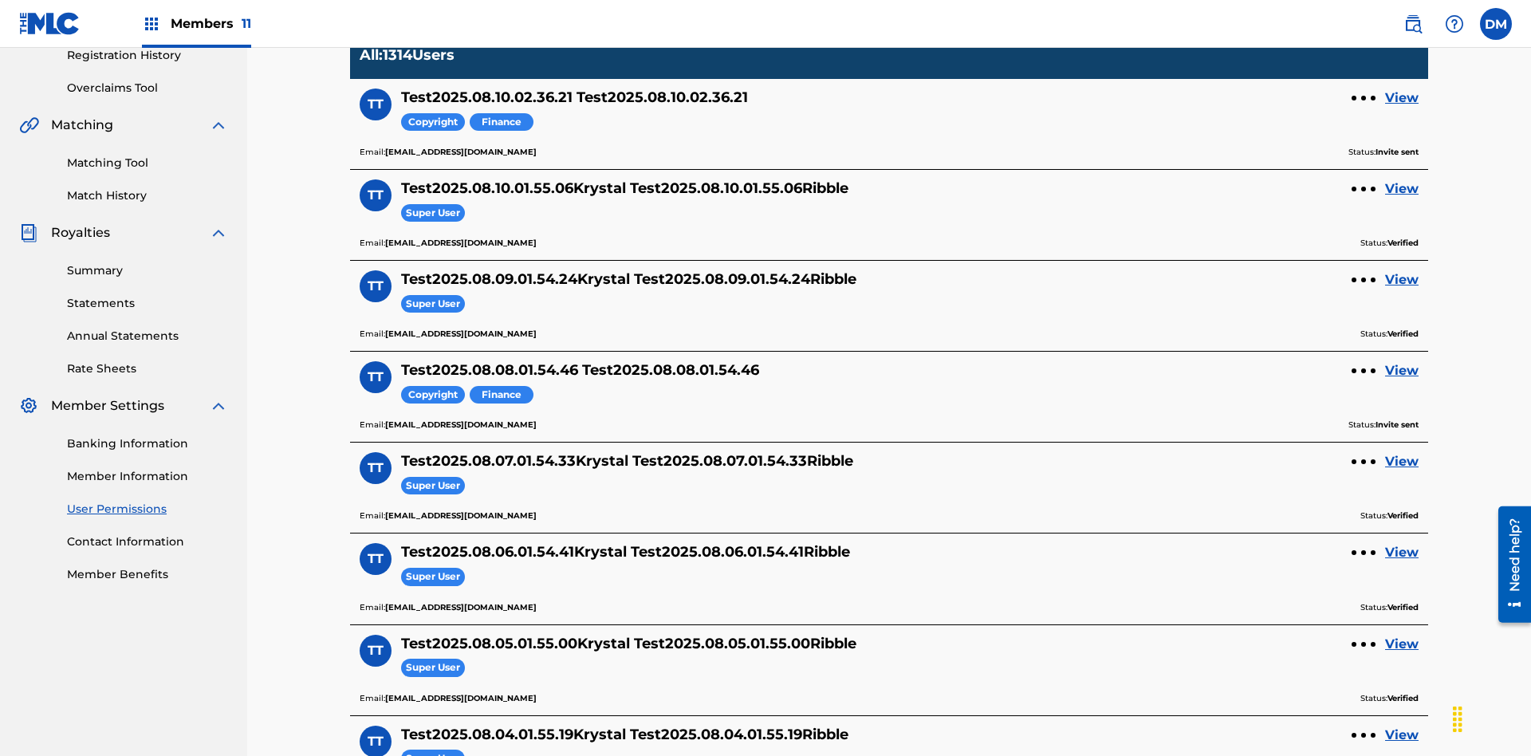
click at [1364, 98] on div at bounding box center [1364, 98] width 5 height 5
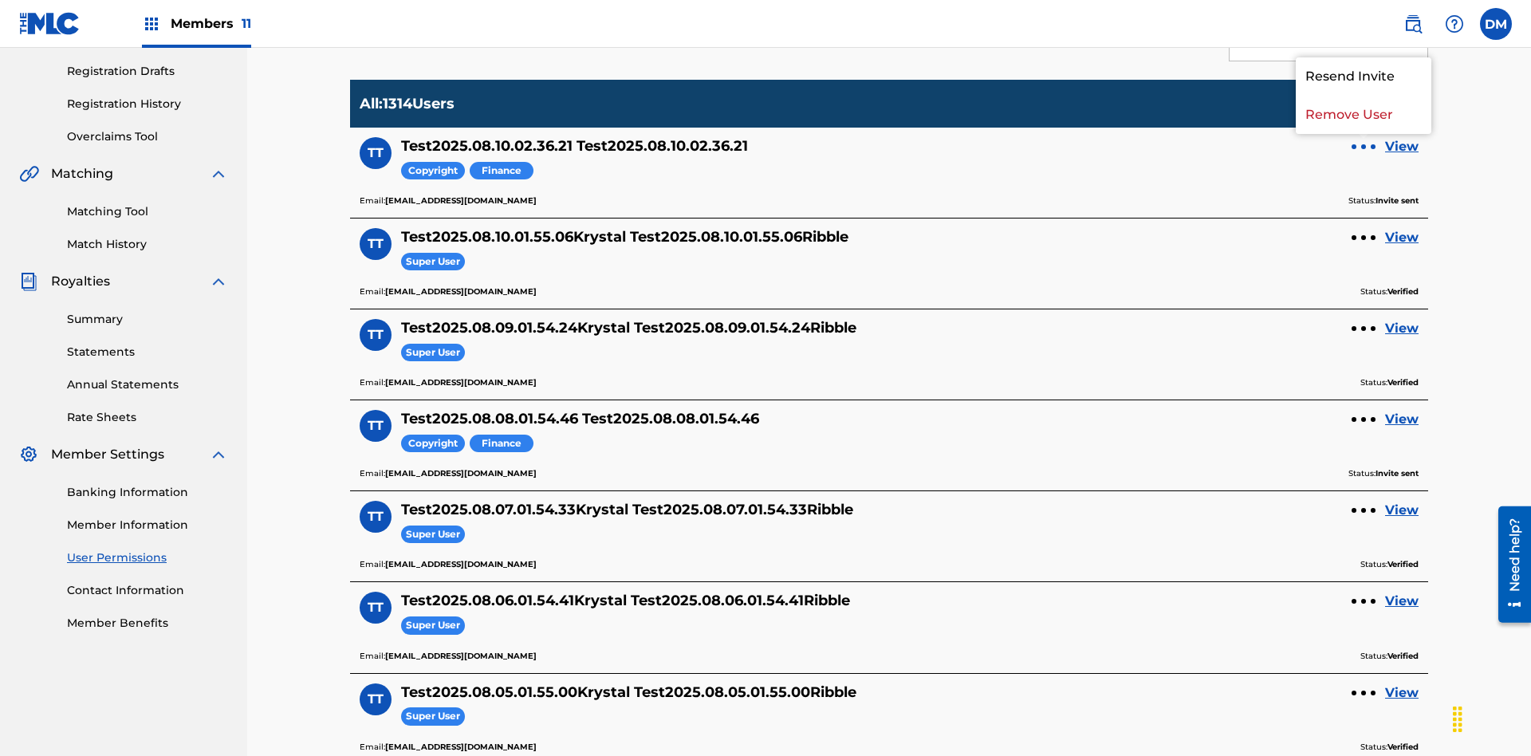
click at [1364, 115] on p "Remove User" at bounding box center [1364, 115] width 136 height 38
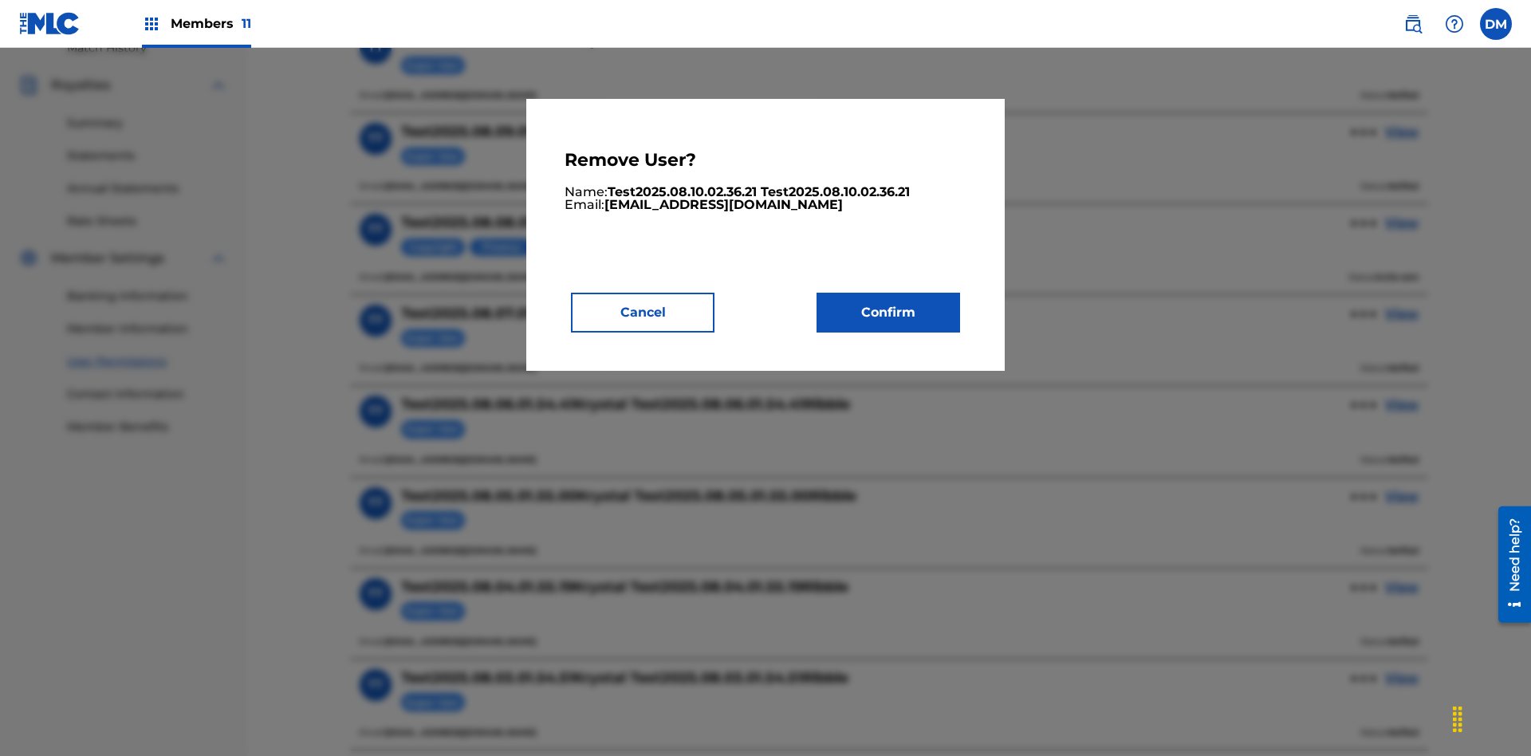
click at [889, 312] on button "Confirm" at bounding box center [889, 313] width 144 height 40
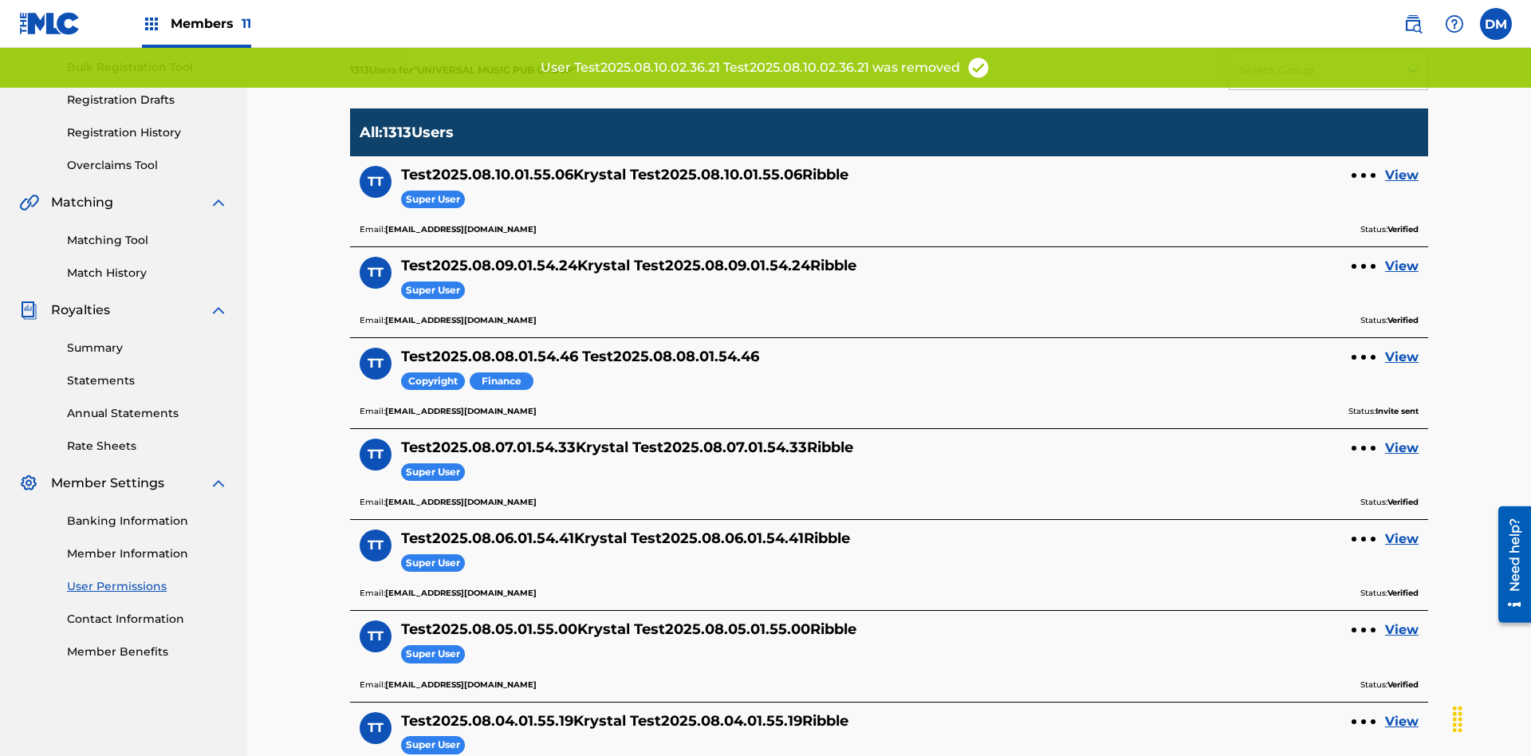
scroll to position [303, 0]
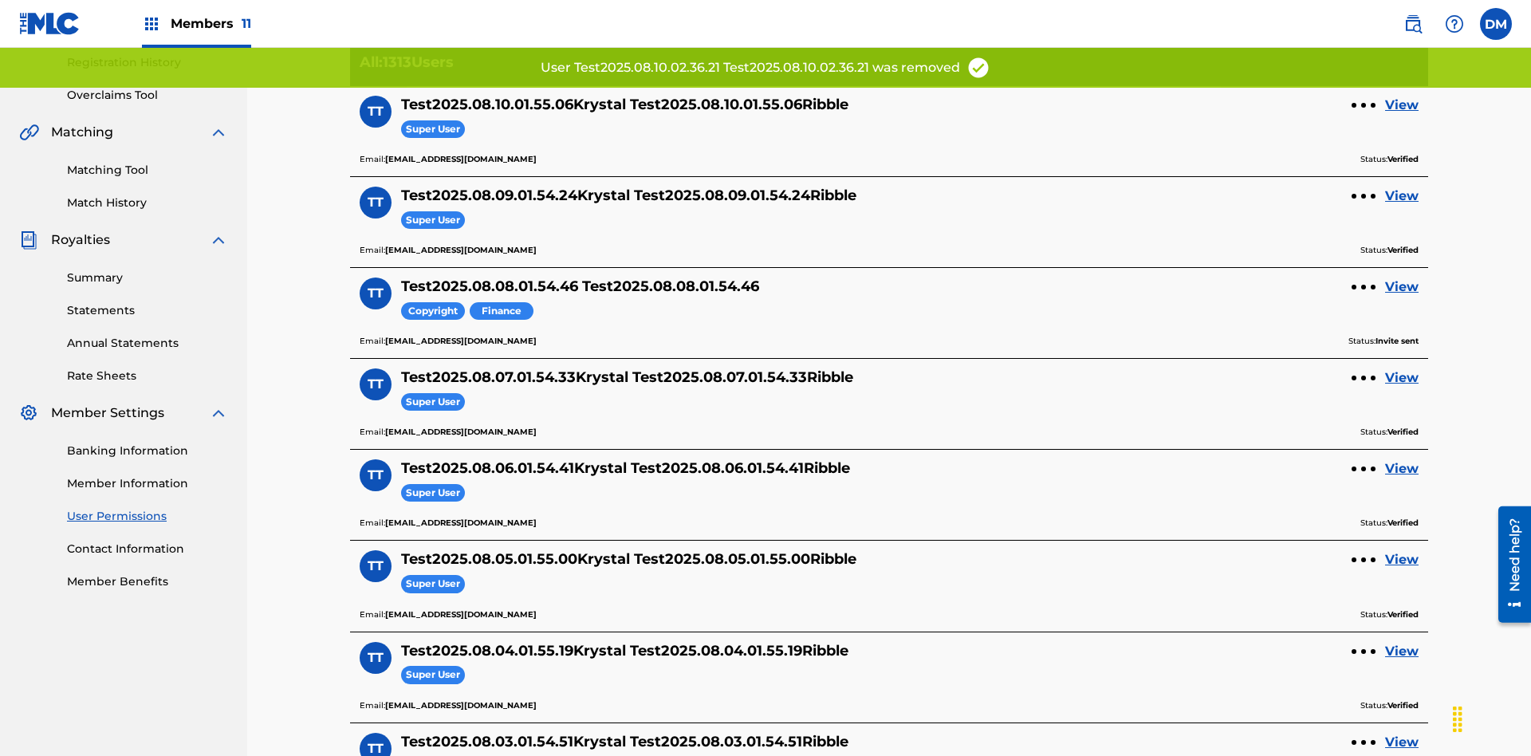
click at [1402, 105] on link "View" at bounding box center [1401, 105] width 33 height 19
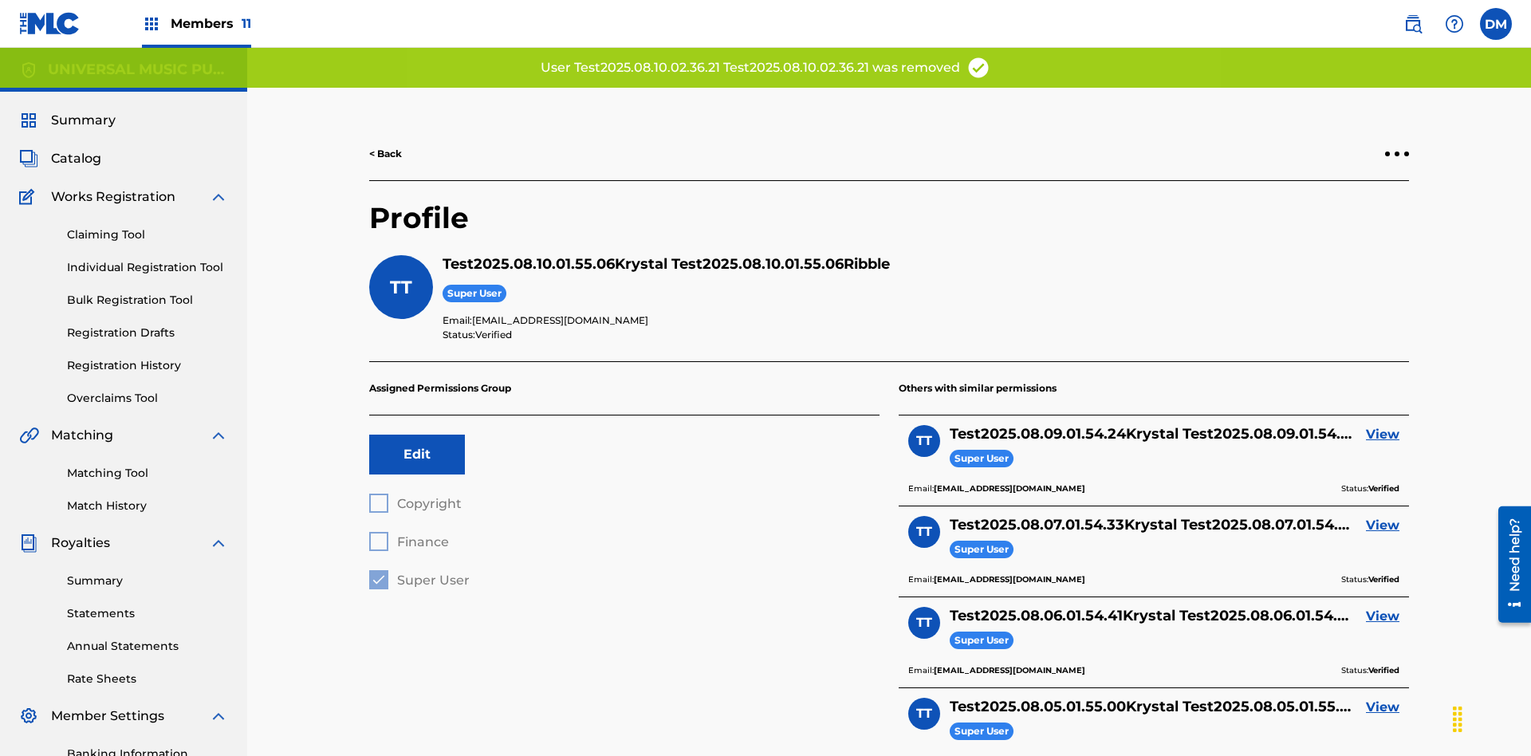
scroll to position [233, 0]
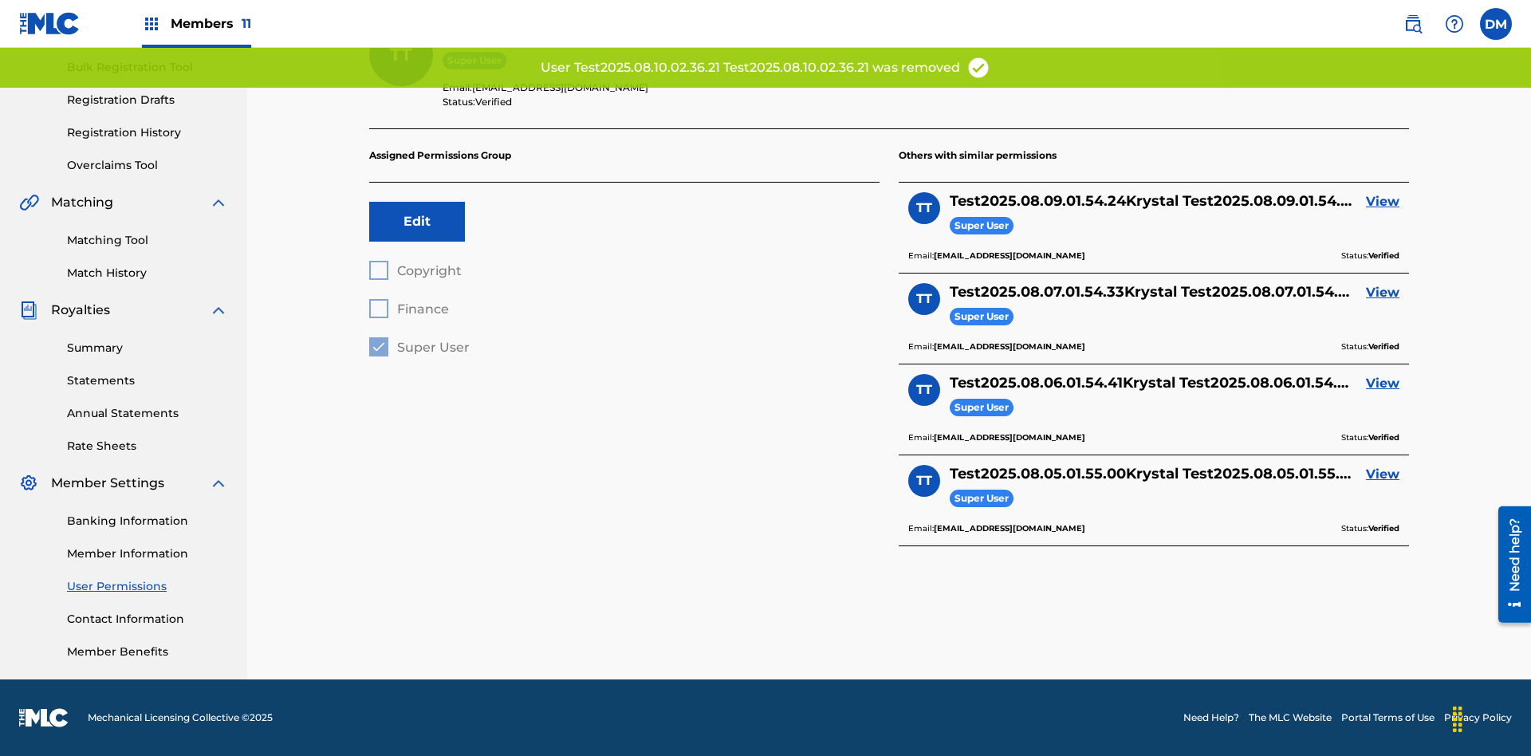
click at [1383, 202] on link "View" at bounding box center [1382, 201] width 33 height 19
